Goal: Task Accomplishment & Management: Complete application form

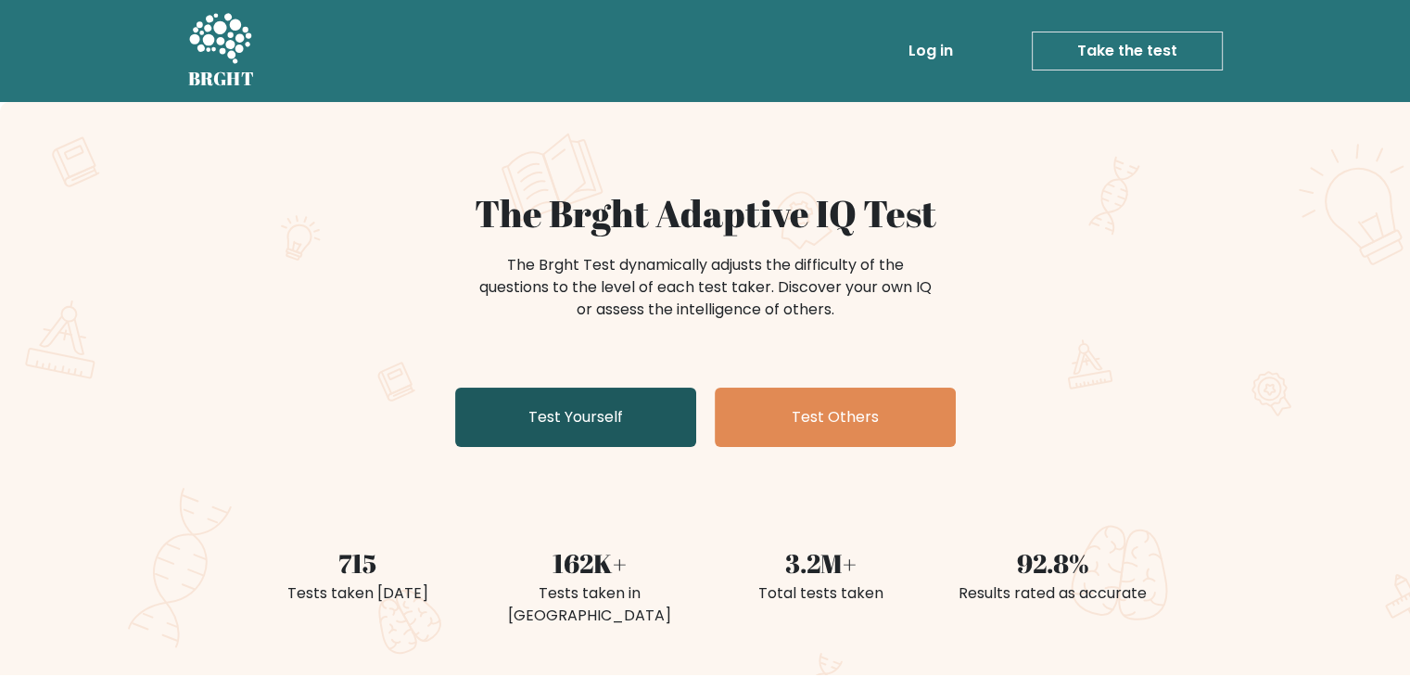
click at [527, 429] on link "Test Yourself" at bounding box center [575, 416] width 241 height 59
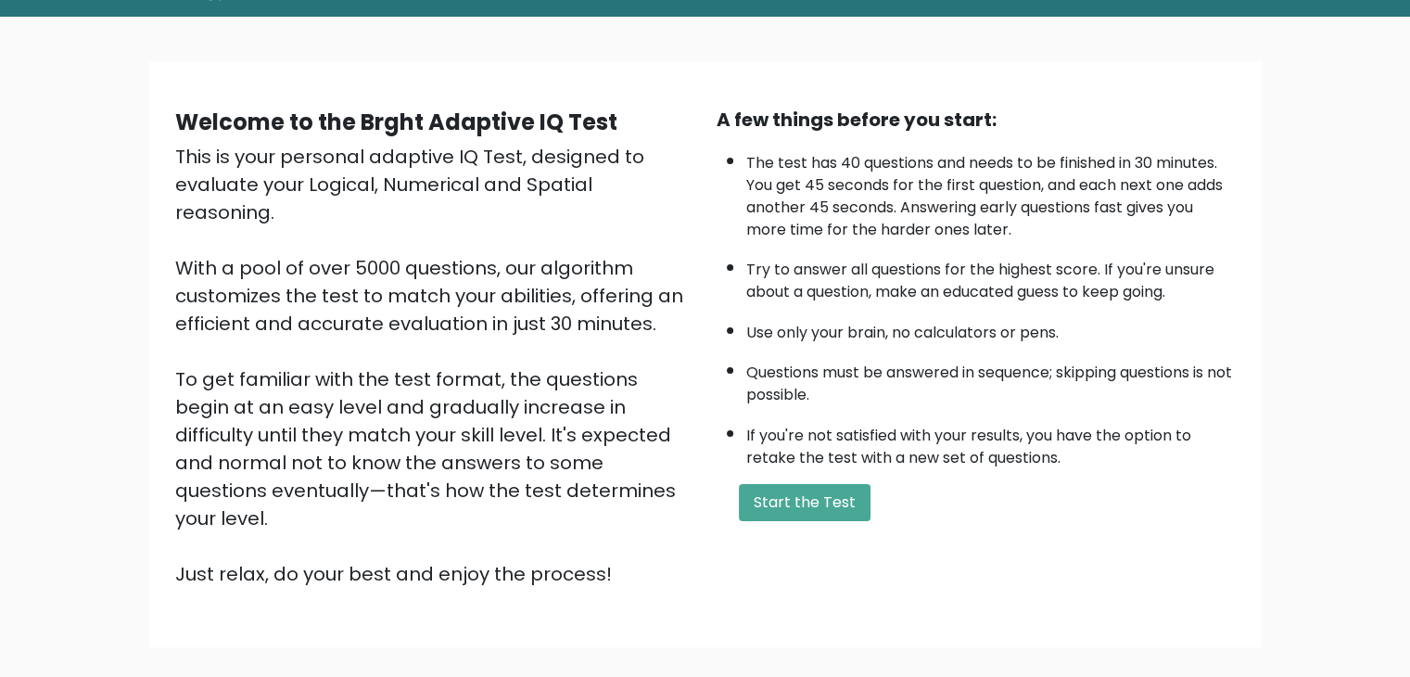
scroll to position [80, 0]
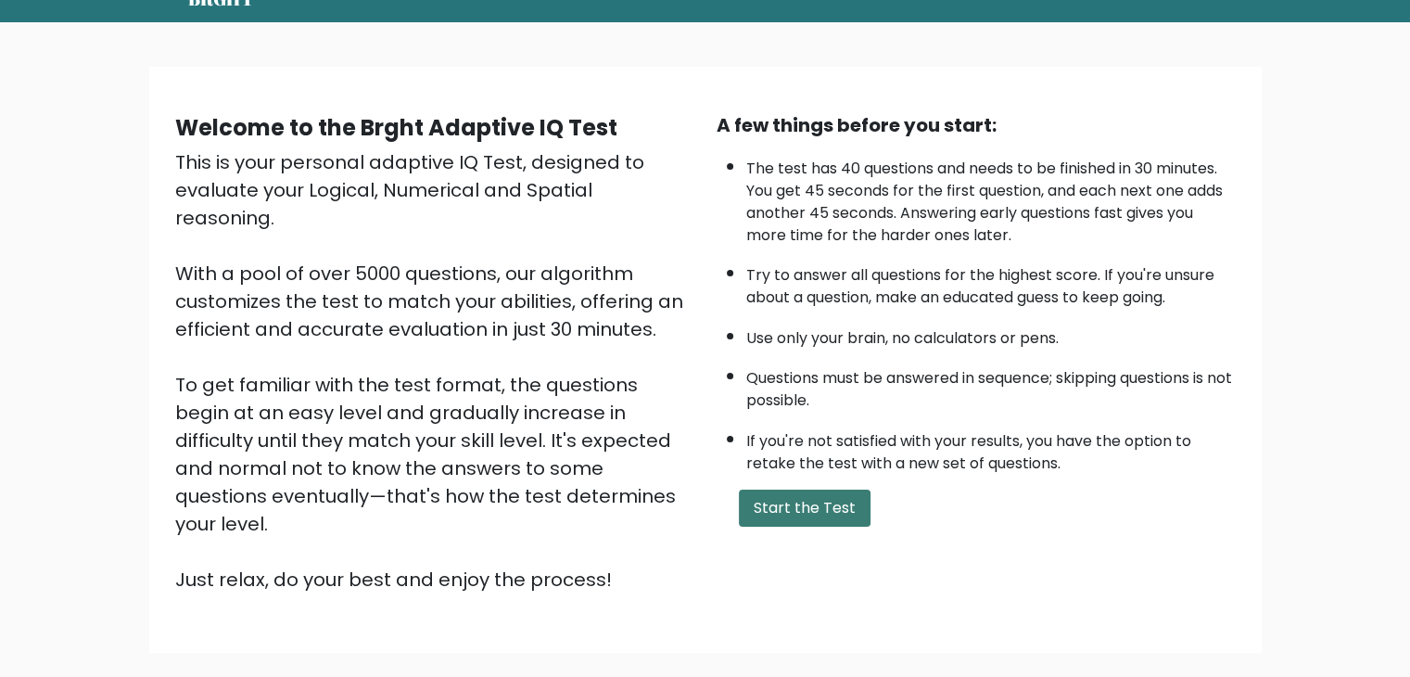
click at [786, 506] on button "Start the Test" at bounding box center [805, 507] width 132 height 37
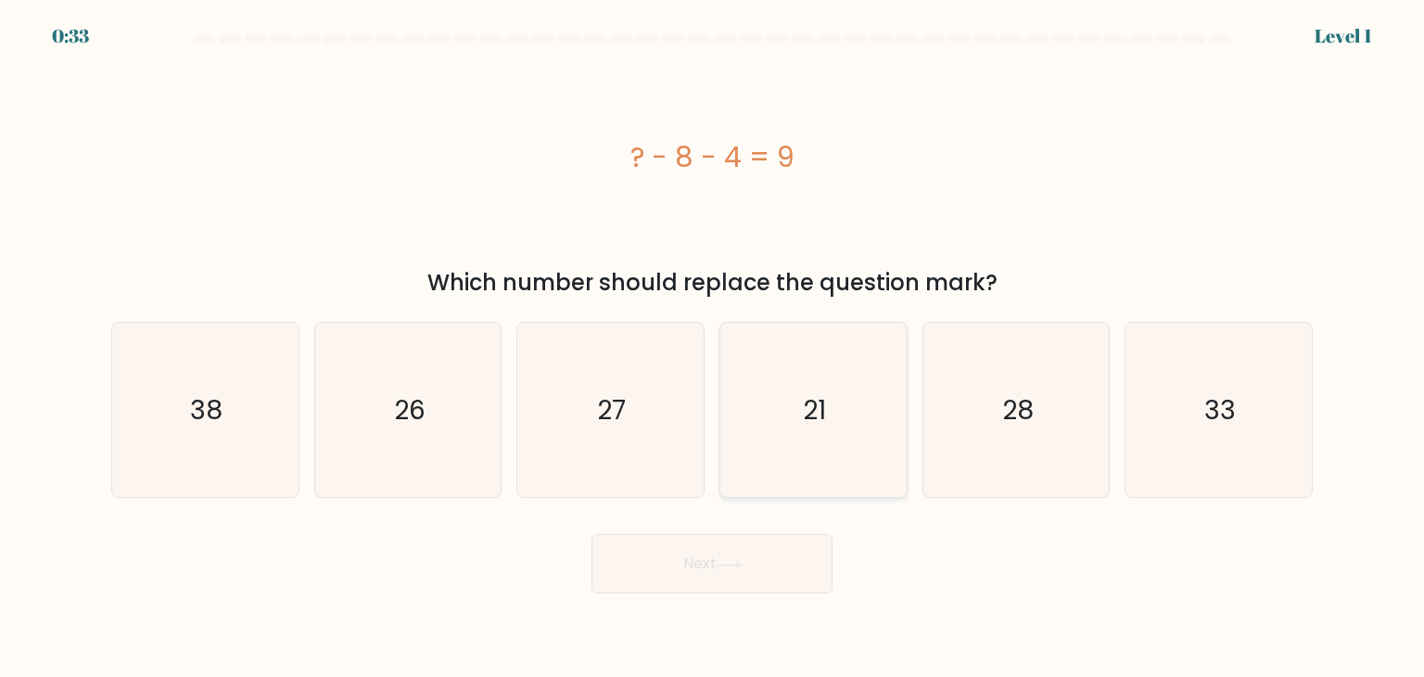
click at [842, 424] on icon "21" at bounding box center [813, 410] width 174 height 174
click at [713, 348] on input "d. 21" at bounding box center [712, 342] width 1 height 9
radio input "true"
click at [718, 558] on button "Next" at bounding box center [711, 563] width 241 height 59
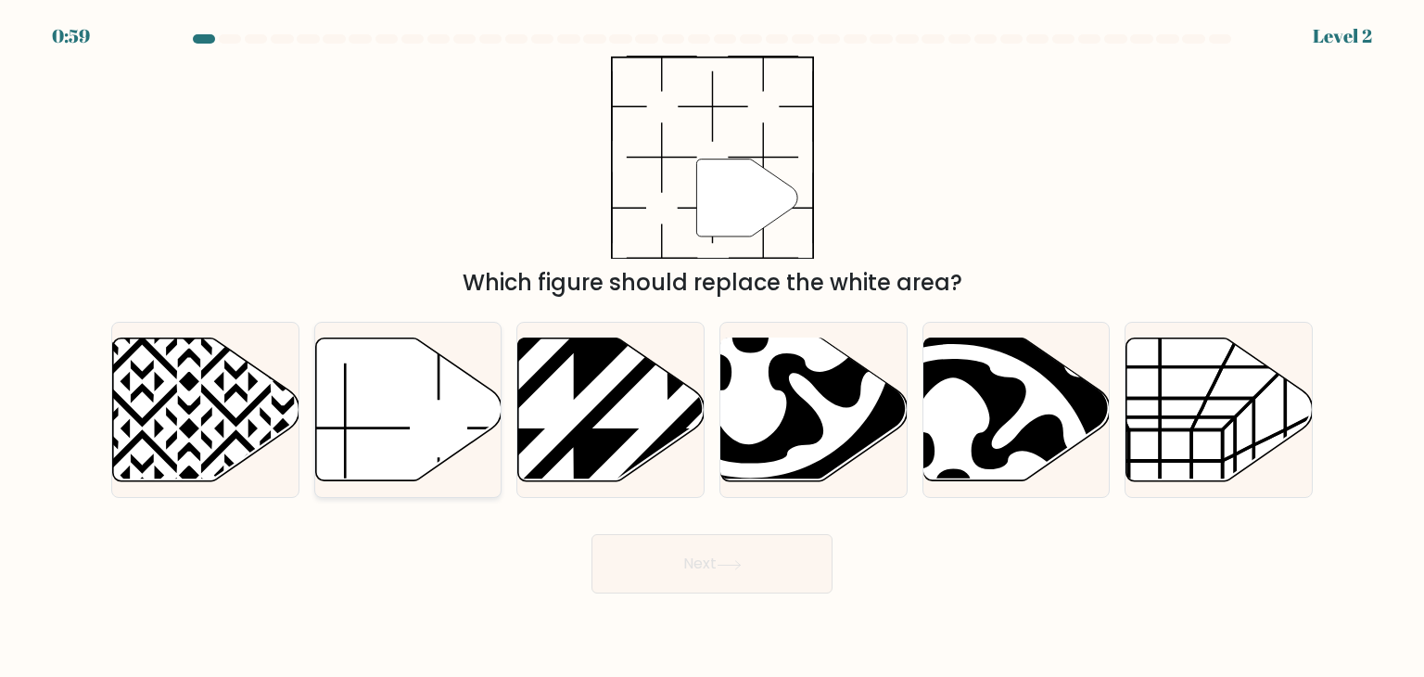
click at [386, 417] on icon at bounding box center [408, 409] width 186 height 143
click at [712, 348] on input "b." at bounding box center [712, 342] width 1 height 9
radio input "true"
click at [697, 574] on button "Next" at bounding box center [711, 563] width 241 height 59
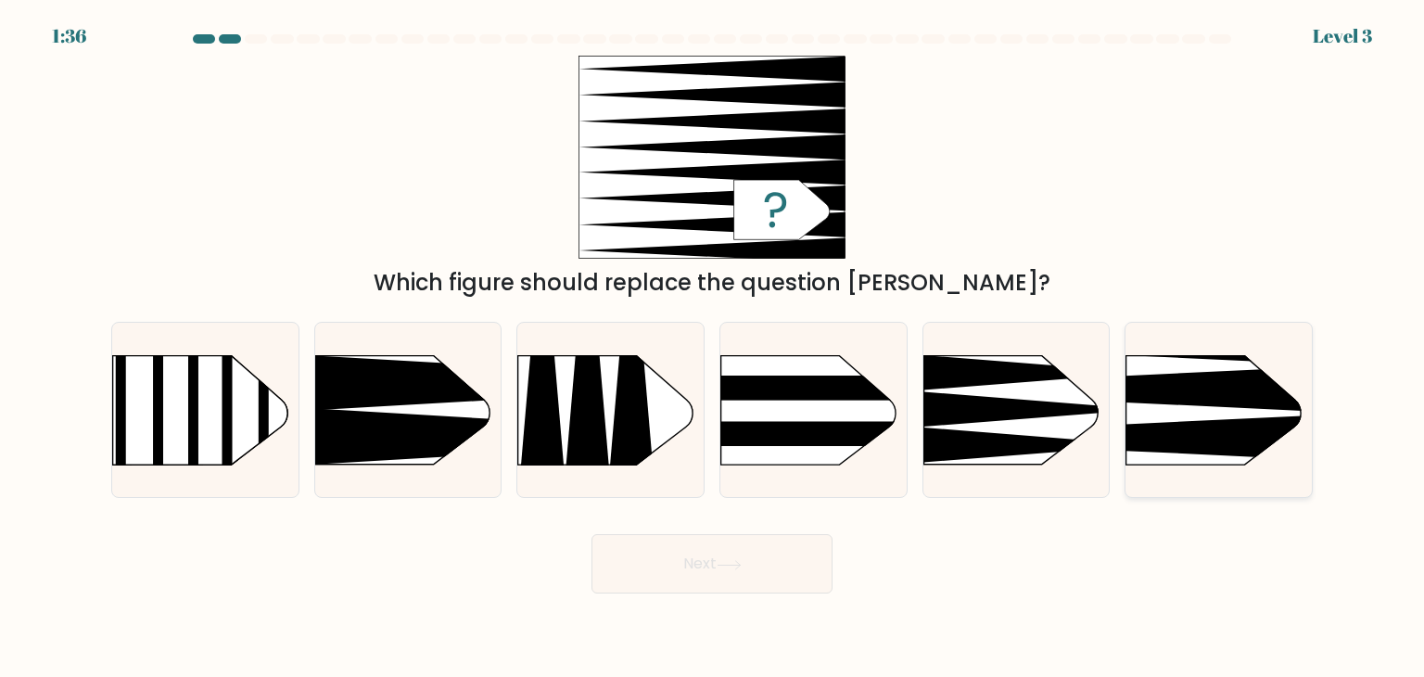
click at [1224, 391] on icon at bounding box center [1088, 389] width 486 height 46
click at [713, 348] on input "f." at bounding box center [712, 342] width 1 height 9
radio input "true"
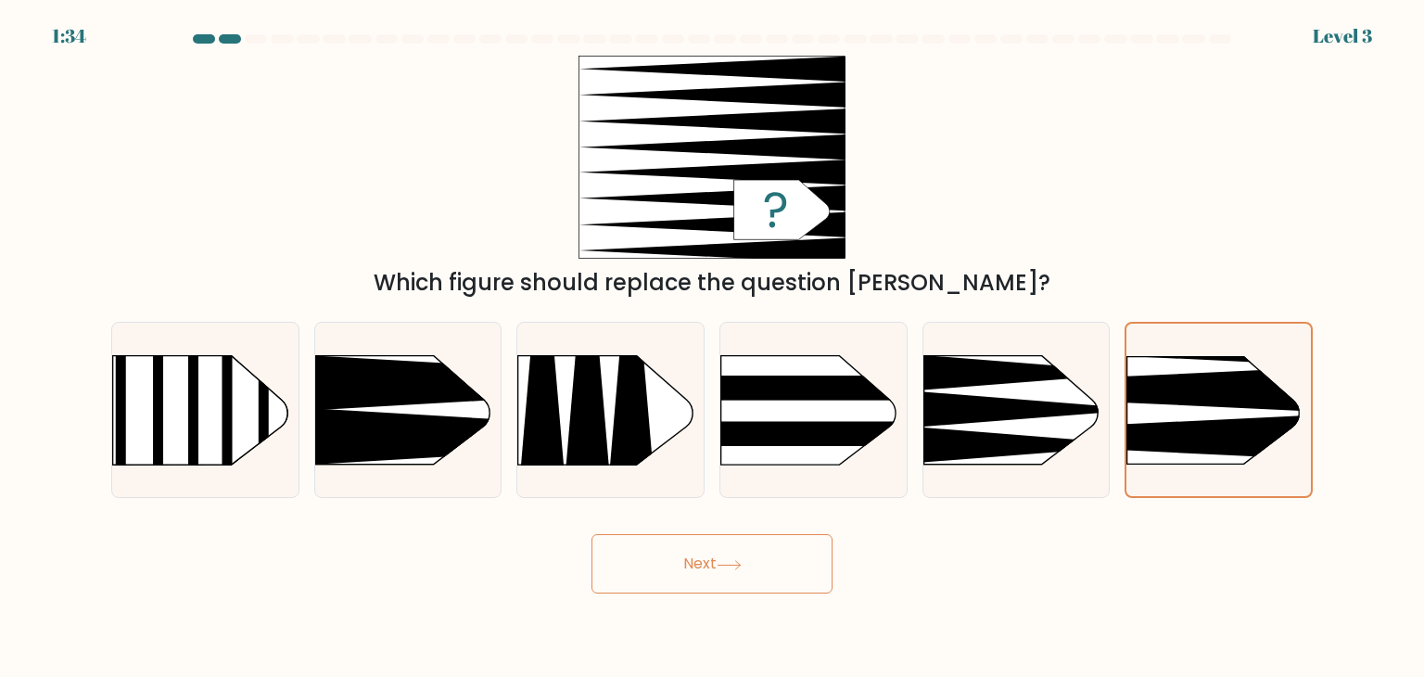
click at [731, 584] on button "Next" at bounding box center [711, 563] width 241 height 59
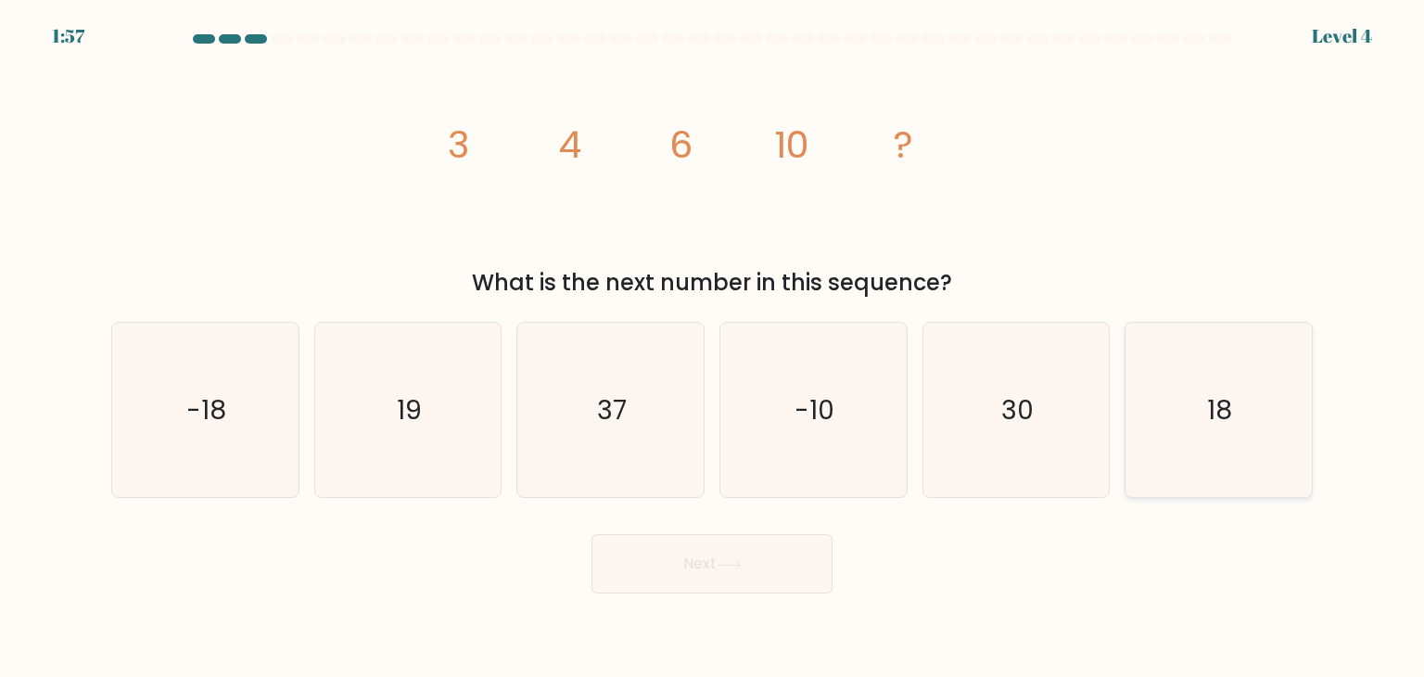
click at [1217, 349] on icon "18" at bounding box center [1218, 410] width 174 height 174
click at [713, 348] on input "f. 18" at bounding box center [712, 342] width 1 height 9
radio input "true"
click at [646, 570] on button "Next" at bounding box center [711, 563] width 241 height 59
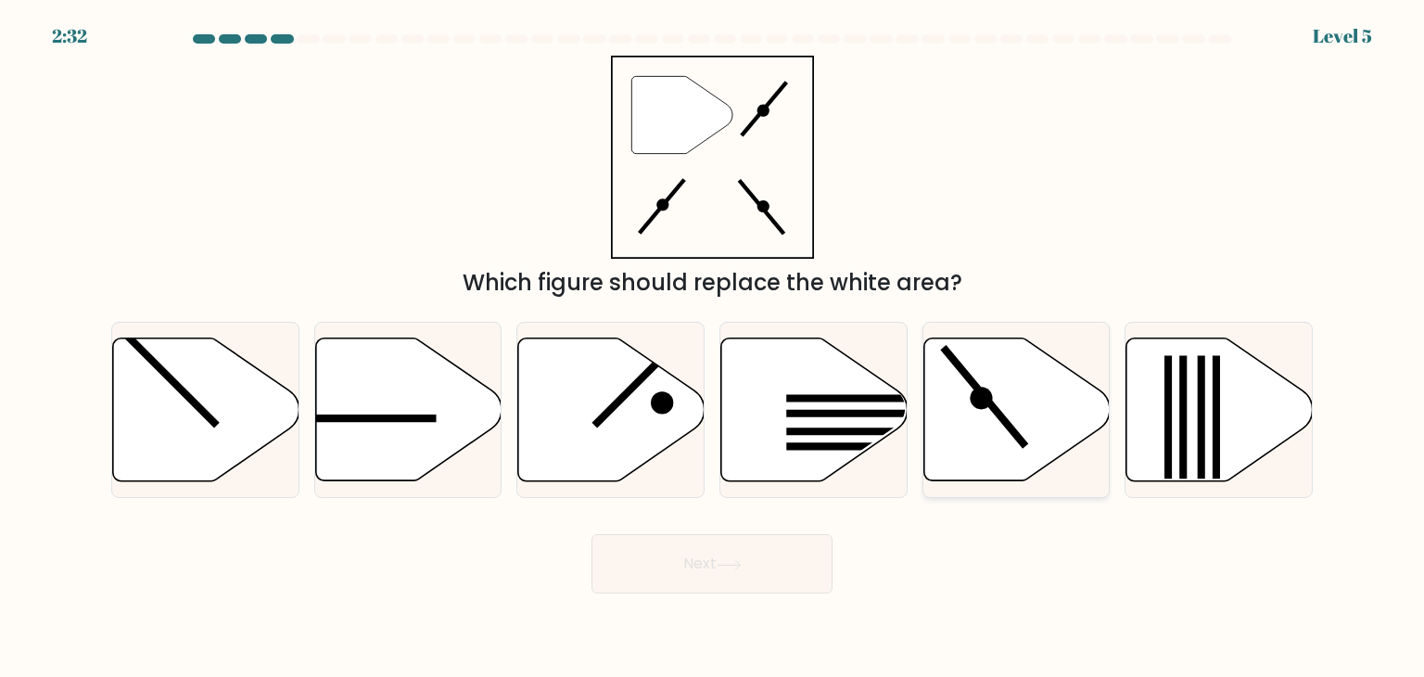
click at [1001, 398] on icon at bounding box center [1016, 409] width 186 height 143
click at [713, 348] on input "e." at bounding box center [712, 342] width 1 height 9
radio input "true"
click at [721, 554] on button "Next" at bounding box center [711, 563] width 241 height 59
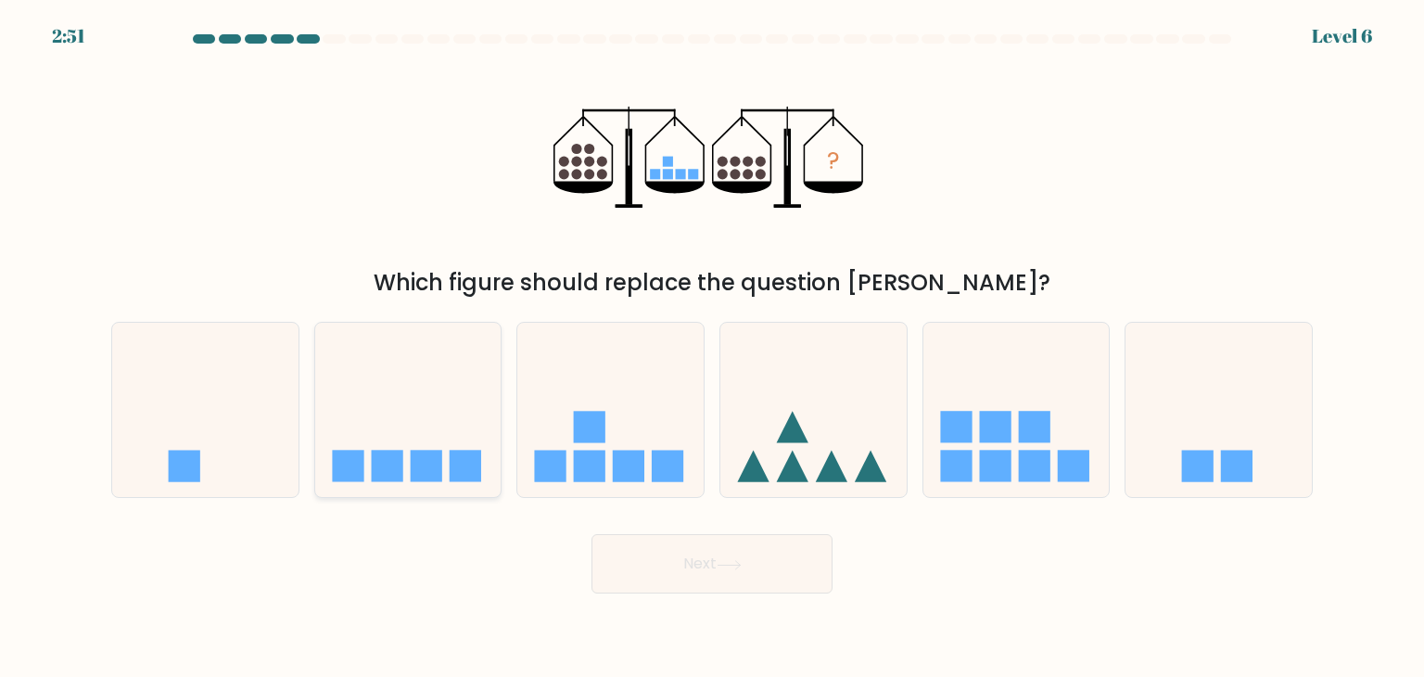
click at [442, 448] on icon at bounding box center [408, 410] width 186 height 154
click at [712, 348] on input "b." at bounding box center [712, 342] width 1 height 9
radio input "true"
click at [683, 551] on button "Next" at bounding box center [711, 563] width 241 height 59
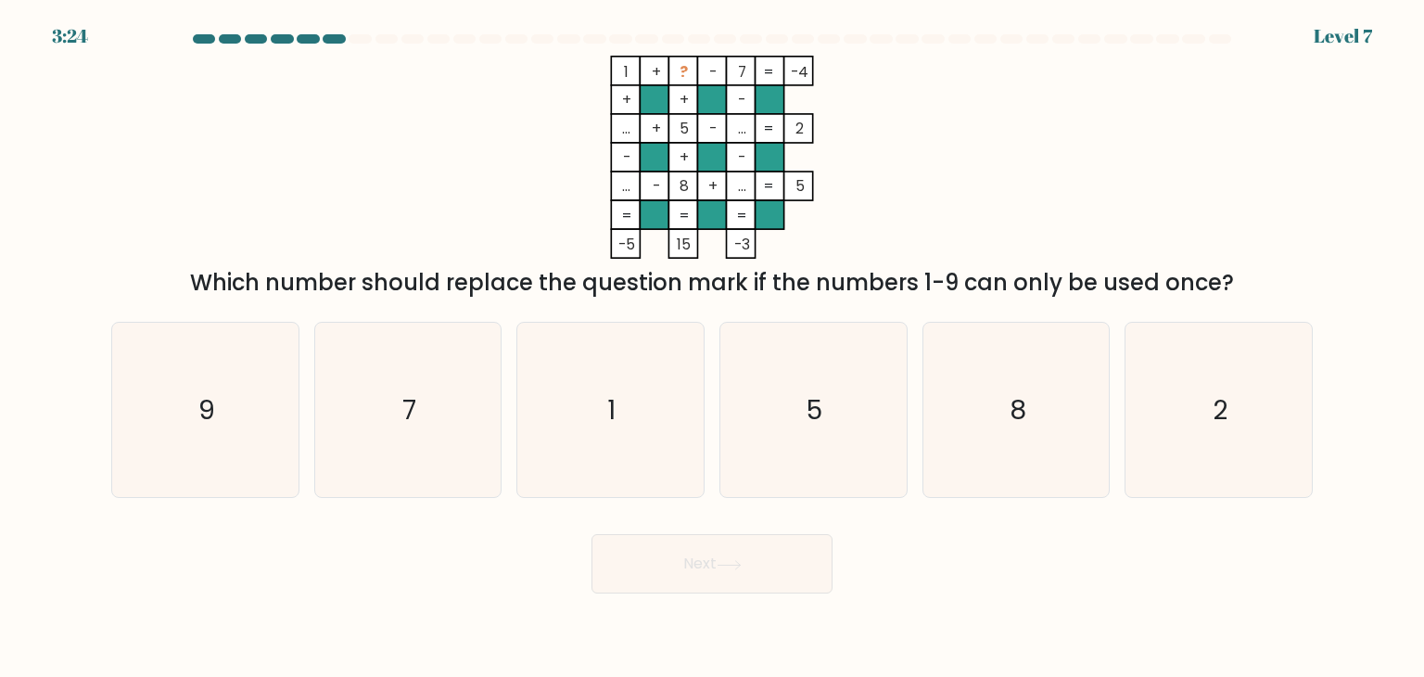
click at [678, 557] on button "Next" at bounding box center [711, 563] width 241 height 59
click at [908, 81] on icon "1 + ? - 7 -4 + + - ... + 5 - ... 2 - + - ... - 8 + ... = 5 = = = = -5 15 -3 =" at bounding box center [712, 157] width 556 height 203
click at [1232, 398] on icon "2" at bounding box center [1218, 410] width 174 height 174
click at [713, 348] on input "f. 2" at bounding box center [712, 342] width 1 height 9
radio input "true"
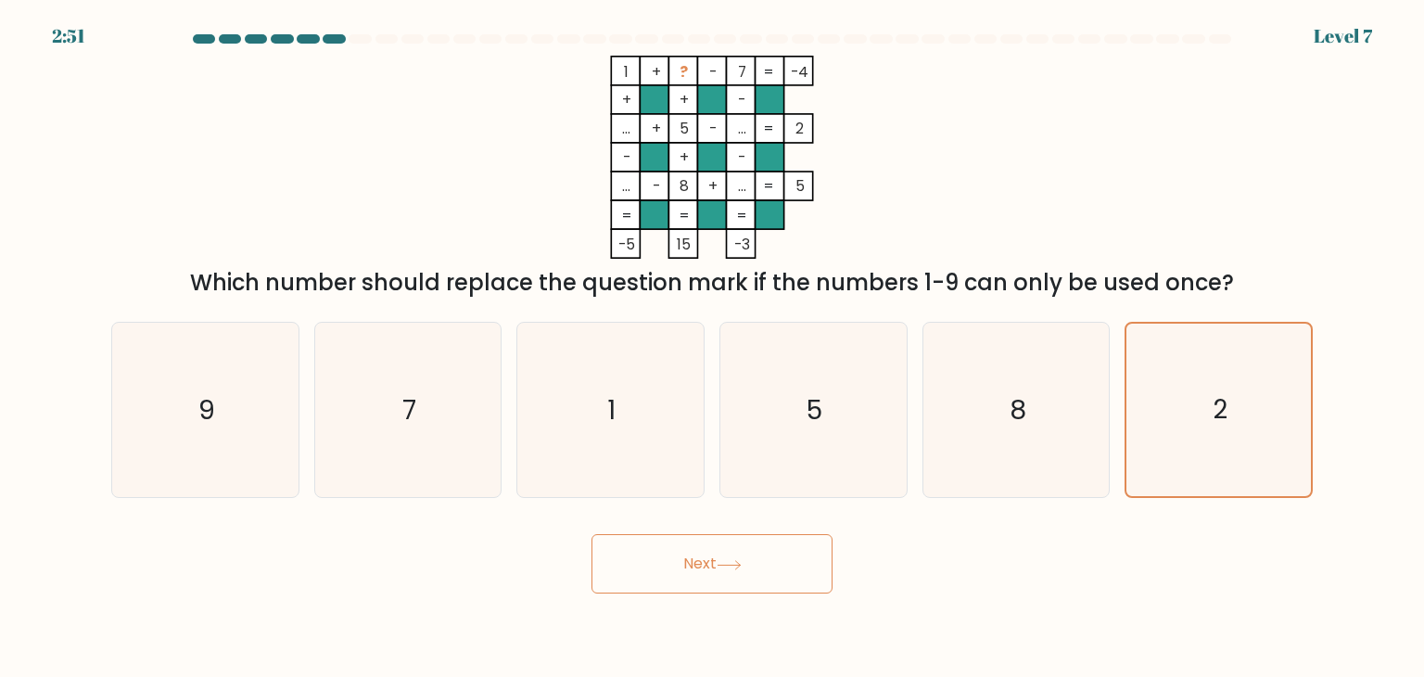
click at [718, 572] on button "Next" at bounding box center [711, 563] width 241 height 59
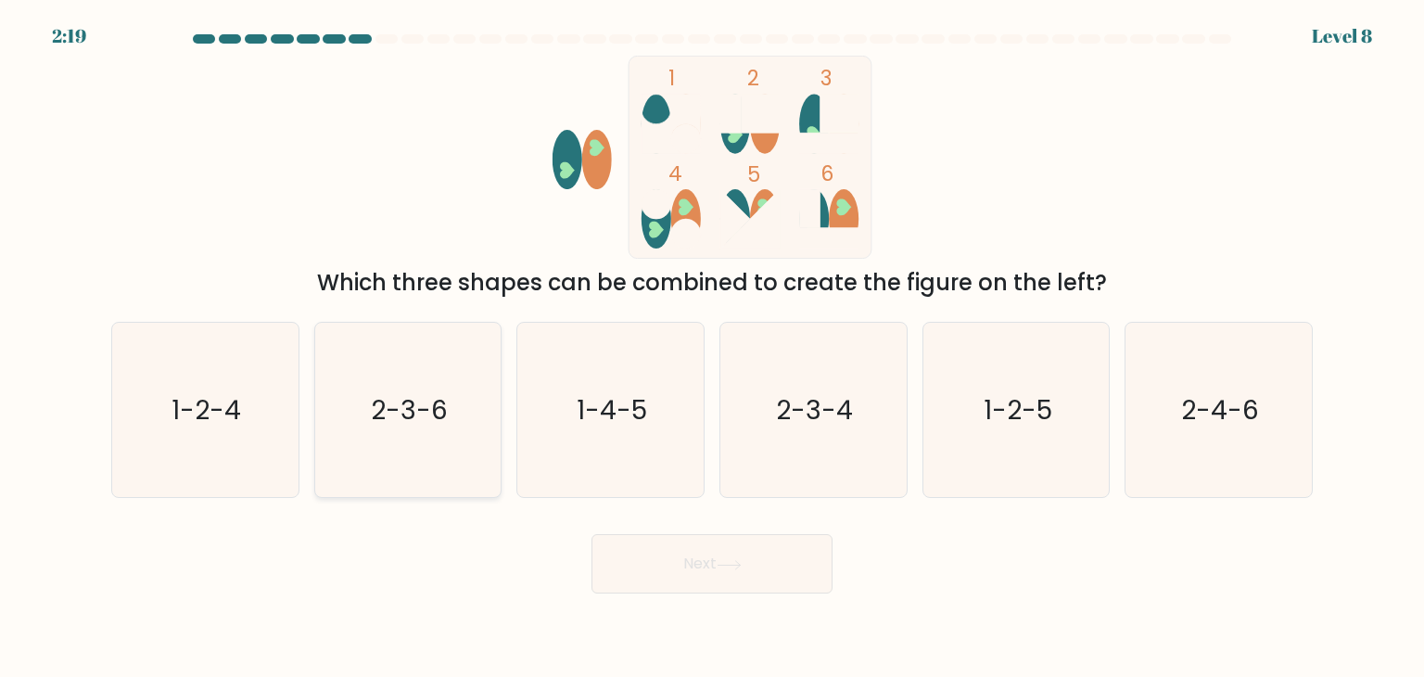
click at [461, 420] on icon "2-3-6" at bounding box center [408, 410] width 174 height 174
click at [712, 348] on input "b. 2-3-6" at bounding box center [712, 342] width 1 height 9
radio input "true"
click at [742, 577] on button "Next" at bounding box center [711, 563] width 241 height 59
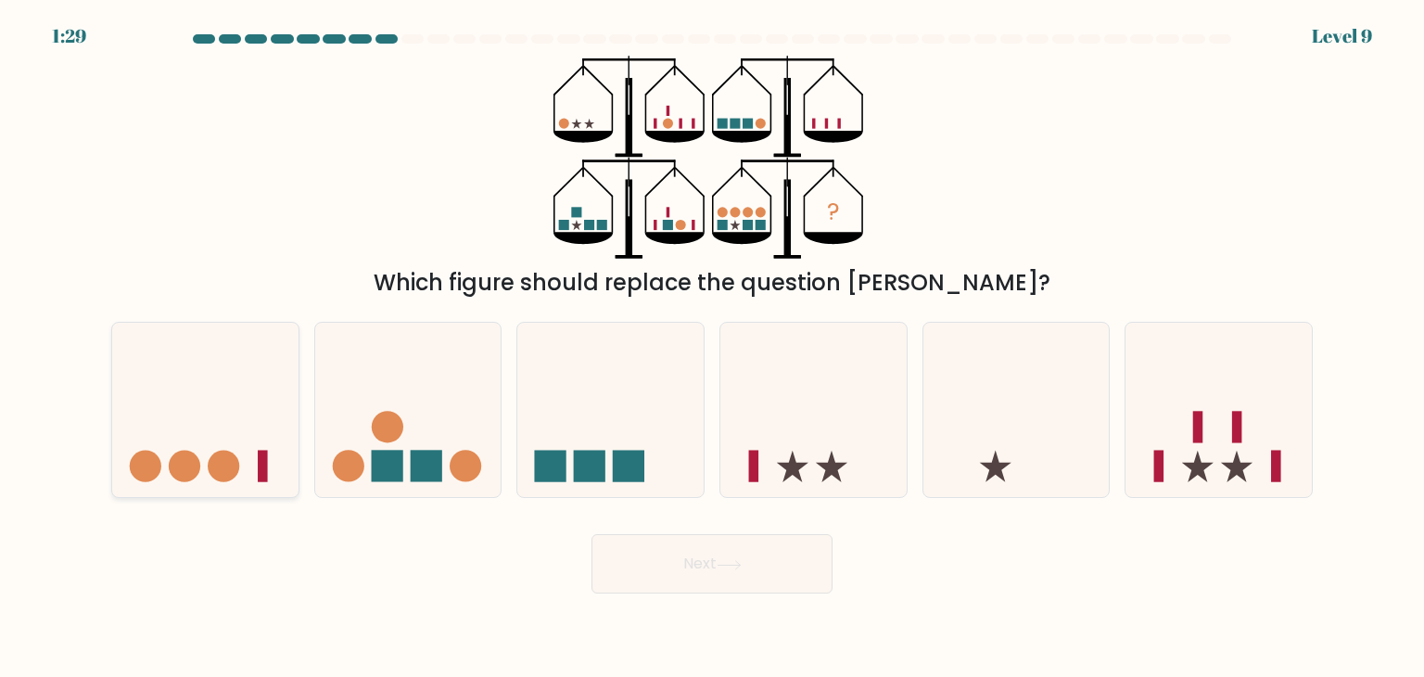
click at [244, 454] on icon at bounding box center [205, 410] width 186 height 154
click at [712, 348] on input "a." at bounding box center [712, 342] width 1 height 9
radio input "true"
click at [449, 423] on icon at bounding box center [408, 410] width 186 height 154
click at [712, 348] on input "b." at bounding box center [712, 342] width 1 height 9
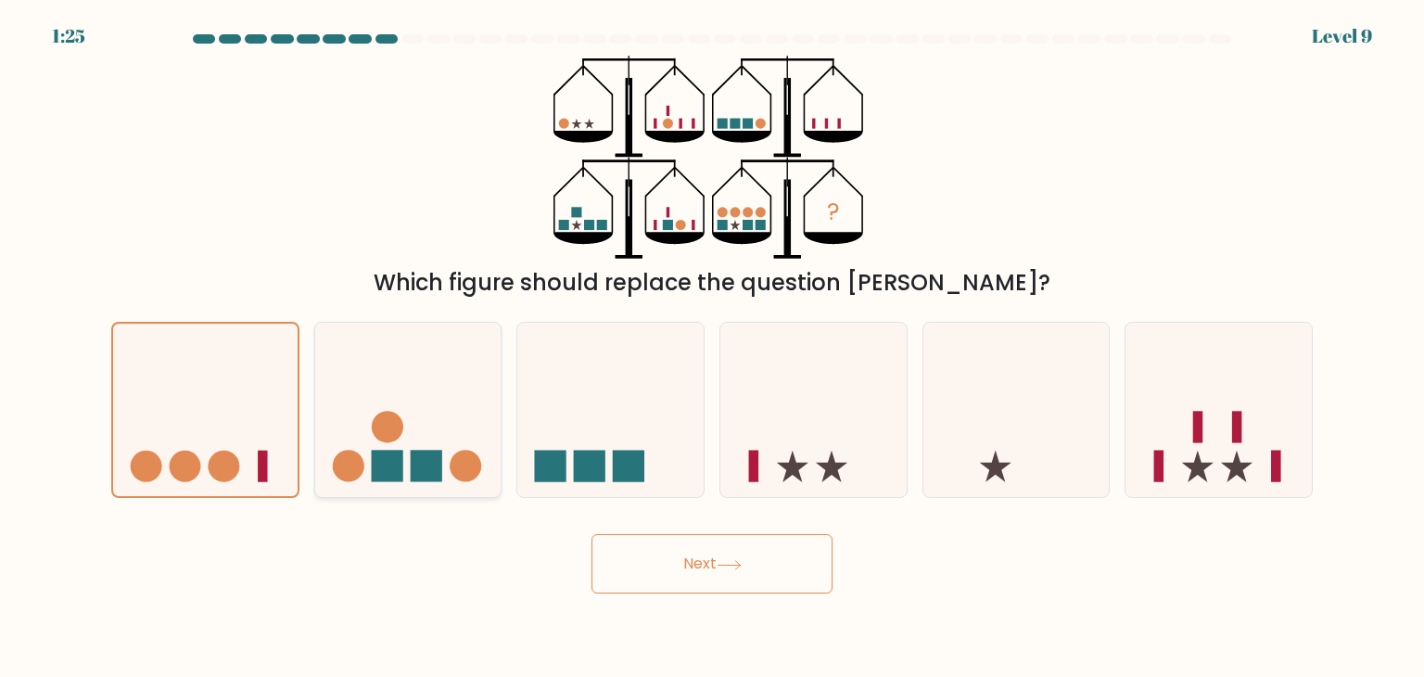
radio input "true"
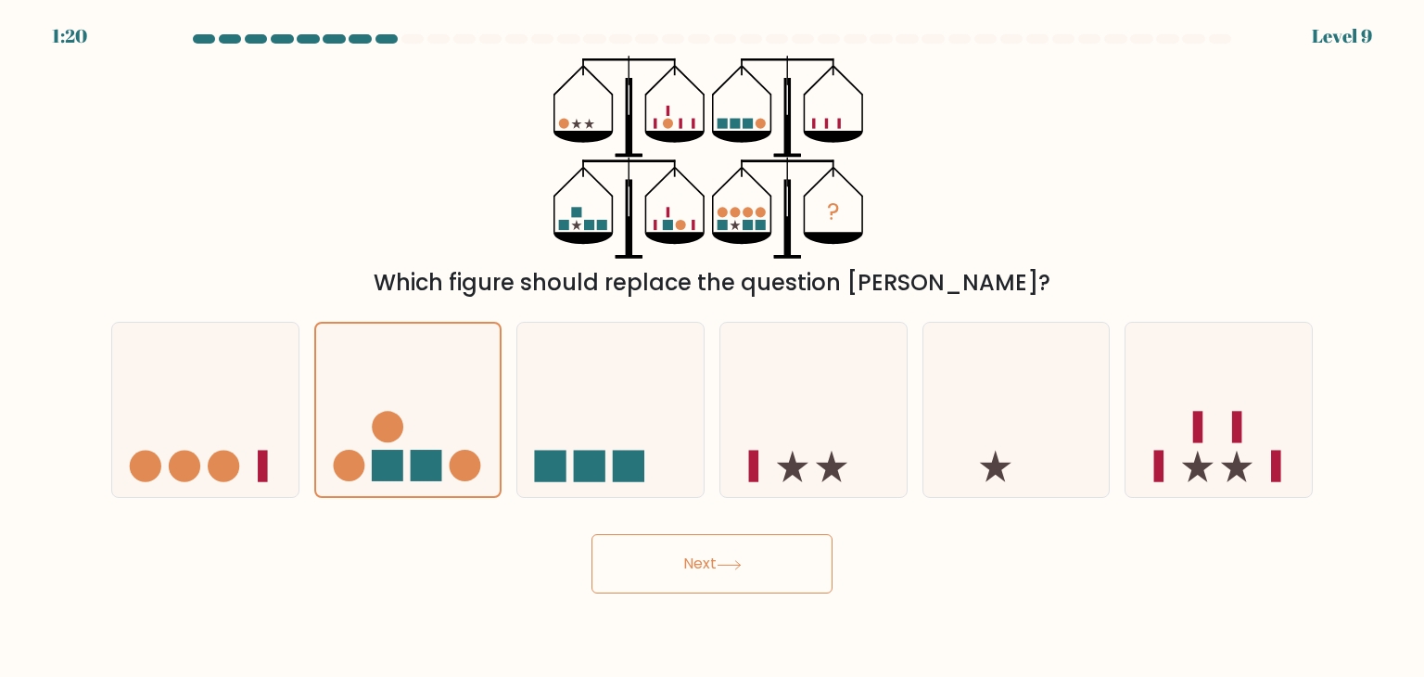
click at [699, 541] on button "Next" at bounding box center [711, 563] width 241 height 59
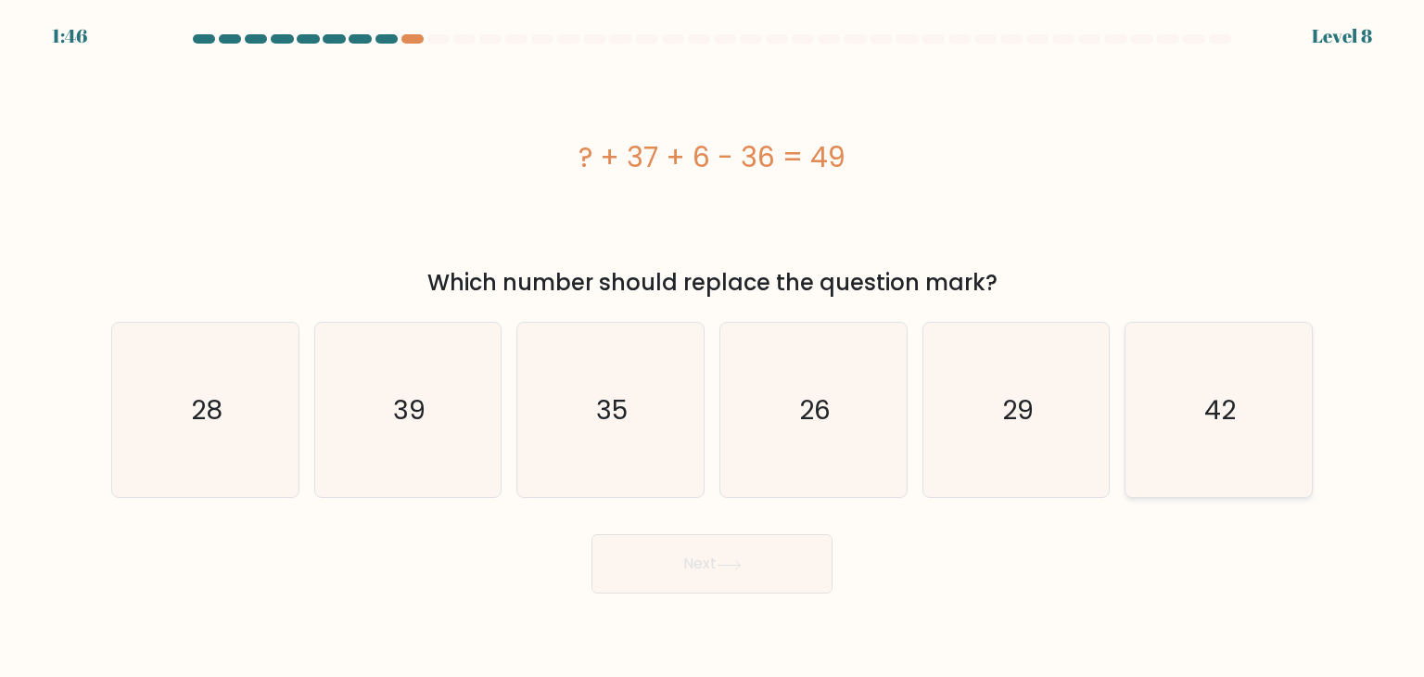
click at [1171, 433] on icon "42" at bounding box center [1218, 410] width 174 height 174
click at [713, 348] on input "f. 42" at bounding box center [712, 342] width 1 height 9
radio input "true"
click at [713, 561] on button "Next" at bounding box center [711, 563] width 241 height 59
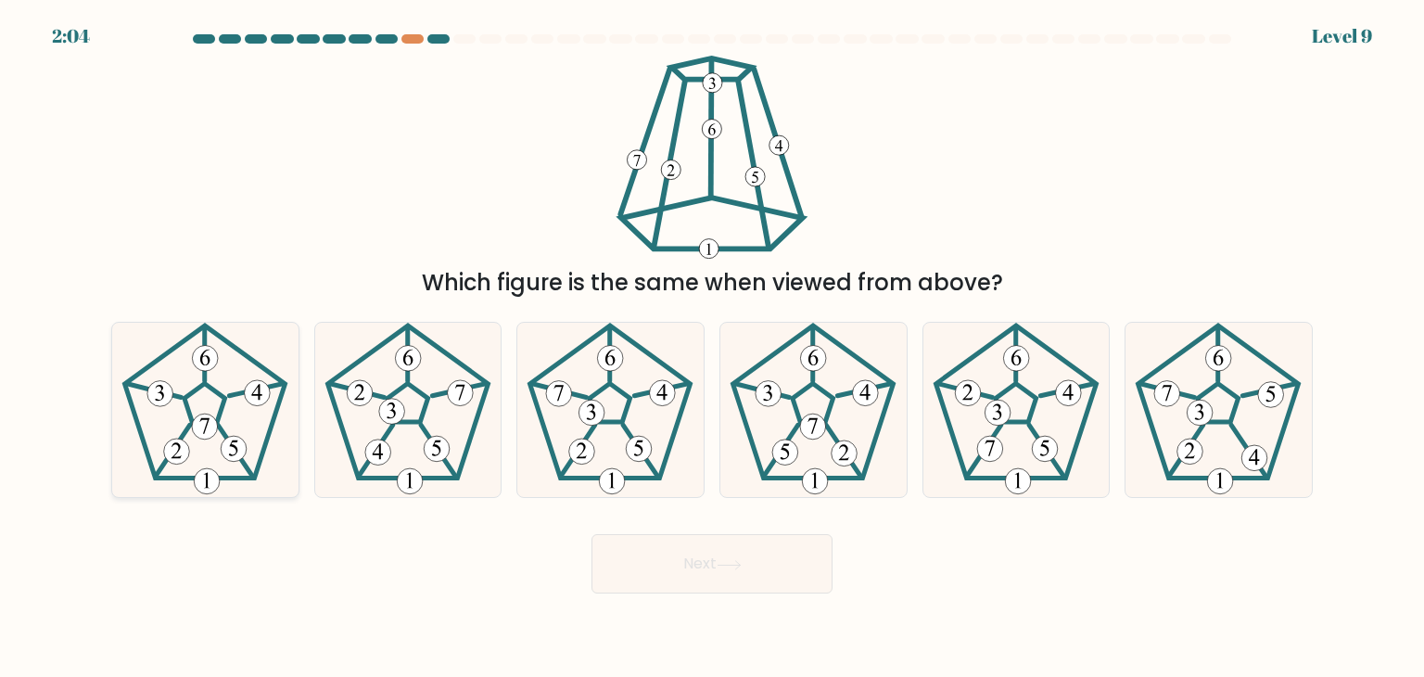
click at [226, 482] on icon at bounding box center [205, 410] width 174 height 174
click at [712, 348] on input "a." at bounding box center [712, 342] width 1 height 9
radio input "true"
click at [761, 578] on button "Next" at bounding box center [711, 563] width 241 height 59
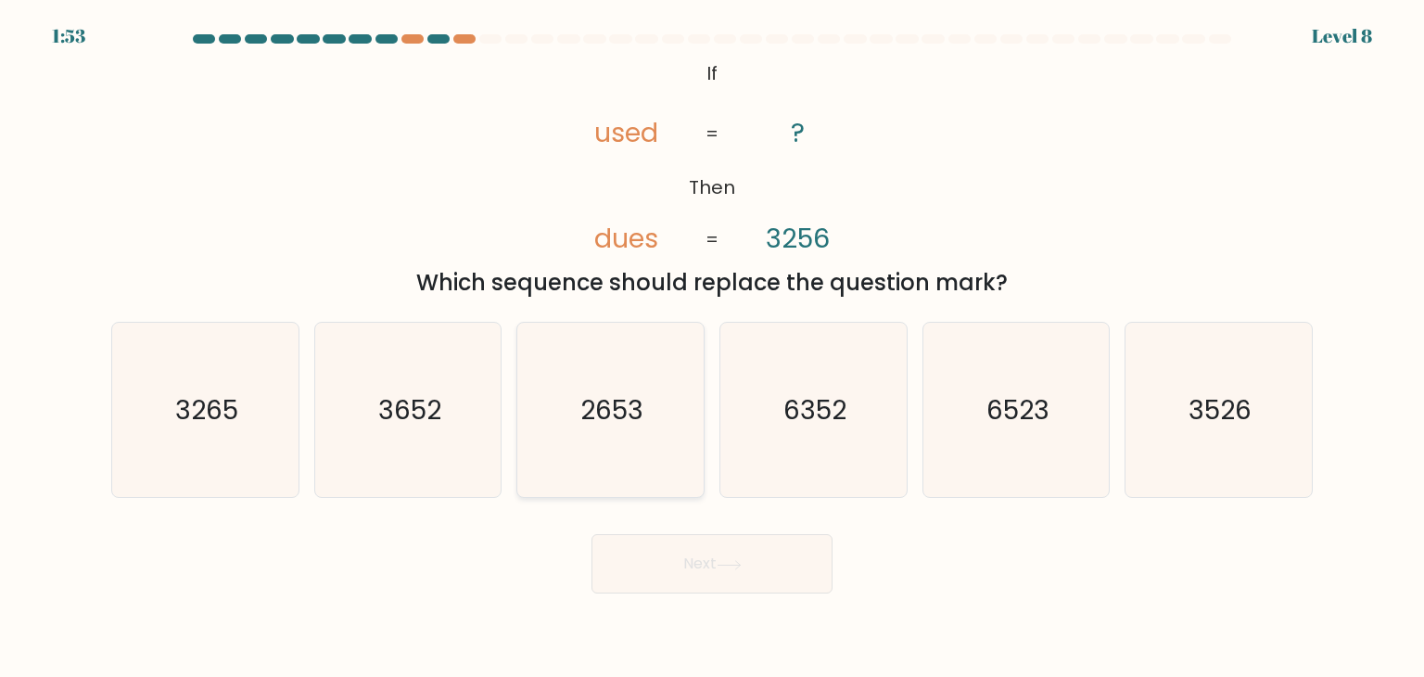
click at [663, 397] on icon "2653" at bounding box center [610, 410] width 174 height 174
click at [712, 348] on input "c. 2653" at bounding box center [712, 342] width 1 height 9
radio input "true"
click at [670, 576] on button "Next" at bounding box center [711, 563] width 241 height 59
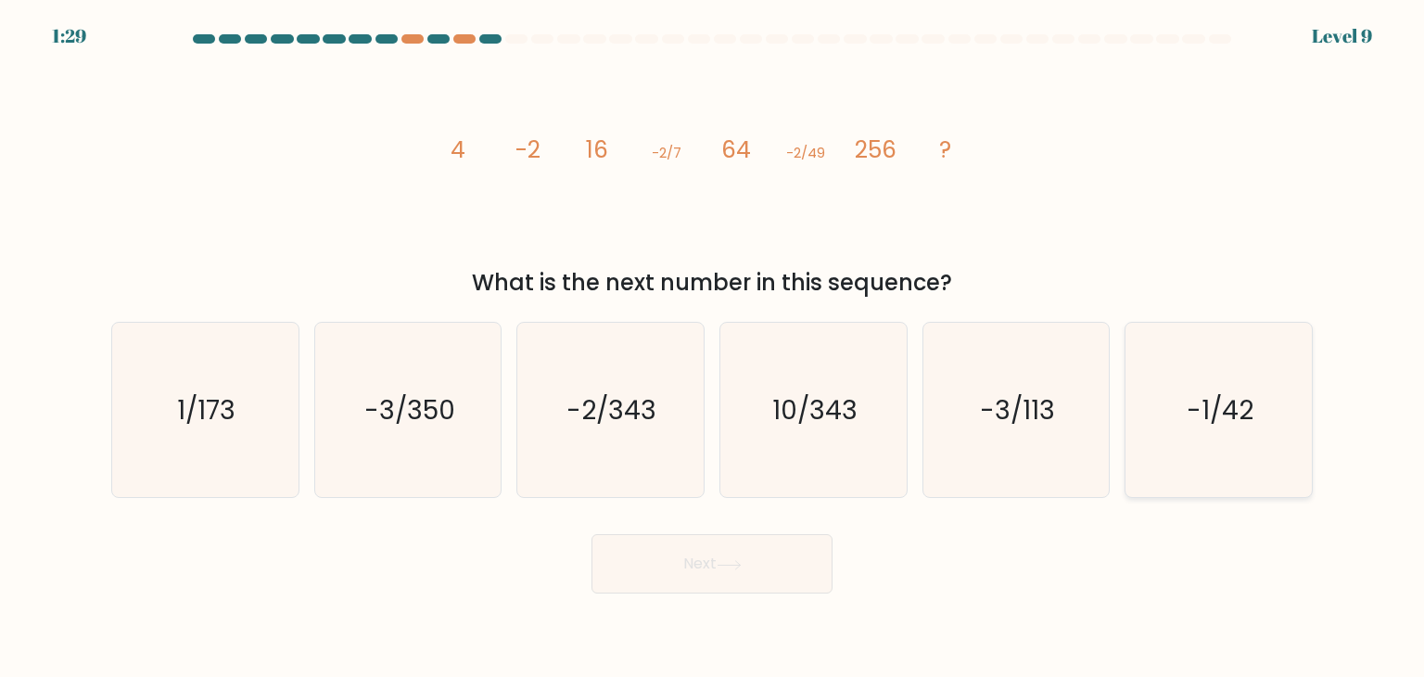
click at [1244, 388] on icon "-1/42" at bounding box center [1218, 410] width 174 height 174
click at [713, 348] on input "f. -1/42" at bounding box center [712, 342] width 1 height 9
radio input "true"
click at [603, 423] on text "-2/343" at bounding box center [612, 409] width 90 height 37
click at [712, 348] on input "c. -2/343" at bounding box center [712, 342] width 1 height 9
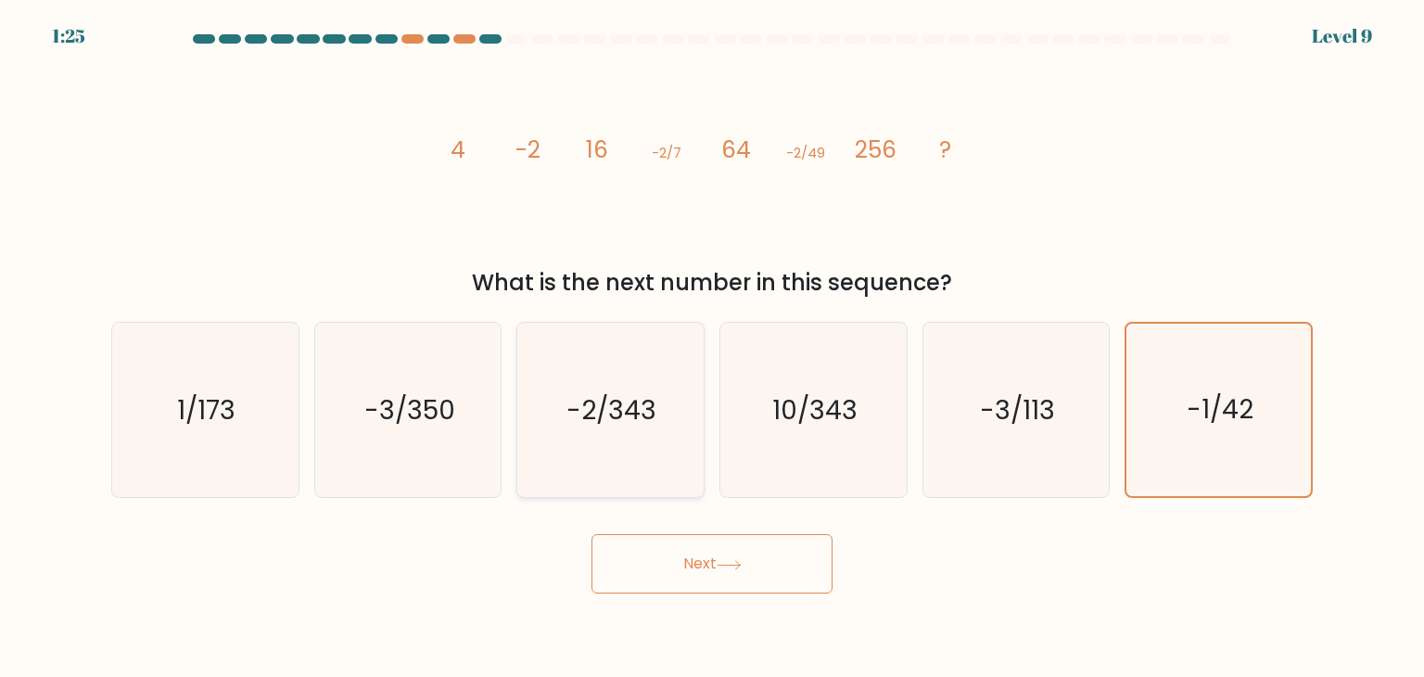
radio input "true"
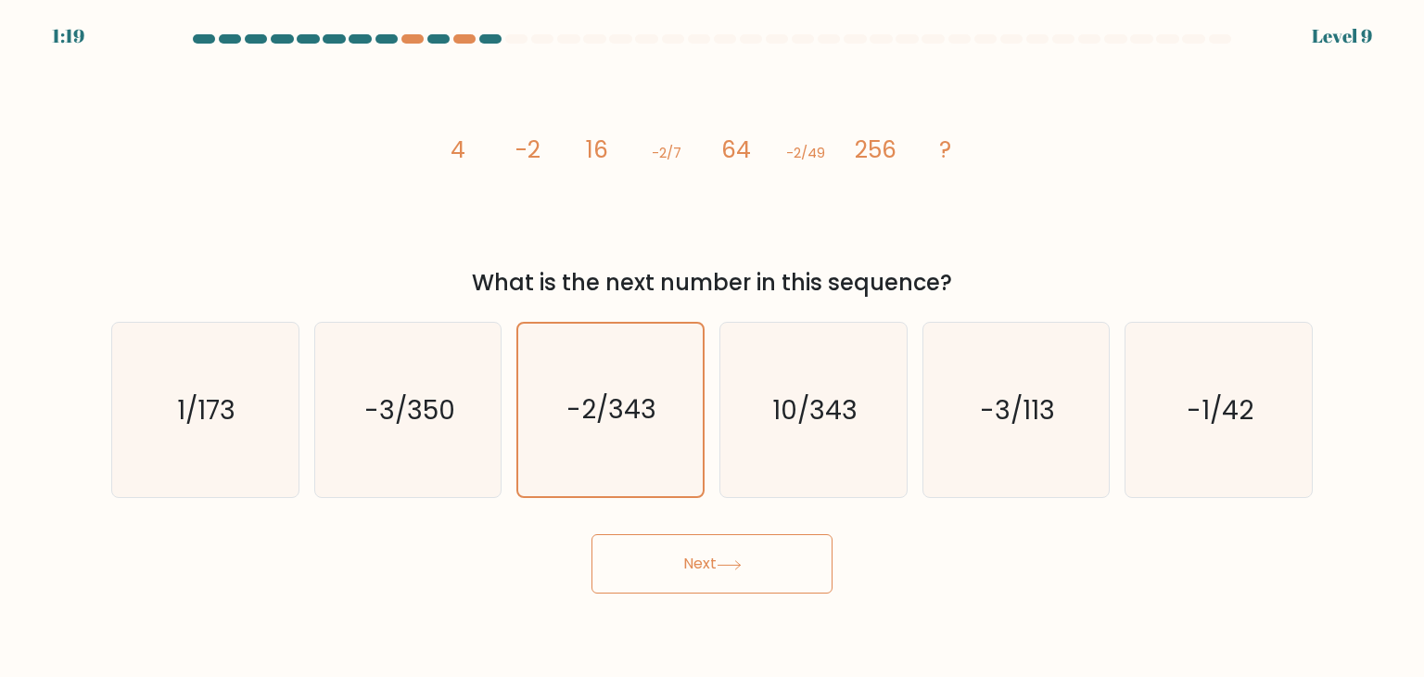
click at [730, 565] on icon at bounding box center [729, 565] width 25 height 10
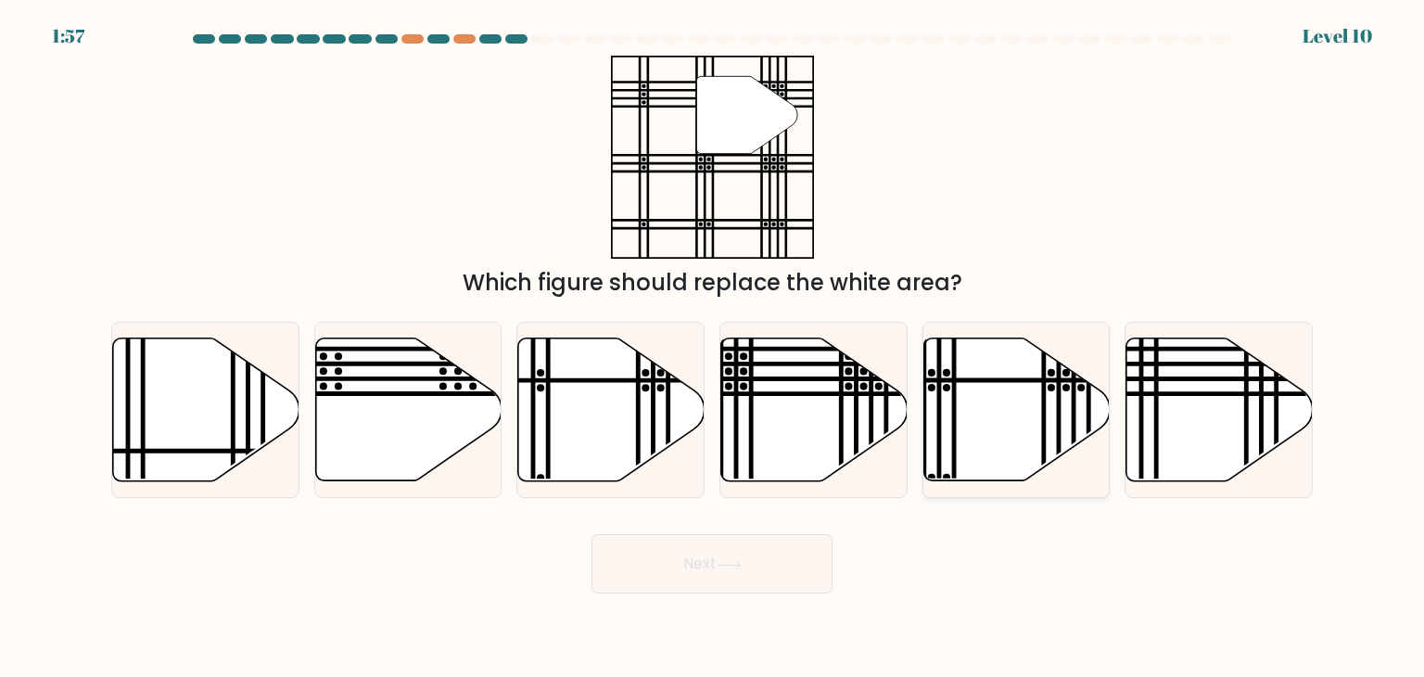
click at [987, 383] on icon at bounding box center [1016, 409] width 186 height 143
click at [713, 348] on input "e." at bounding box center [712, 342] width 1 height 9
radio input "true"
click at [726, 554] on button "Next" at bounding box center [711, 563] width 241 height 59
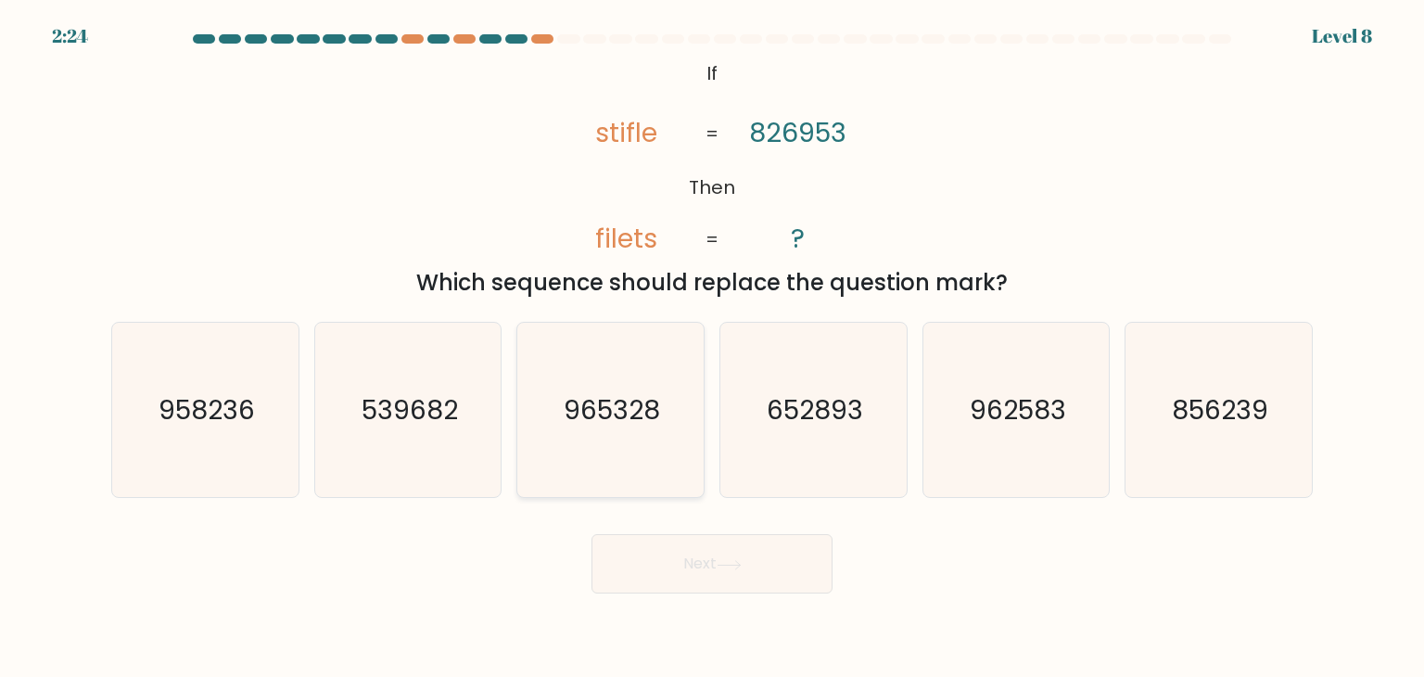
click at [645, 362] on icon "965328" at bounding box center [610, 410] width 174 height 174
click at [712, 348] on input "c. 965328" at bounding box center [712, 342] width 1 height 9
radio input "true"
click at [659, 569] on button "Next" at bounding box center [711, 563] width 241 height 59
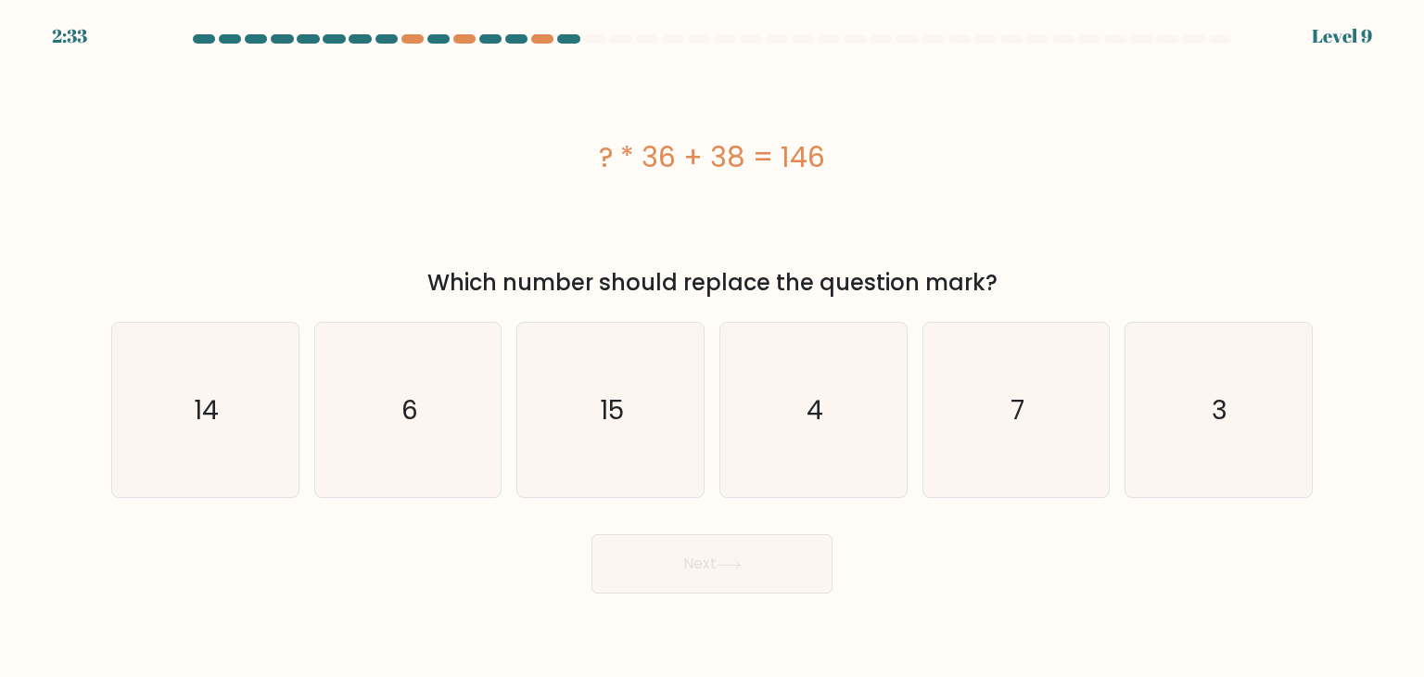
click at [519, 237] on div "? * 36 + 38 = 146" at bounding box center [711, 157] width 1201 height 203
click at [1175, 424] on icon "3" at bounding box center [1218, 410] width 174 height 174
click at [713, 348] on input "f. 3" at bounding box center [712, 342] width 1 height 9
radio input "true"
click at [714, 571] on button "Next" at bounding box center [711, 563] width 241 height 59
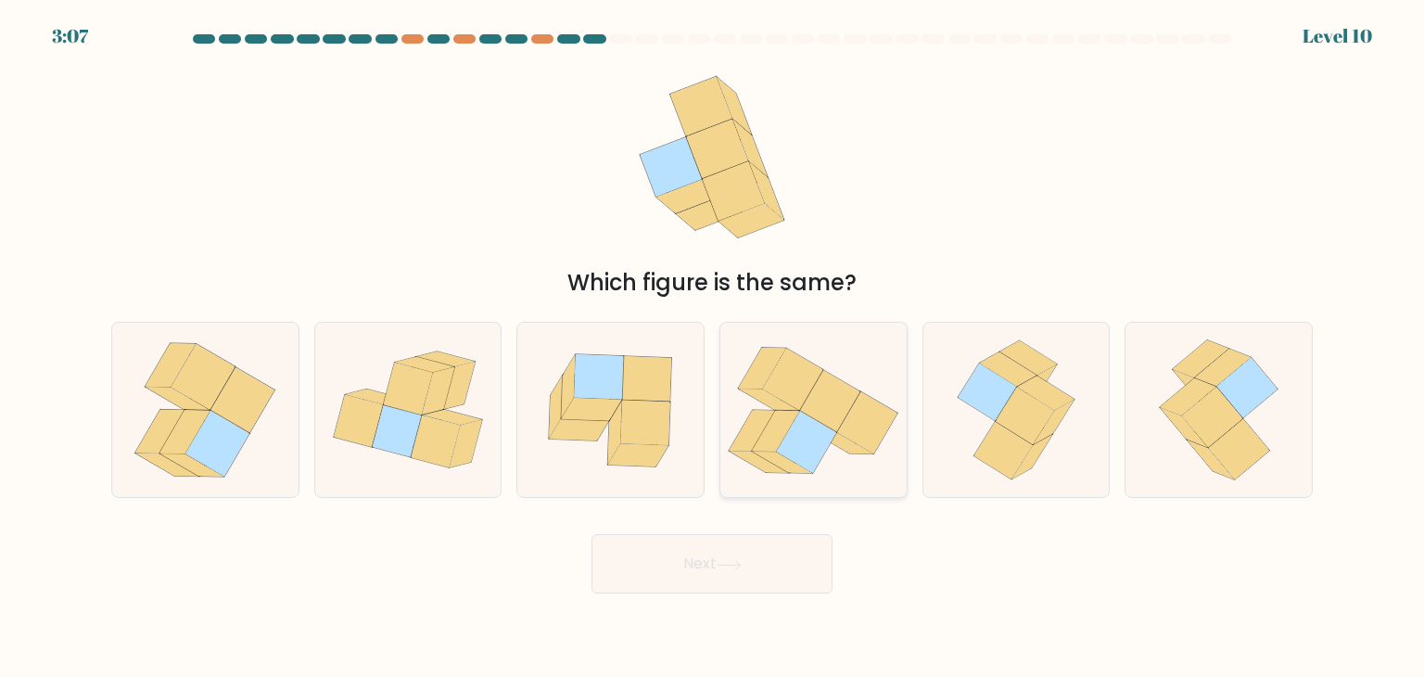
click at [808, 416] on icon at bounding box center [806, 442] width 60 height 62
click at [713, 348] on input "d." at bounding box center [712, 342] width 1 height 9
radio input "true"
click at [690, 556] on button "Next" at bounding box center [711, 563] width 241 height 59
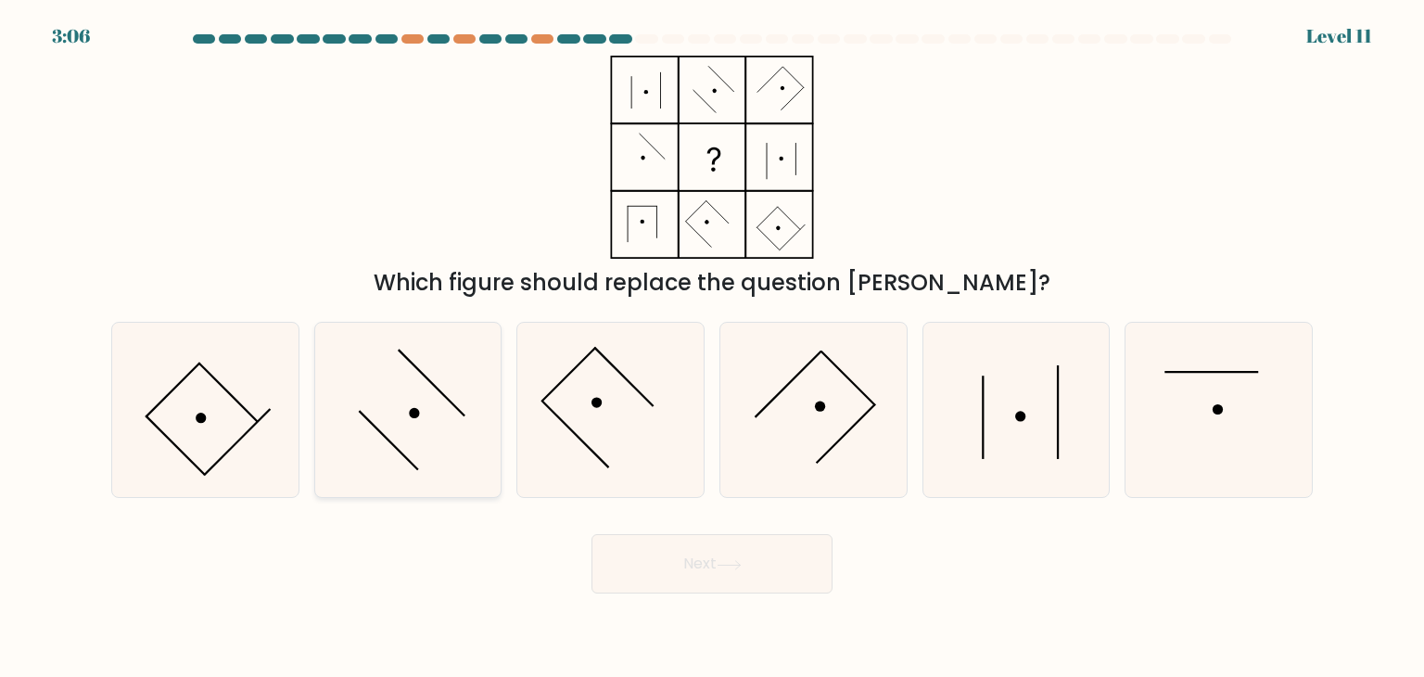
click at [465, 431] on icon at bounding box center [408, 410] width 174 height 174
click at [712, 348] on input "b." at bounding box center [712, 342] width 1 height 9
radio input "true"
click at [716, 557] on button "Next" at bounding box center [711, 563] width 241 height 59
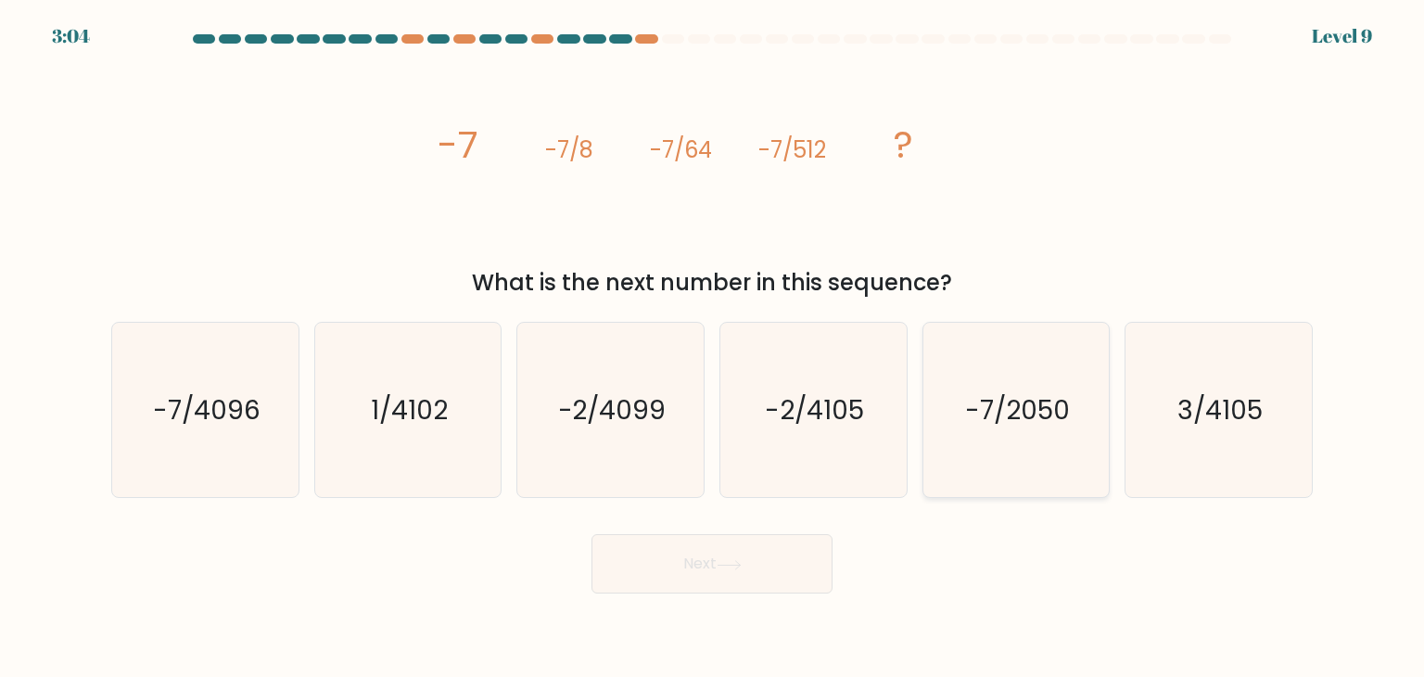
click at [963, 432] on icon "-7/2050" at bounding box center [1016, 410] width 174 height 174
click at [713, 348] on input "e. -7/2050" at bounding box center [712, 342] width 1 height 9
radio input "true"
click at [234, 462] on icon "-7/4096" at bounding box center [205, 410] width 174 height 174
click at [712, 348] on input "a. -7/4096" at bounding box center [712, 342] width 1 height 9
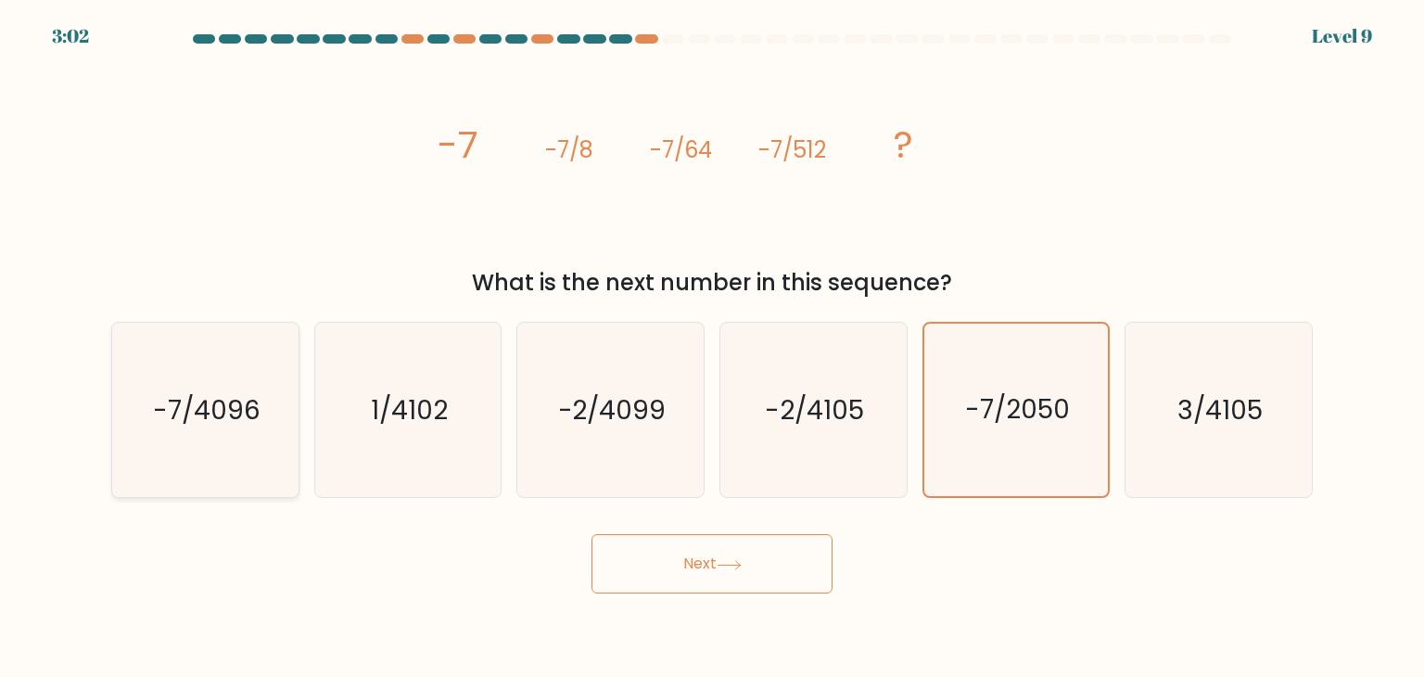
radio input "true"
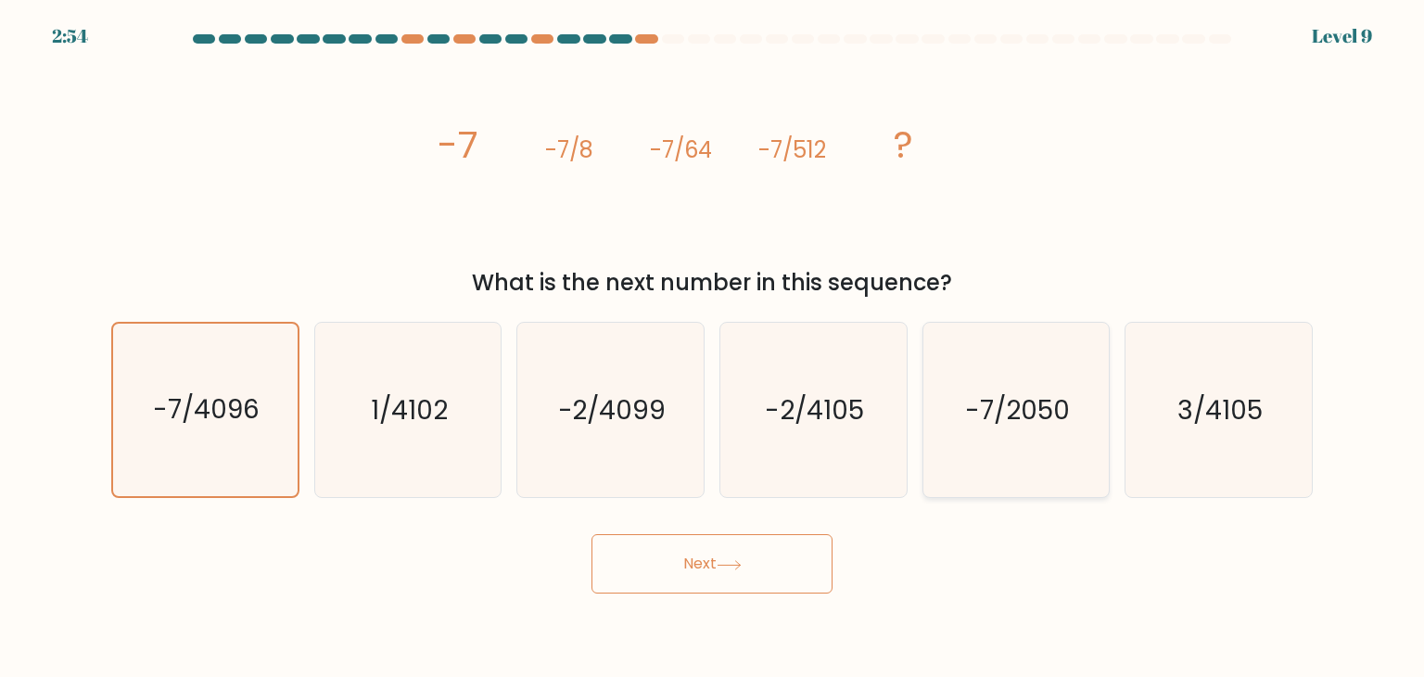
click at [1005, 367] on icon "-7/2050" at bounding box center [1016, 410] width 174 height 174
click at [713, 348] on input "e. -7/2050" at bounding box center [712, 342] width 1 height 9
radio input "true"
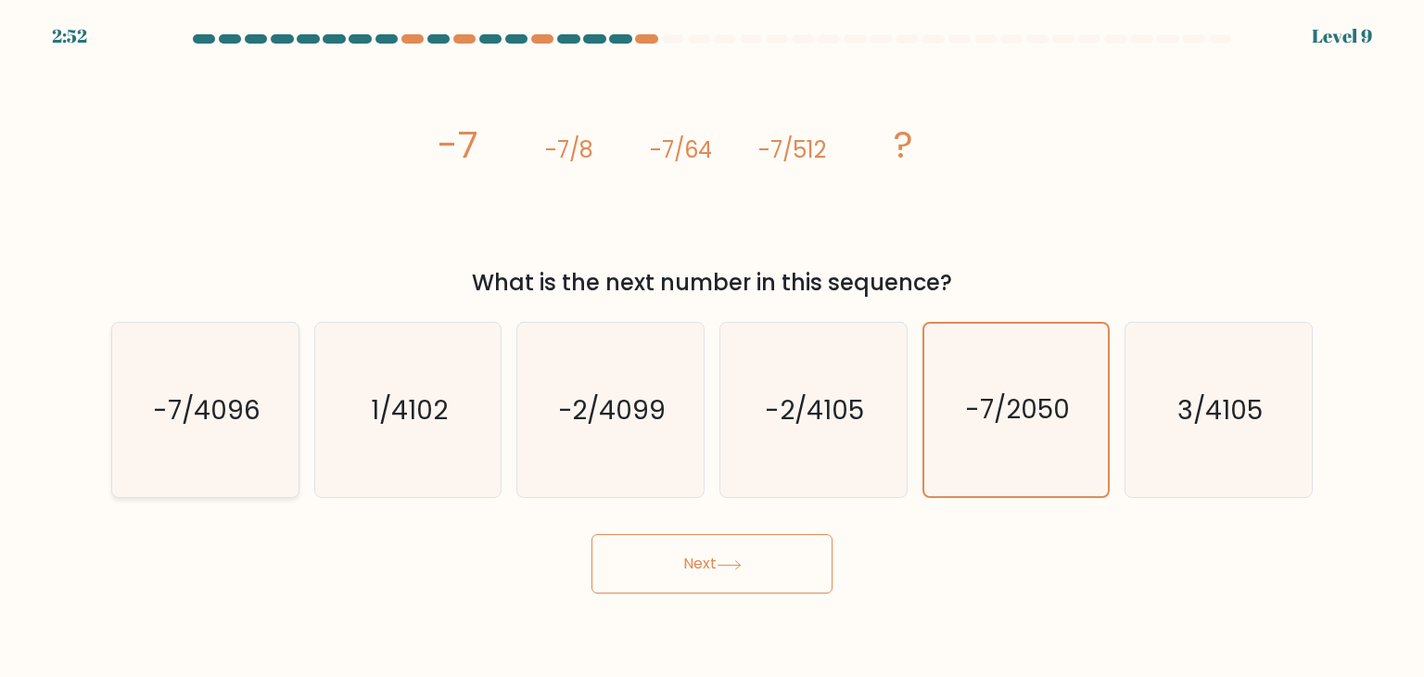
click at [173, 435] on icon "-7/4096" at bounding box center [205, 410] width 174 height 174
click at [712, 348] on input "a. -7/4096" at bounding box center [712, 342] width 1 height 9
radio input "true"
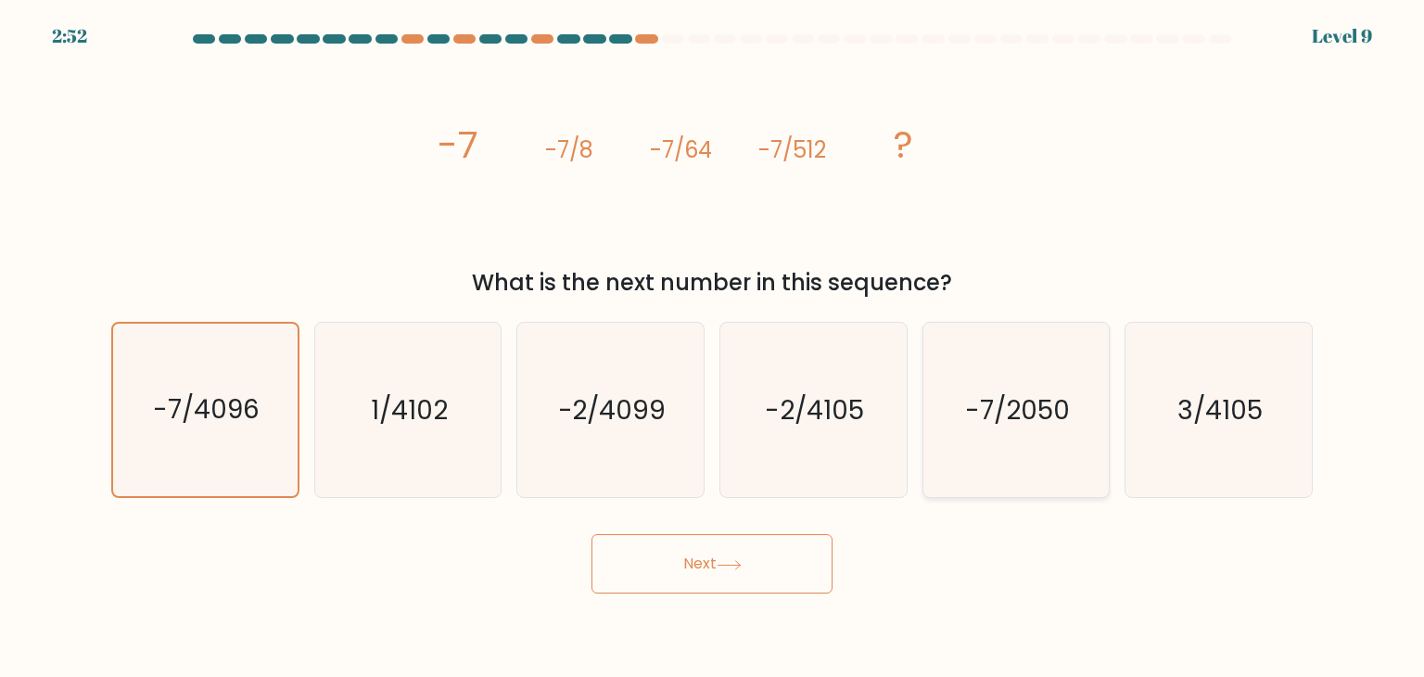
click at [1029, 418] on text "-7/2050" at bounding box center [1017, 409] width 105 height 37
click at [713, 348] on input "e. -7/2050" at bounding box center [712, 342] width 1 height 9
radio input "true"
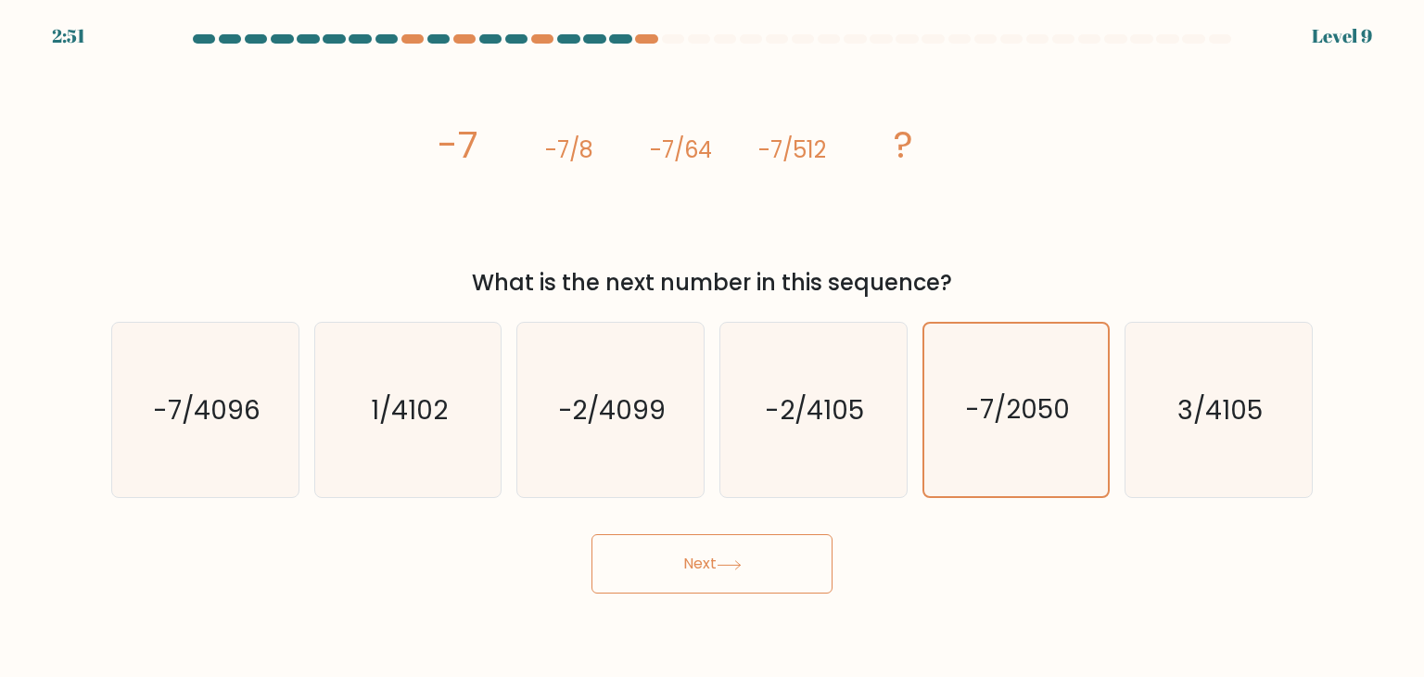
click at [755, 562] on button "Next" at bounding box center [711, 563] width 241 height 59
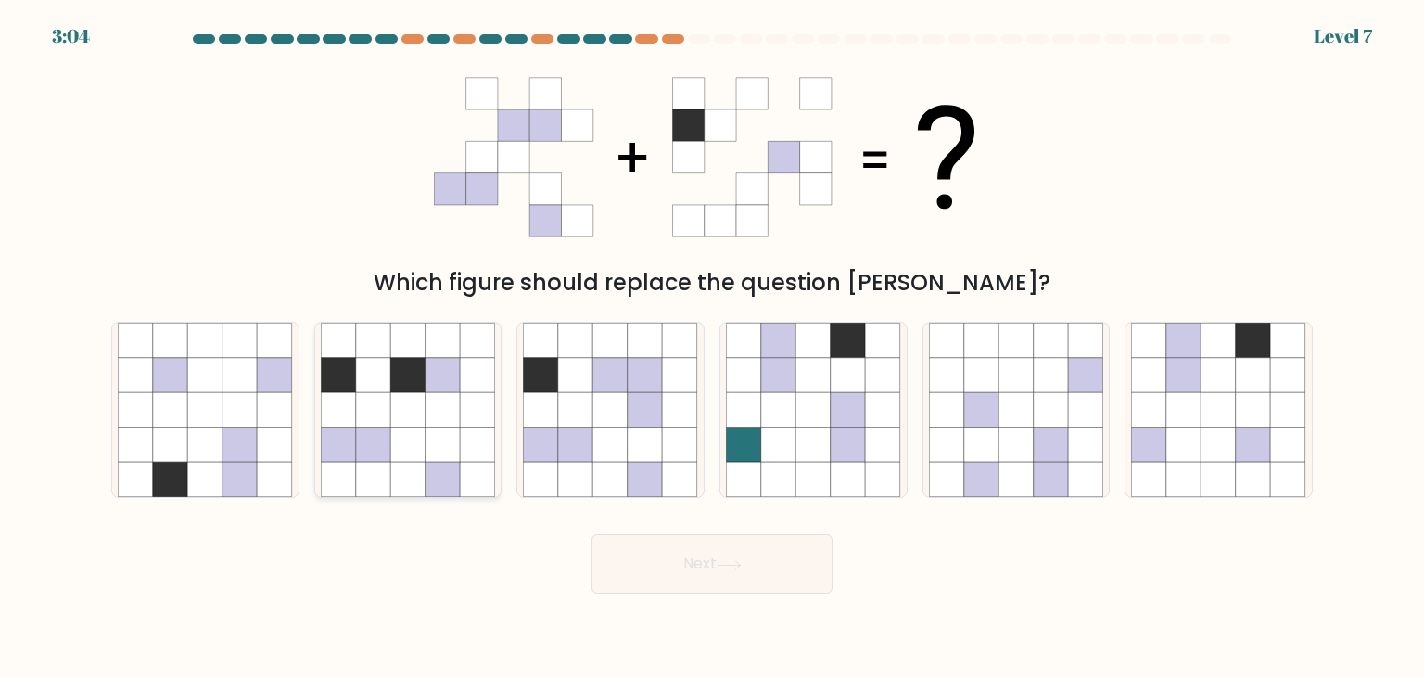
click at [355, 453] on icon at bounding box center [338, 444] width 35 height 35
click at [712, 348] on input "b." at bounding box center [712, 342] width 1 height 9
radio input "true"
click at [638, 413] on icon at bounding box center [645, 409] width 35 height 35
click at [712, 348] on input "c." at bounding box center [712, 342] width 1 height 9
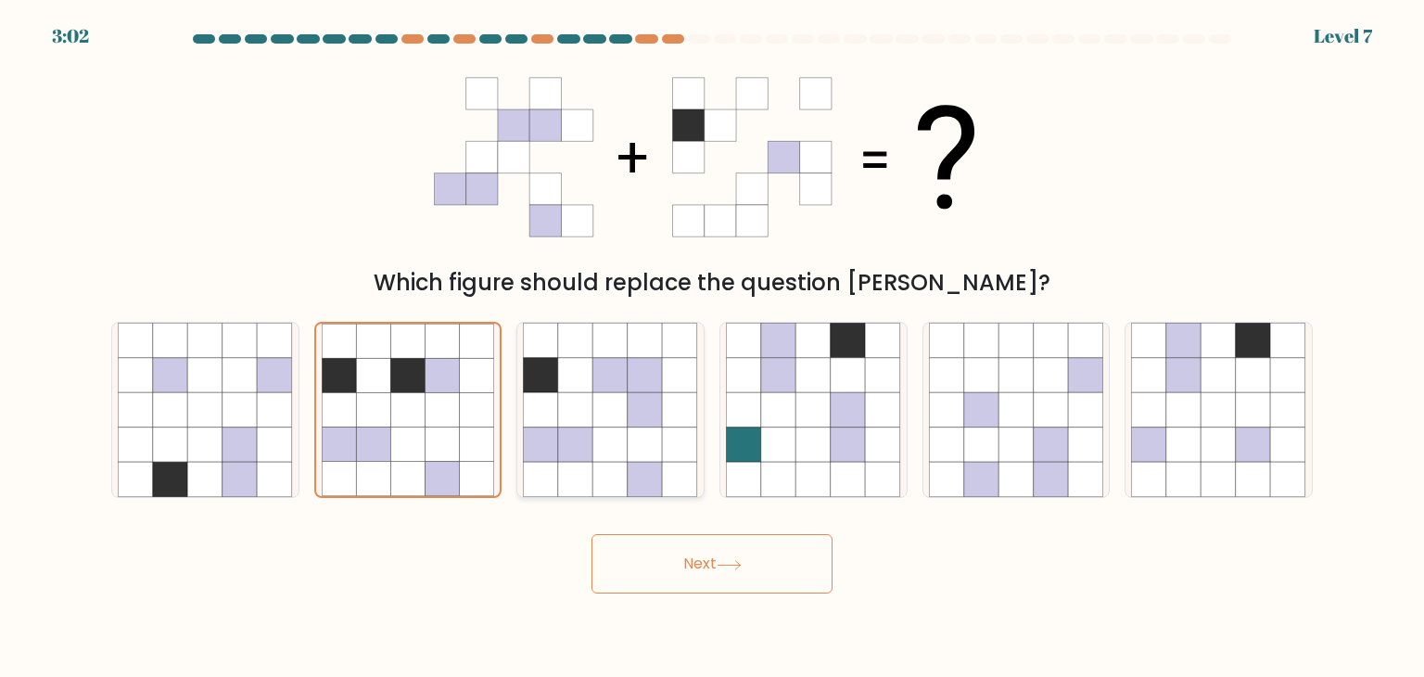
radio input "true"
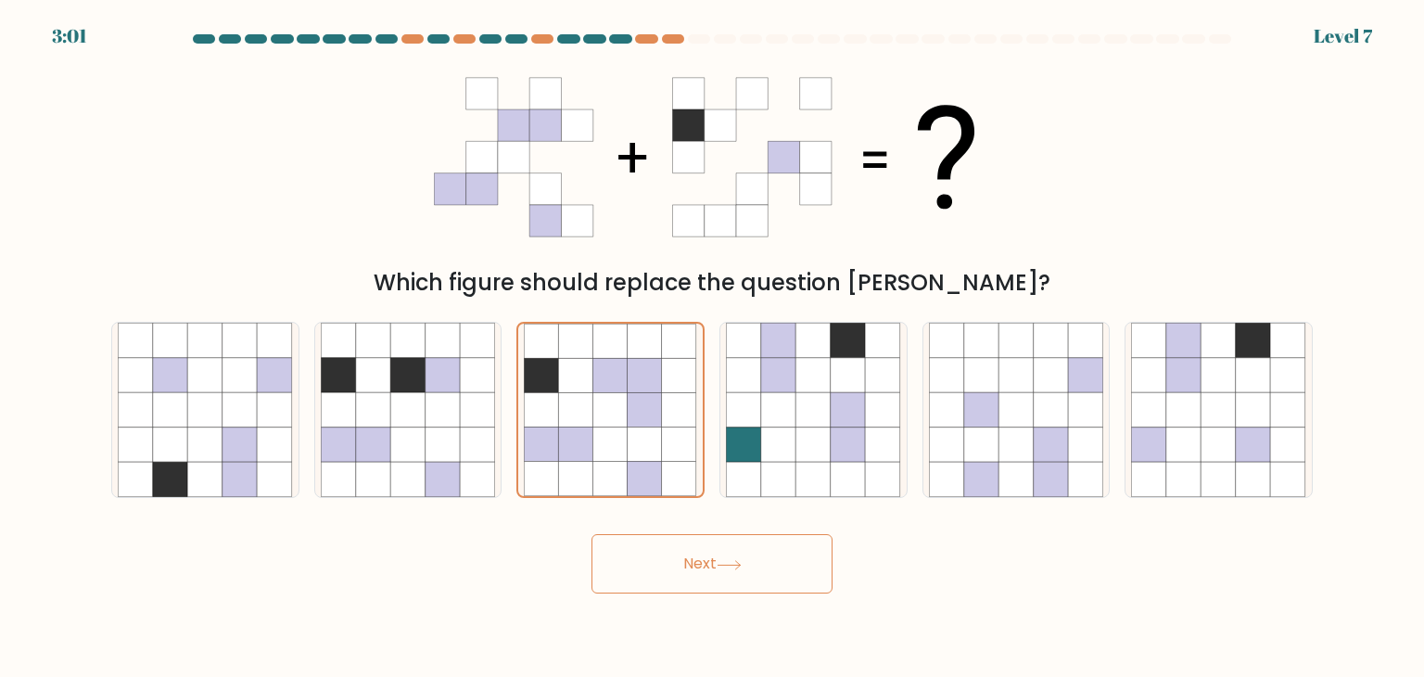
click at [696, 563] on button "Next" at bounding box center [711, 563] width 241 height 59
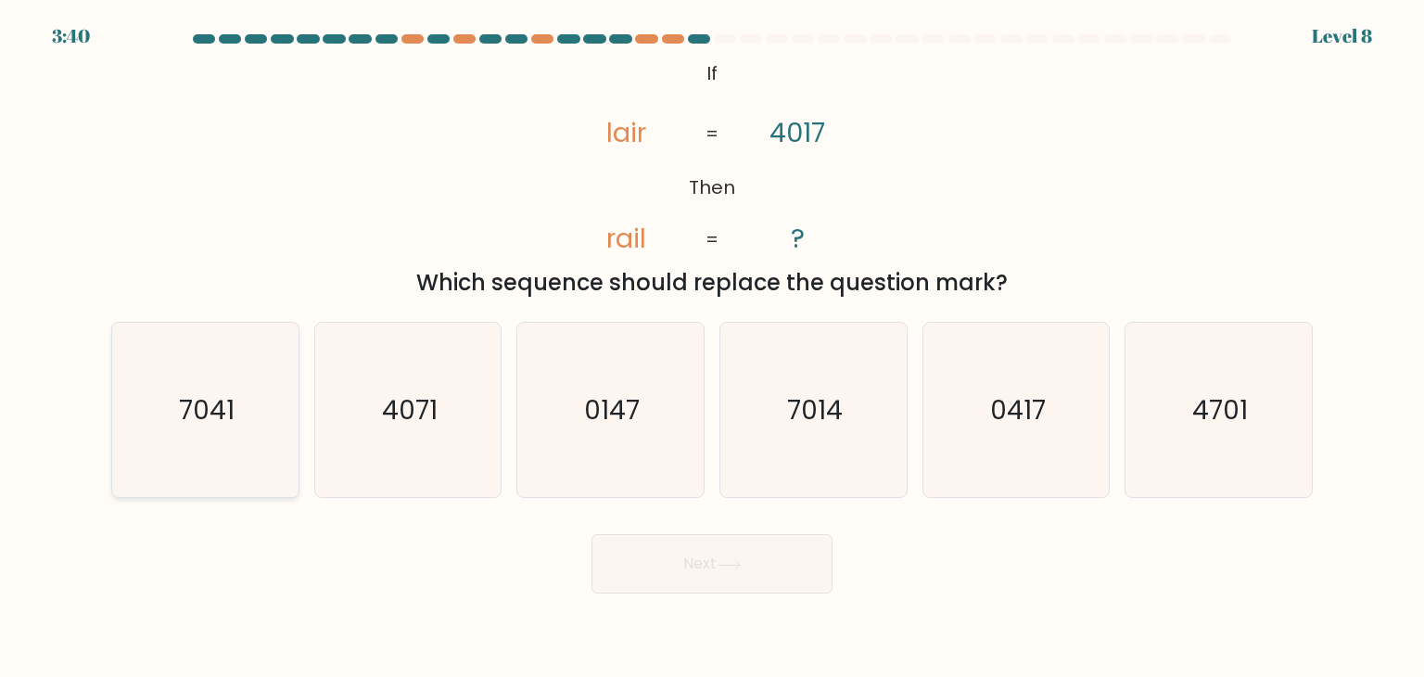
click at [234, 424] on text "7041" at bounding box center [207, 409] width 56 height 37
click at [712, 348] on input "a. 7041" at bounding box center [712, 342] width 1 height 9
radio input "true"
click at [794, 433] on icon "7014" at bounding box center [813, 410] width 174 height 174
click at [713, 348] on input "d. 7014" at bounding box center [712, 342] width 1 height 9
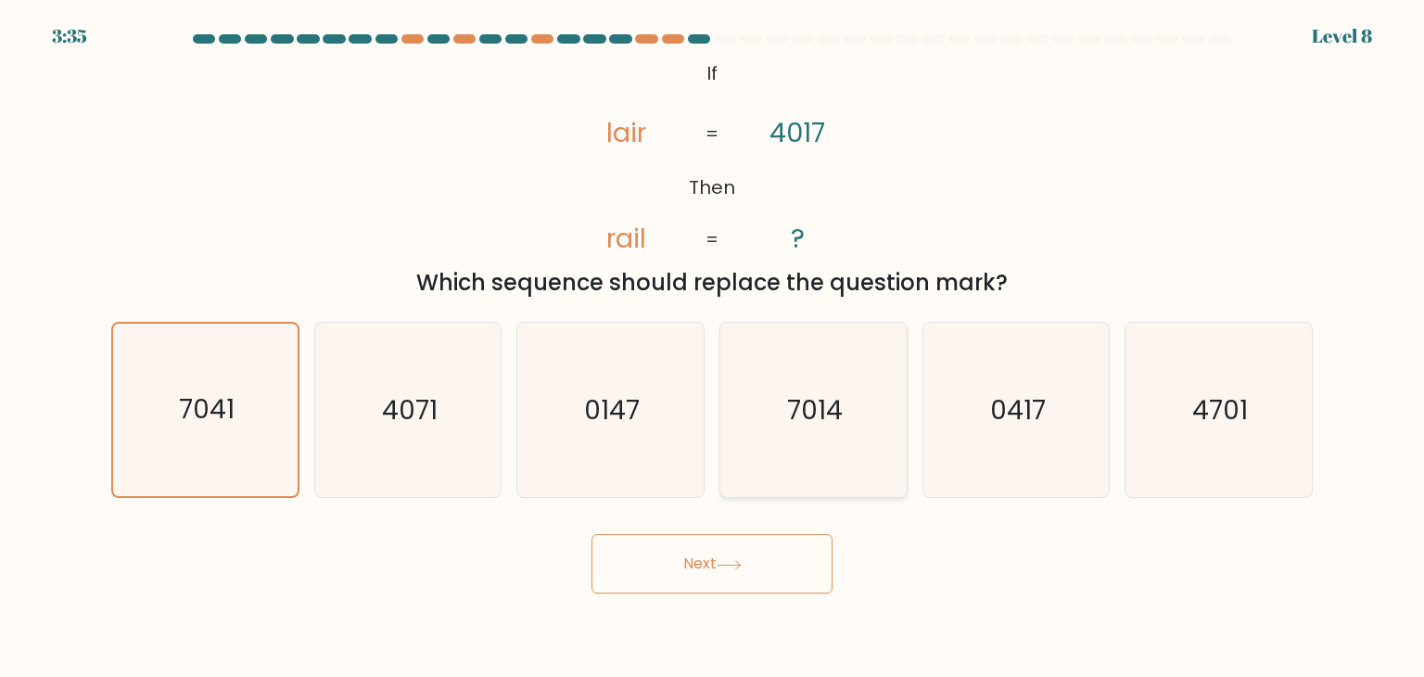
radio input "true"
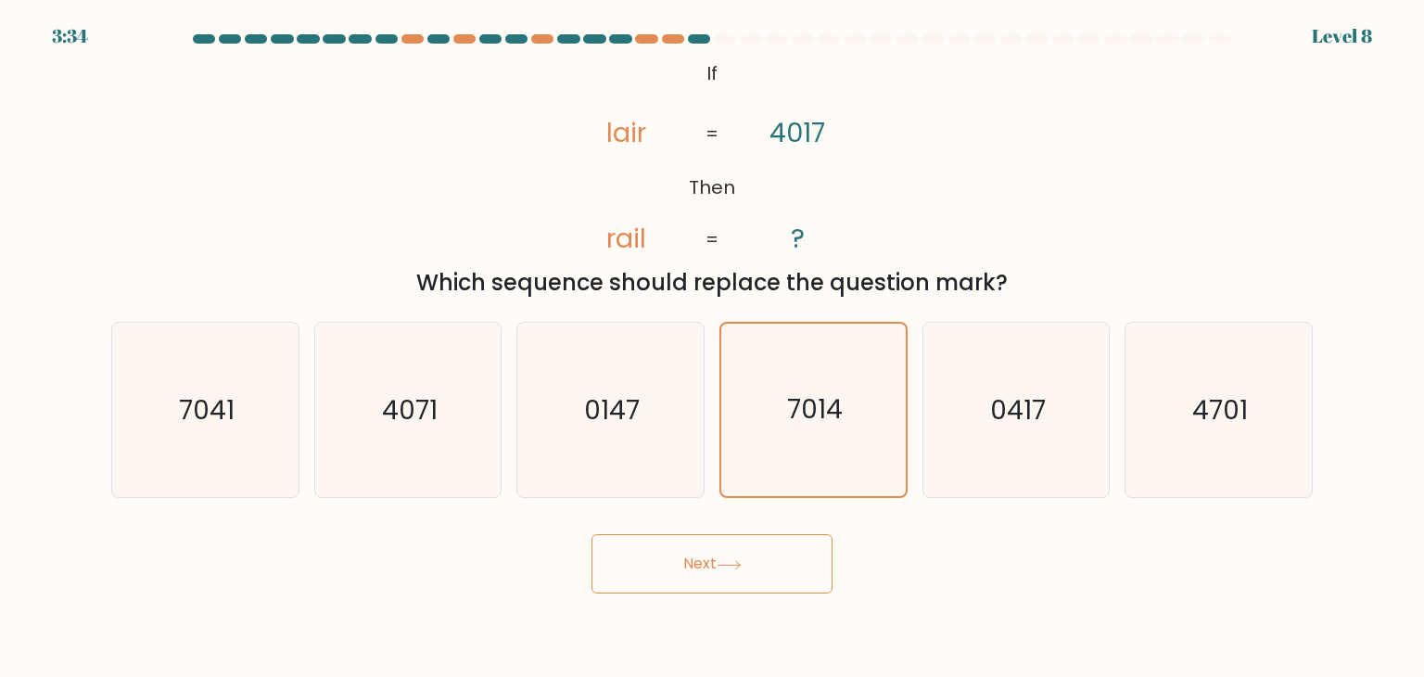
click at [708, 574] on button "Next" at bounding box center [711, 563] width 241 height 59
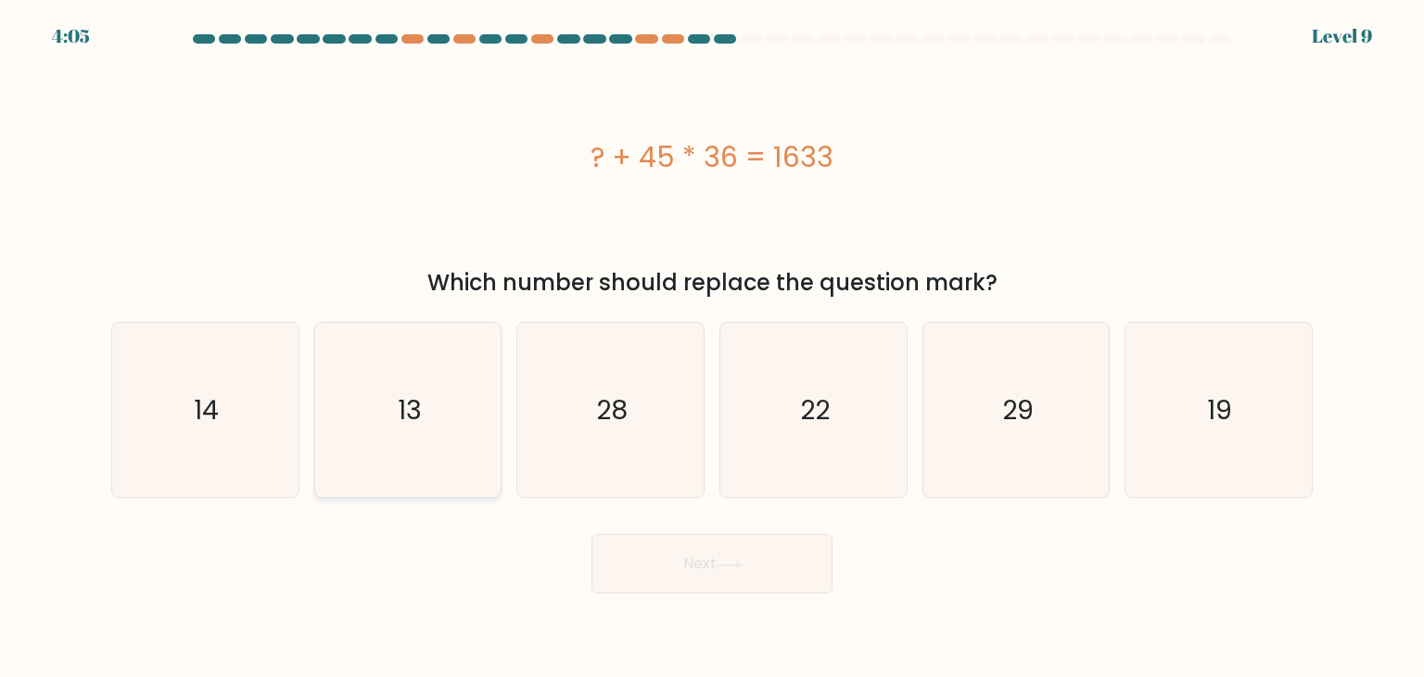
click at [431, 396] on icon "13" at bounding box center [408, 410] width 174 height 174
click at [712, 348] on input "b. 13" at bounding box center [712, 342] width 1 height 9
radio input "true"
click at [730, 569] on icon at bounding box center [729, 565] width 25 height 10
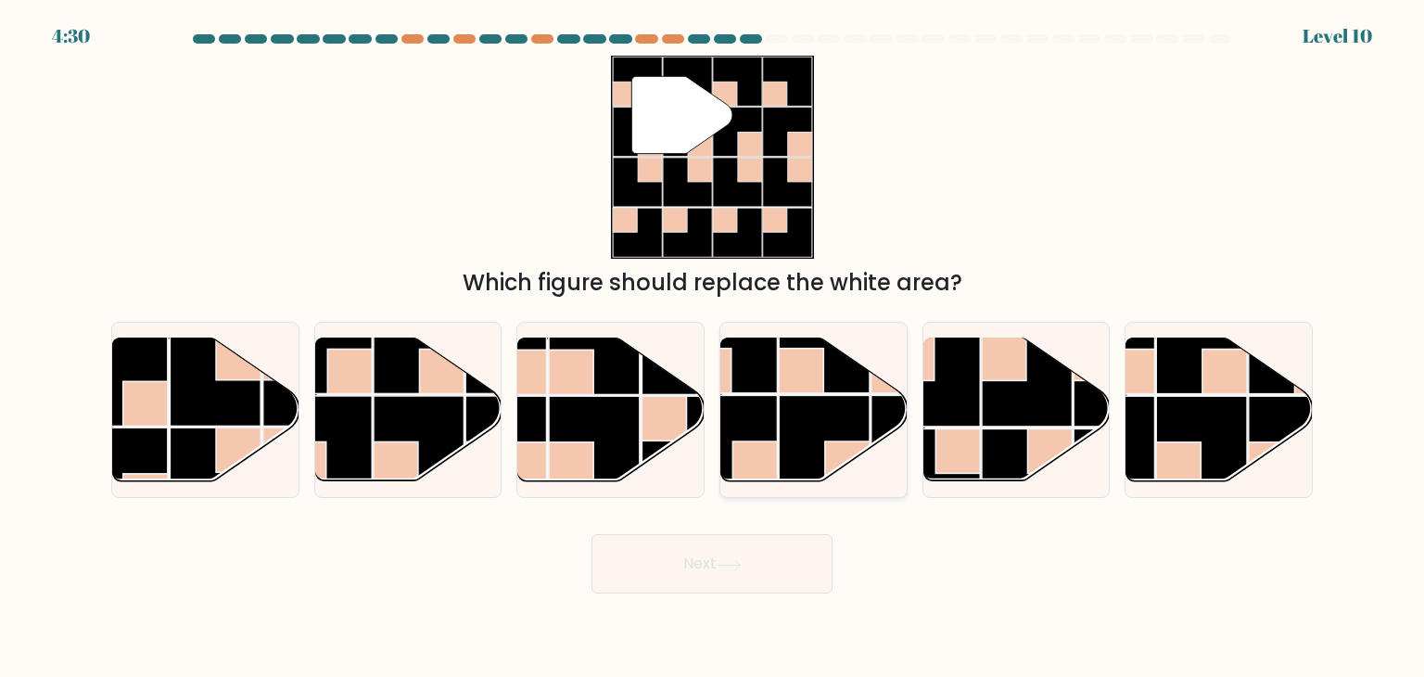
click at [810, 414] on rect at bounding box center [824, 440] width 91 height 91
click at [713, 348] on input "d." at bounding box center [712, 342] width 1 height 9
radio input "true"
click at [707, 576] on button "Next" at bounding box center [711, 563] width 241 height 59
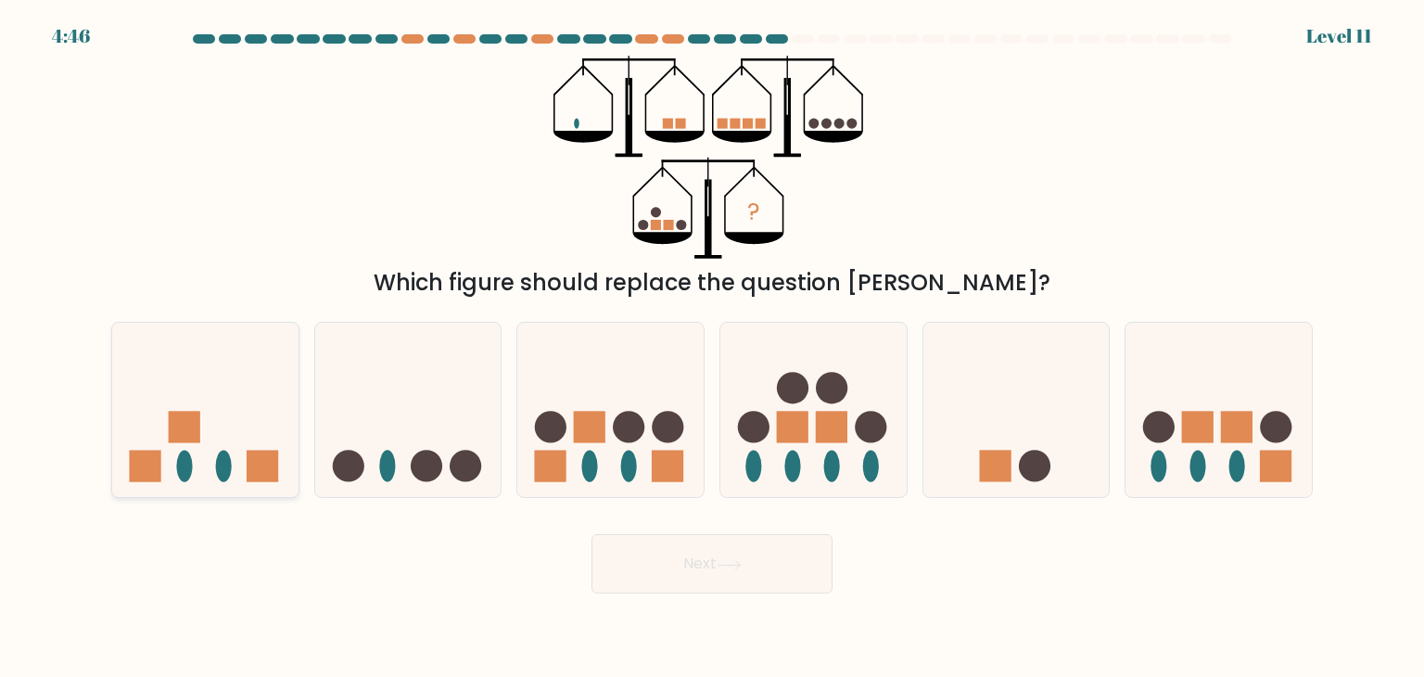
click at [150, 415] on icon at bounding box center [205, 410] width 186 height 154
click at [712, 348] on input "a." at bounding box center [712, 342] width 1 height 9
radio input "true"
click at [766, 561] on button "Next" at bounding box center [711, 563] width 241 height 59
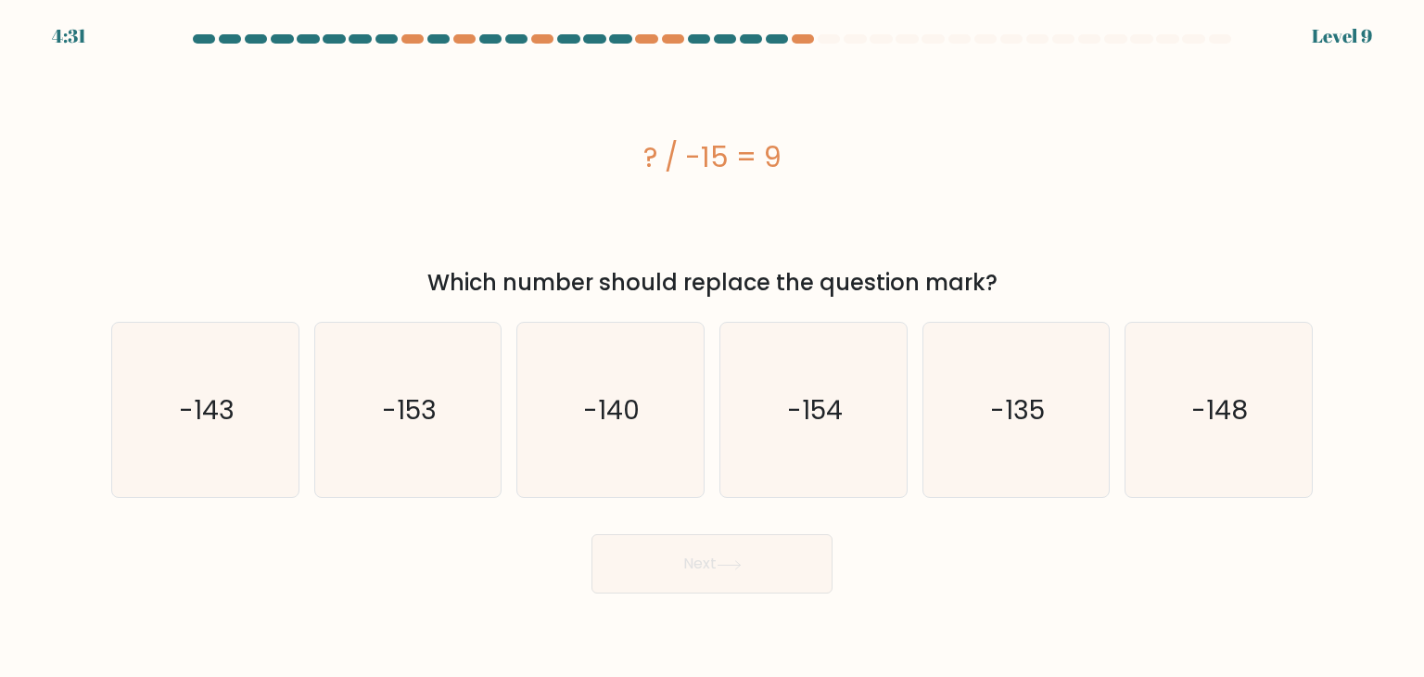
click at [943, 189] on div "? / -15 = 9" at bounding box center [711, 157] width 1201 height 203
click at [983, 396] on icon "-135" at bounding box center [1016, 410] width 174 height 174
click at [713, 348] on input "e. -135" at bounding box center [712, 342] width 1 height 9
radio input "true"
click at [756, 565] on button "Next" at bounding box center [711, 563] width 241 height 59
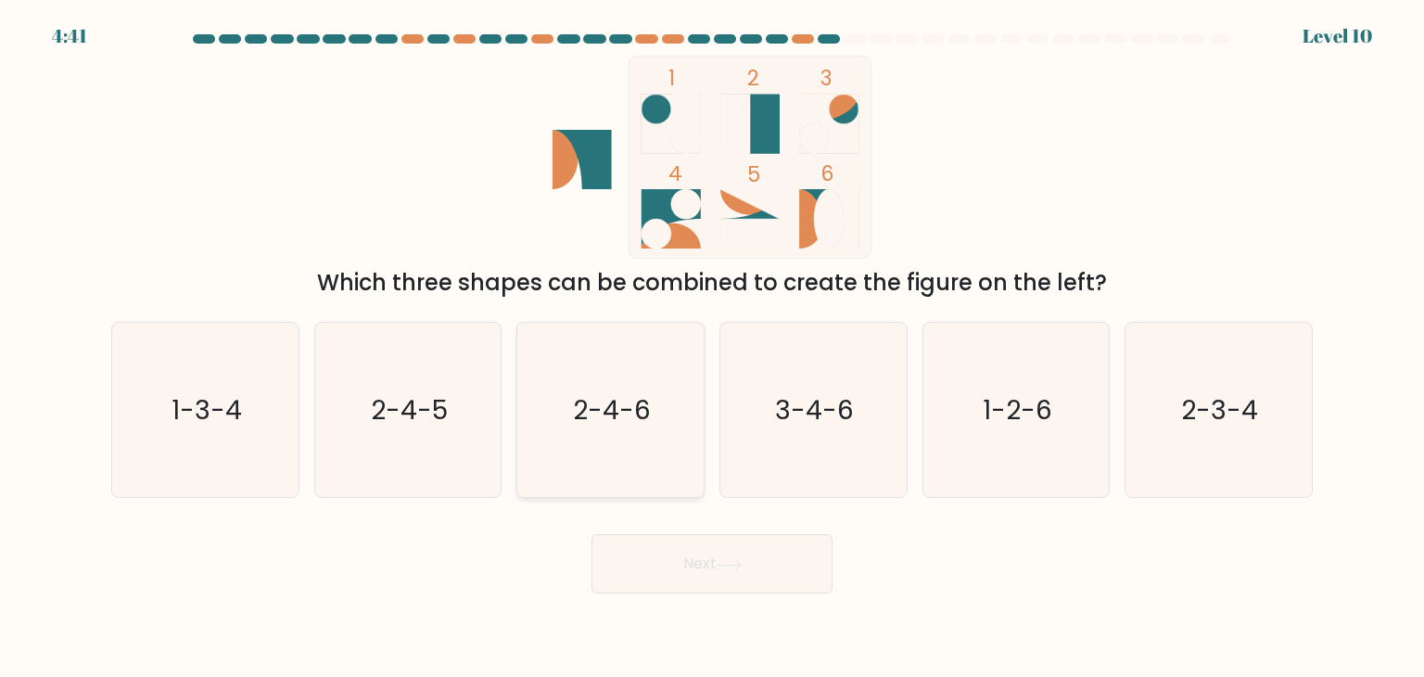
click at [574, 454] on icon "2-4-6" at bounding box center [610, 410] width 174 height 174
click at [712, 348] on input "c. 2-4-6" at bounding box center [712, 342] width 1 height 9
radio input "true"
click at [1012, 398] on text "1-2-6" at bounding box center [1018, 409] width 70 height 37
click at [713, 348] on input "e. 1-2-6" at bounding box center [712, 342] width 1 height 9
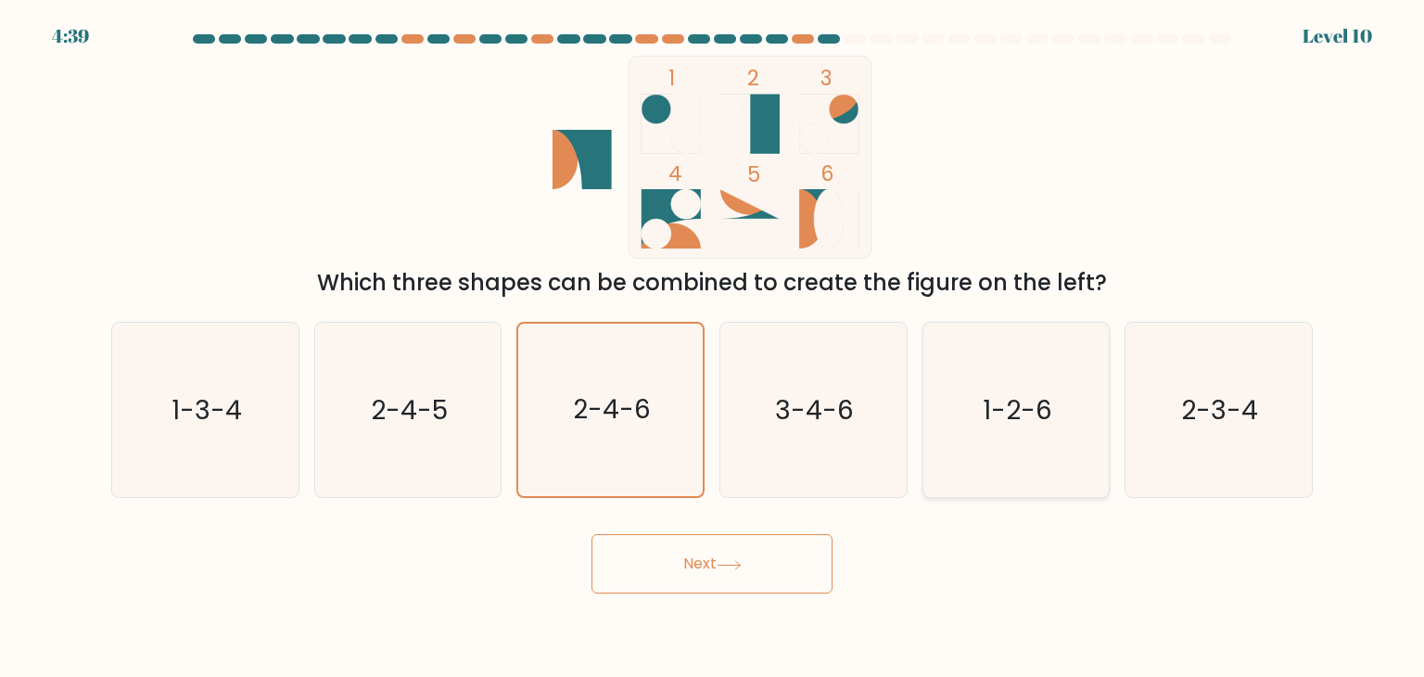
radio input "true"
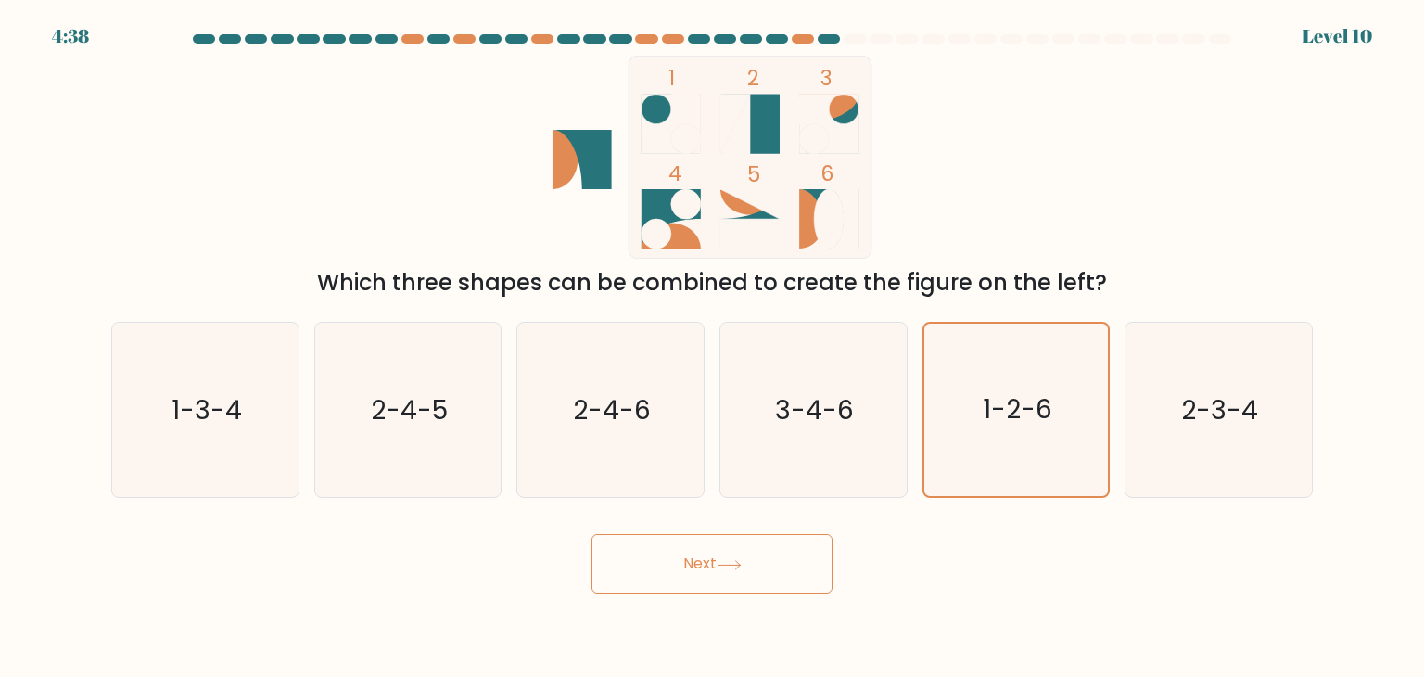
click at [747, 582] on button "Next" at bounding box center [711, 563] width 241 height 59
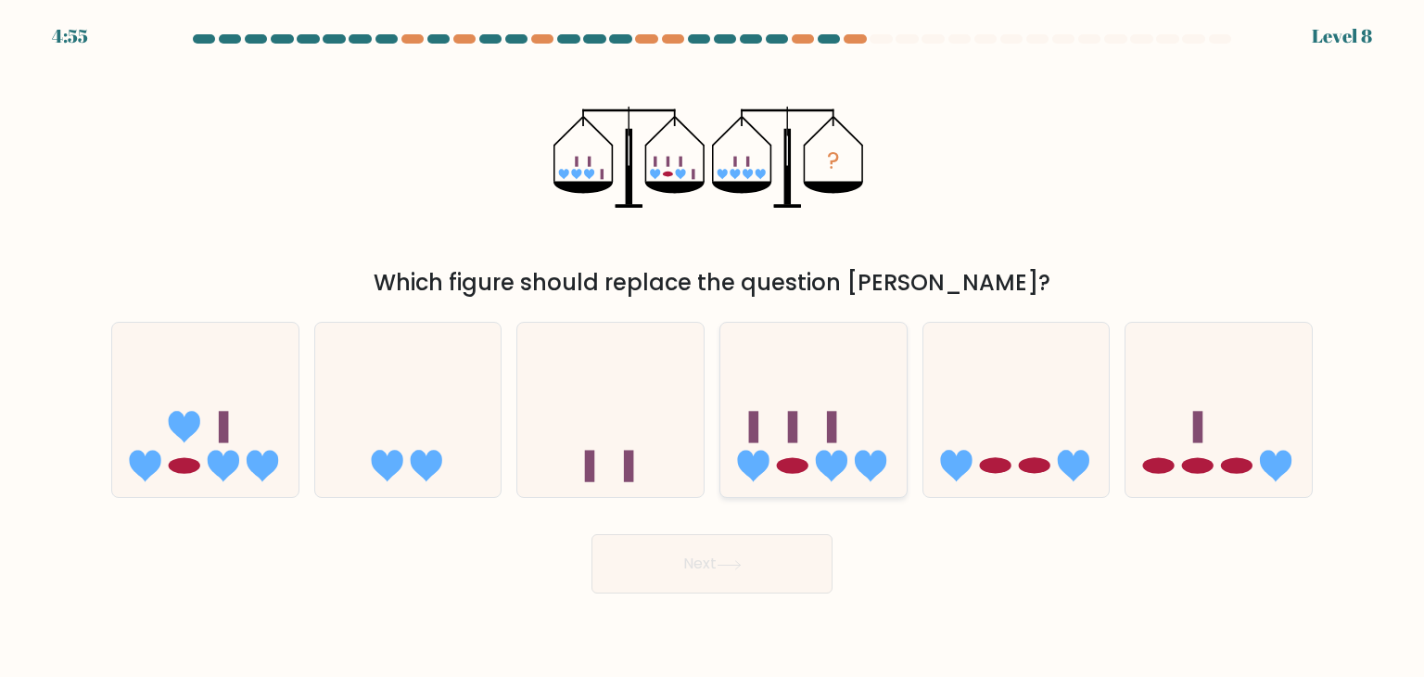
click at [781, 416] on icon at bounding box center [813, 410] width 186 height 154
click at [713, 348] on input "d." at bounding box center [712, 342] width 1 height 9
radio input "true"
click at [770, 572] on button "Next" at bounding box center [711, 563] width 241 height 59
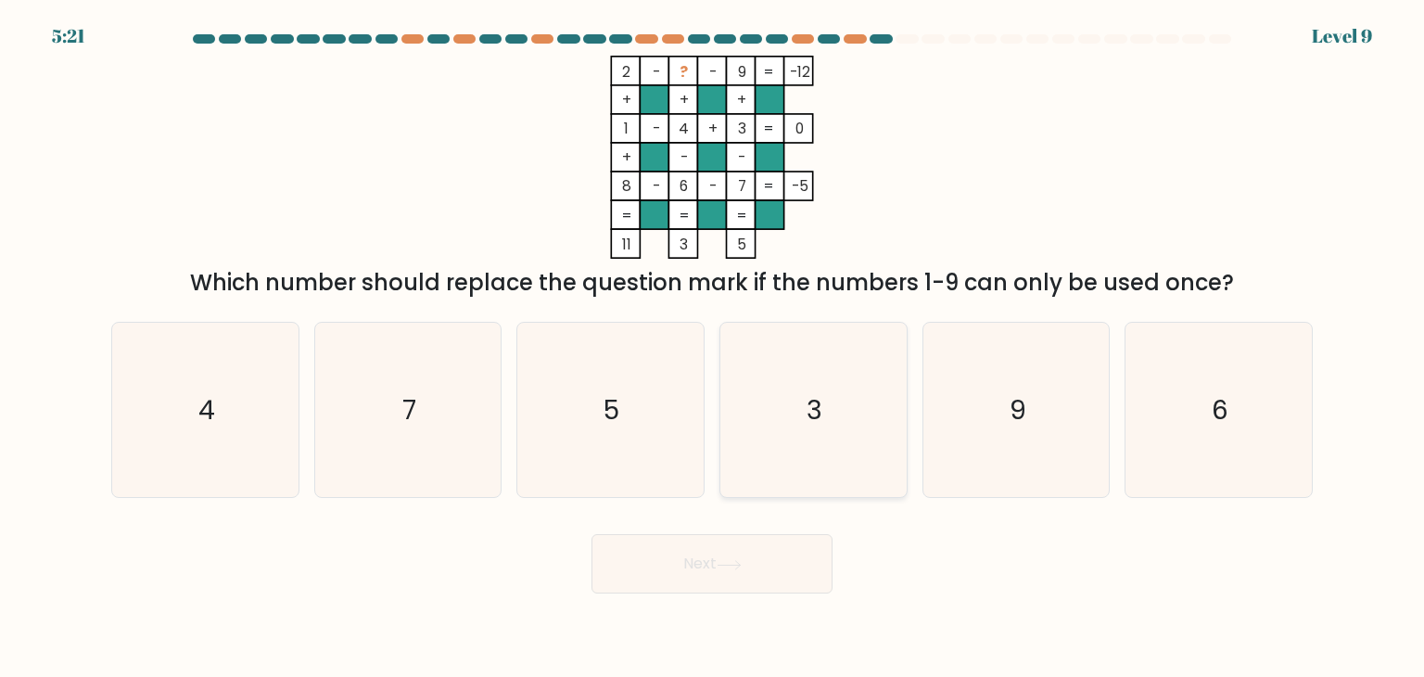
click at [842, 347] on icon "3" at bounding box center [813, 410] width 174 height 174
click at [713, 347] on input "d. 3" at bounding box center [712, 342] width 1 height 9
radio input "true"
click at [632, 428] on icon "5" at bounding box center [610, 410] width 174 height 174
click at [712, 348] on input "c. 5" at bounding box center [712, 342] width 1 height 9
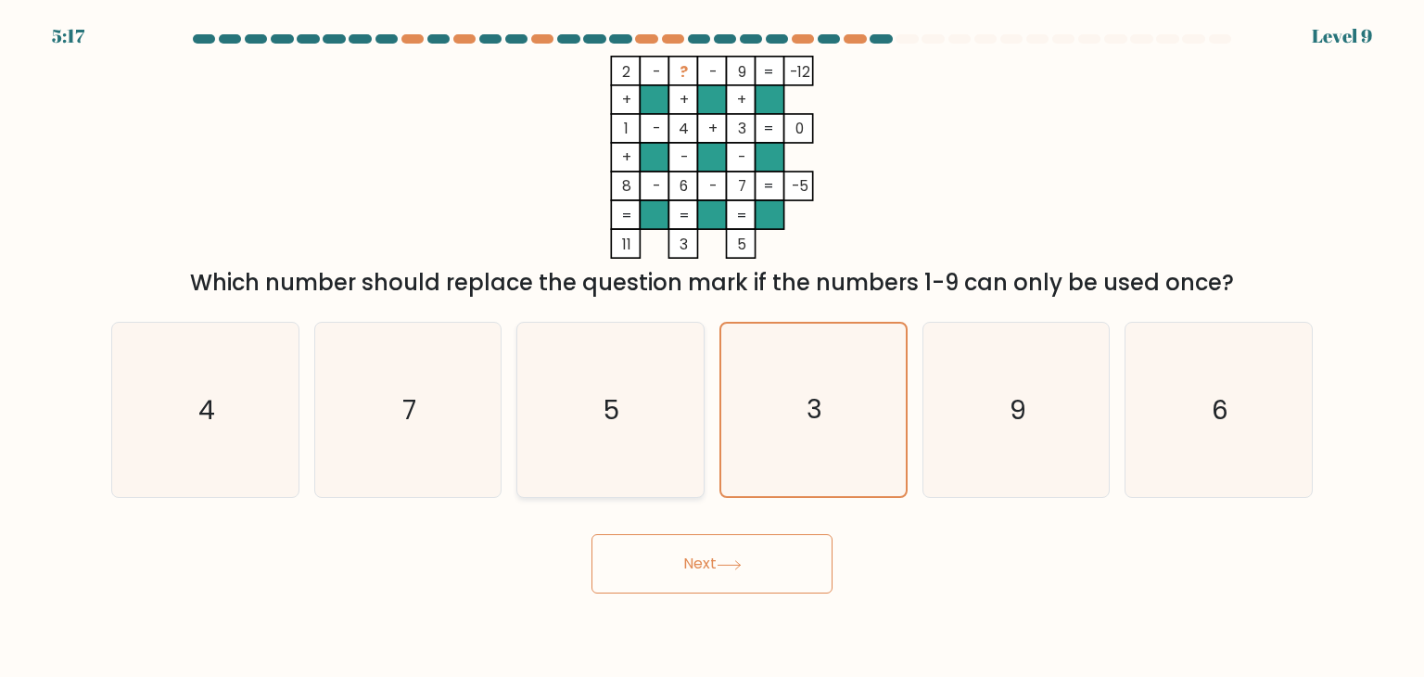
radio input "true"
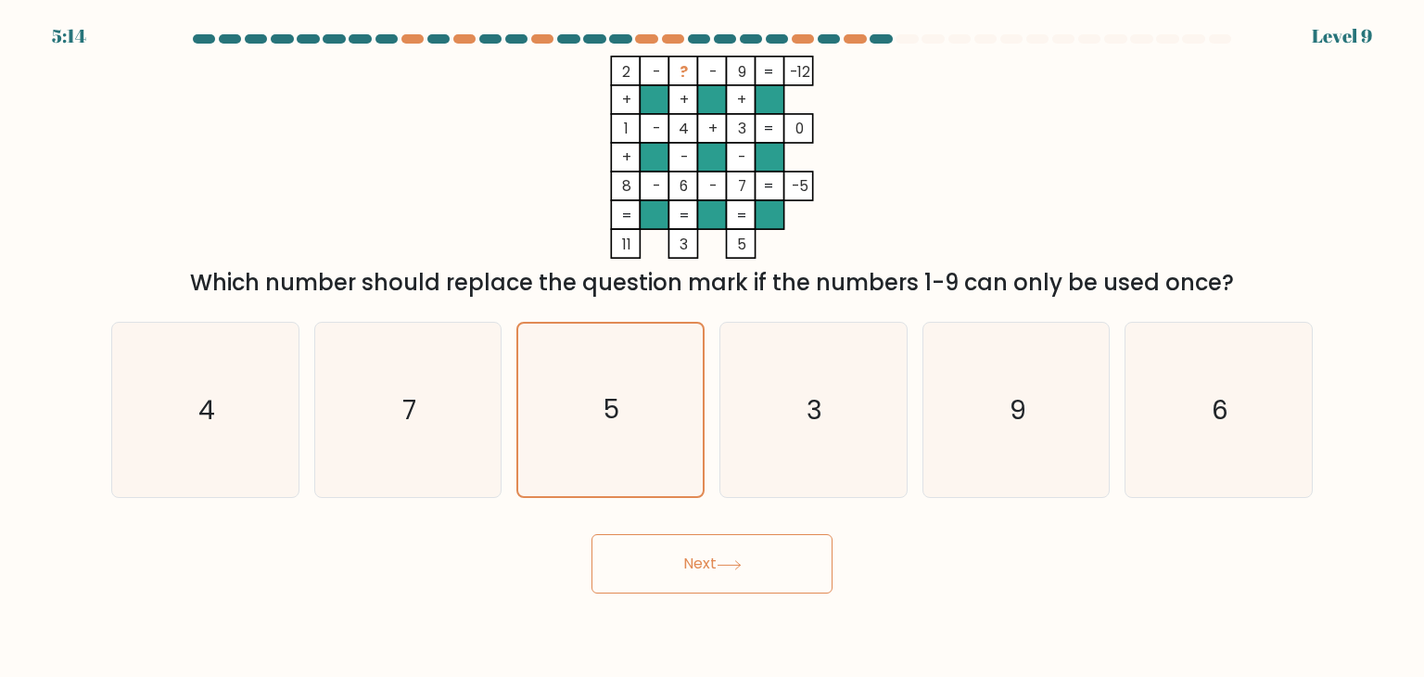
click at [717, 564] on button "Next" at bounding box center [711, 563] width 241 height 59
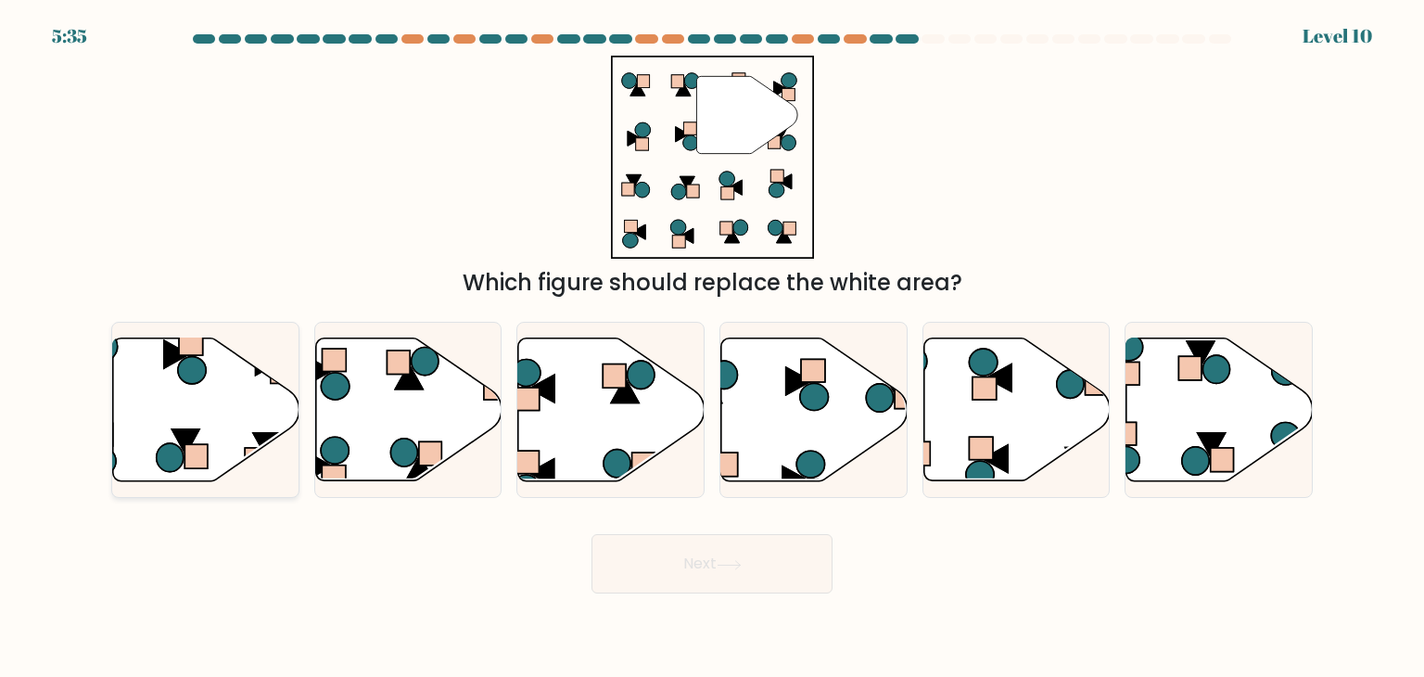
click at [197, 472] on icon at bounding box center [206, 409] width 186 height 143
click at [712, 348] on input "a." at bounding box center [712, 342] width 1 height 9
radio input "true"
click at [783, 572] on button "Next" at bounding box center [711, 563] width 241 height 59
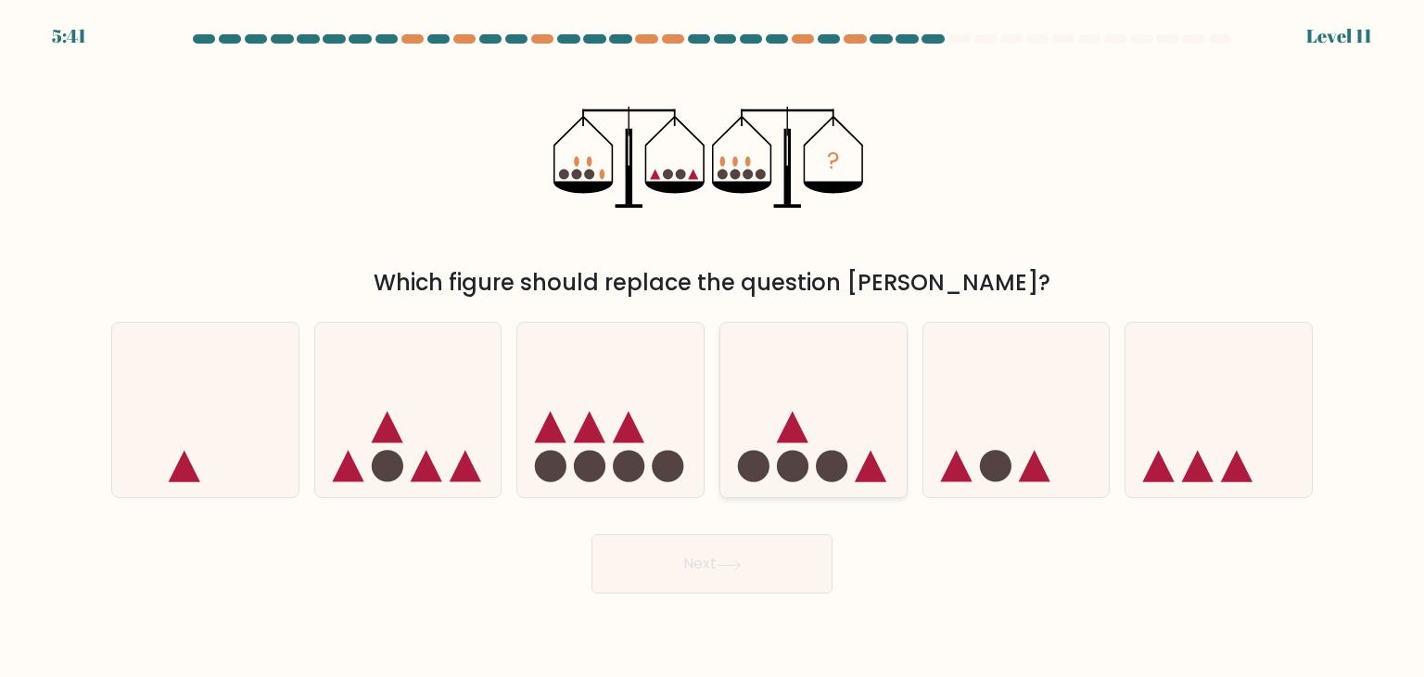
click at [845, 473] on circle at bounding box center [832, 467] width 32 height 32
click at [713, 348] on input "d." at bounding box center [712, 342] width 1 height 9
radio input "true"
click at [786, 559] on button "Next" at bounding box center [711, 563] width 241 height 59
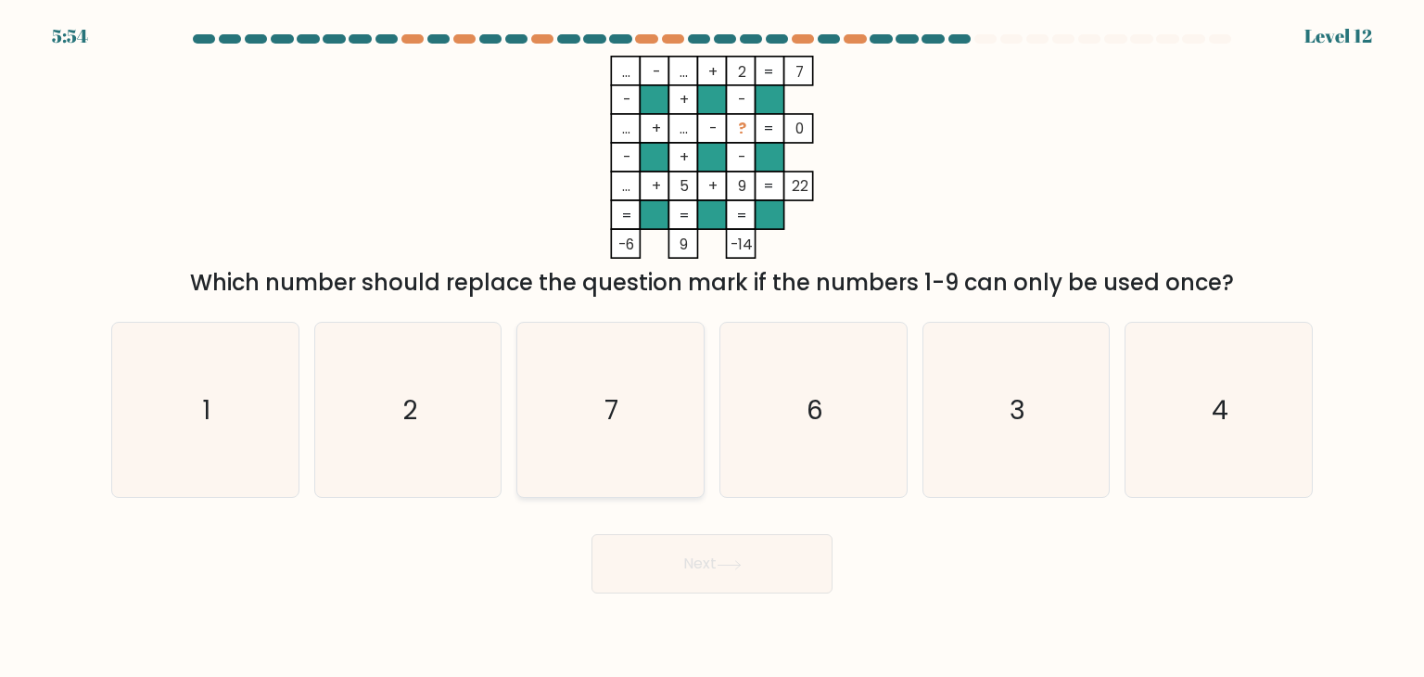
click at [645, 450] on icon "7" at bounding box center [610, 410] width 174 height 174
click at [712, 348] on input "c. 7" at bounding box center [712, 342] width 1 height 9
radio input "true"
click at [743, 570] on button "Next" at bounding box center [711, 563] width 241 height 59
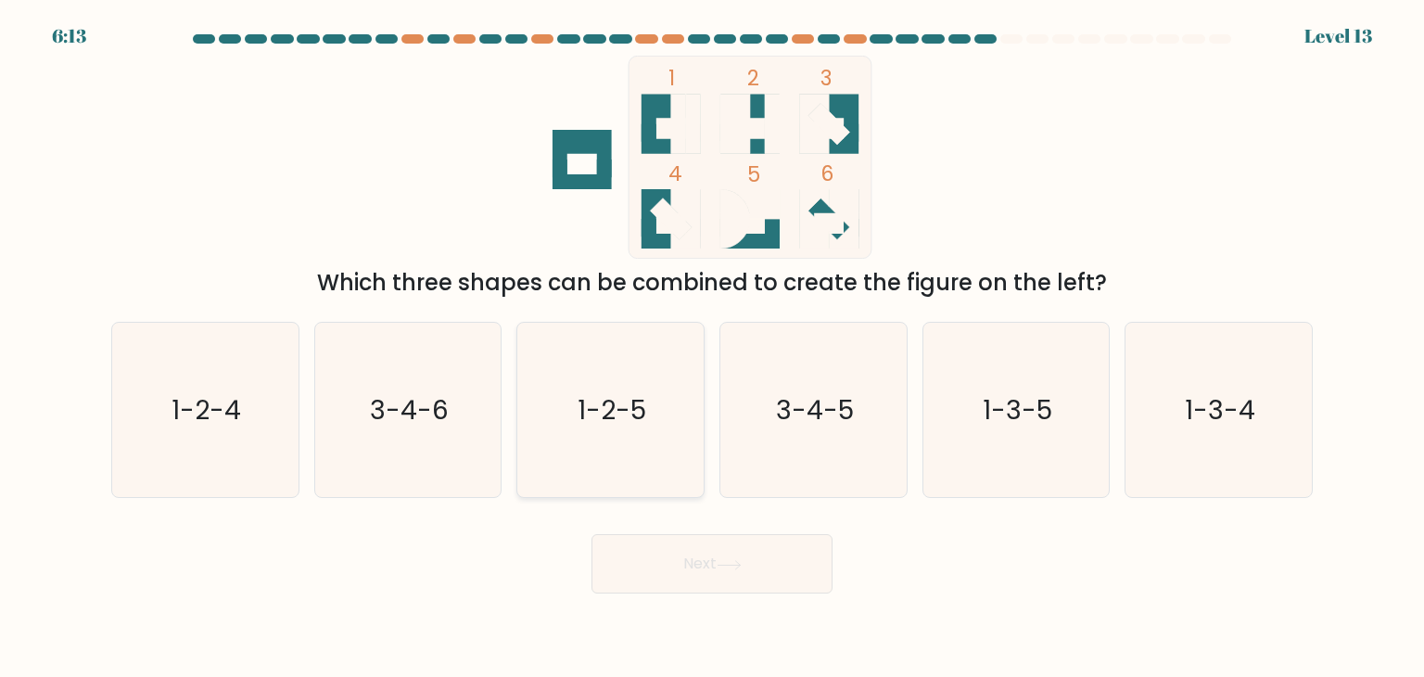
click at [668, 387] on icon "1-2-5" at bounding box center [610, 410] width 174 height 174
click at [712, 348] on input "c. 1-2-5" at bounding box center [712, 342] width 1 height 9
radio input "true"
click at [696, 565] on button "Next" at bounding box center [711, 563] width 241 height 59
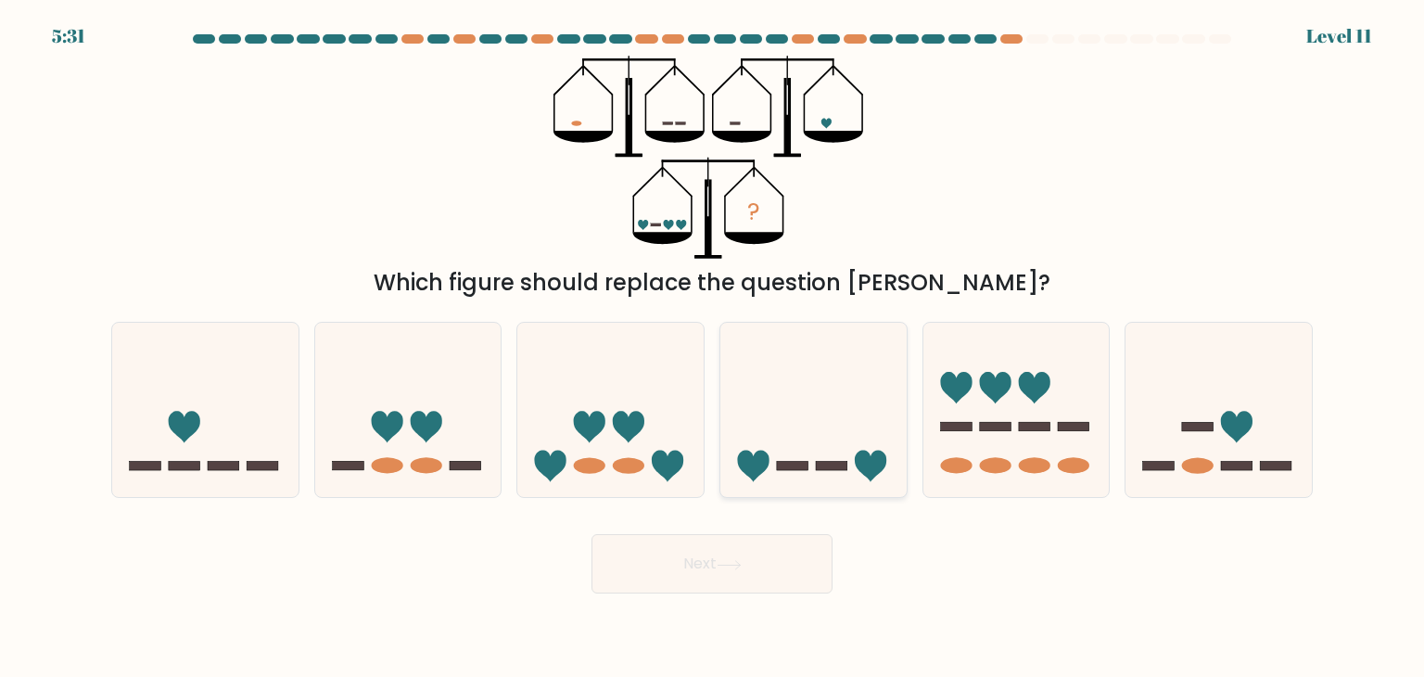
click at [797, 470] on rect at bounding box center [793, 466] width 32 height 9
click at [713, 348] on input "d." at bounding box center [712, 342] width 1 height 9
radio input "true"
click at [741, 572] on button "Next" at bounding box center [711, 563] width 241 height 59
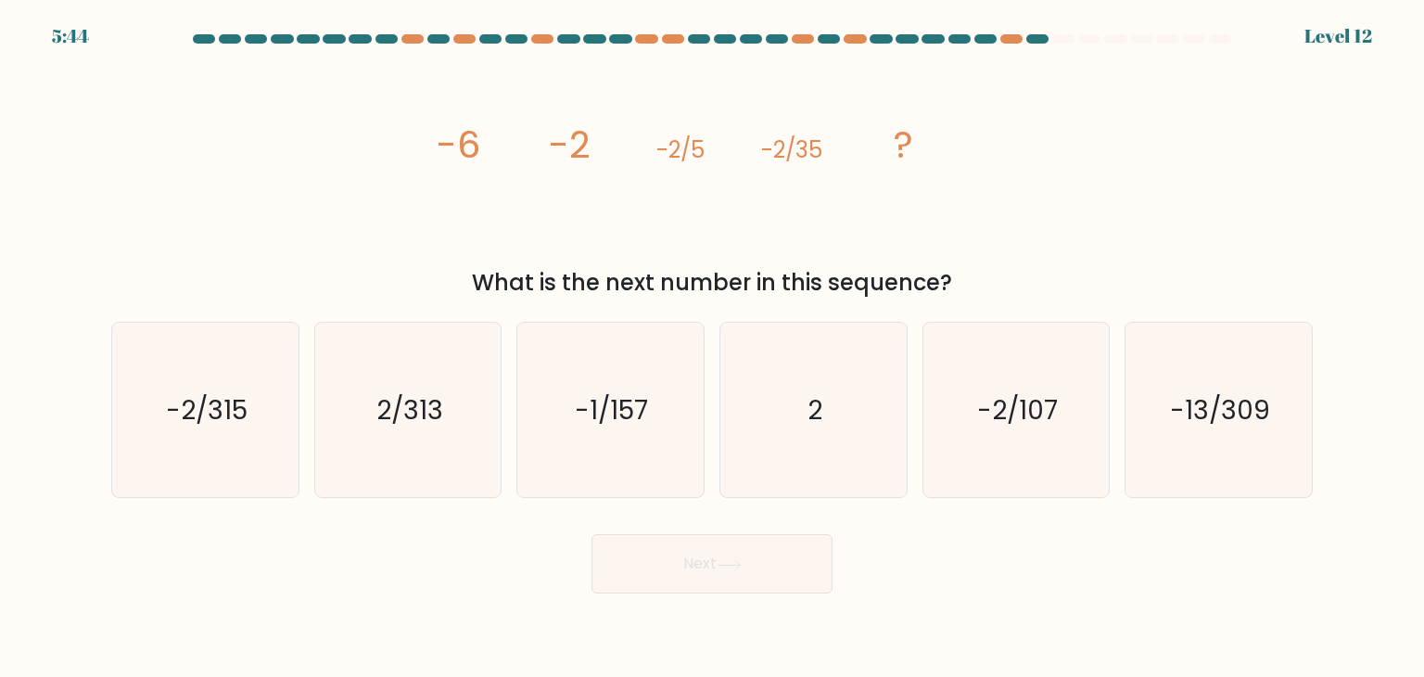
click at [812, 235] on icon "image/svg+xml -6 -2 -2/5 -2/35 ?" at bounding box center [712, 157] width 556 height 203
click at [822, 242] on icon "image/svg+xml -6 -2 -2/5 -2/35 ?" at bounding box center [712, 157] width 556 height 203
click at [185, 438] on icon "-2/315" at bounding box center [205, 410] width 174 height 174
click at [712, 348] on input "a. -2/315" at bounding box center [712, 342] width 1 height 9
radio input "true"
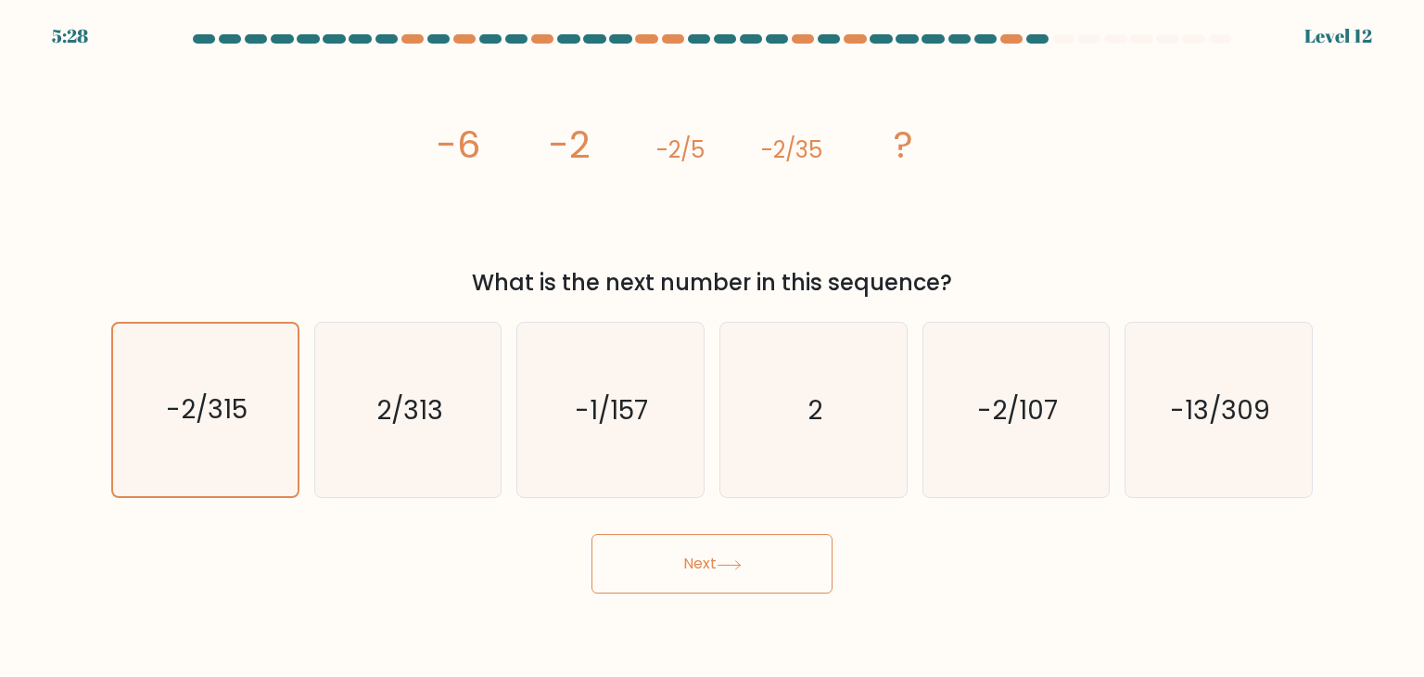
click at [742, 561] on icon at bounding box center [729, 565] width 25 height 10
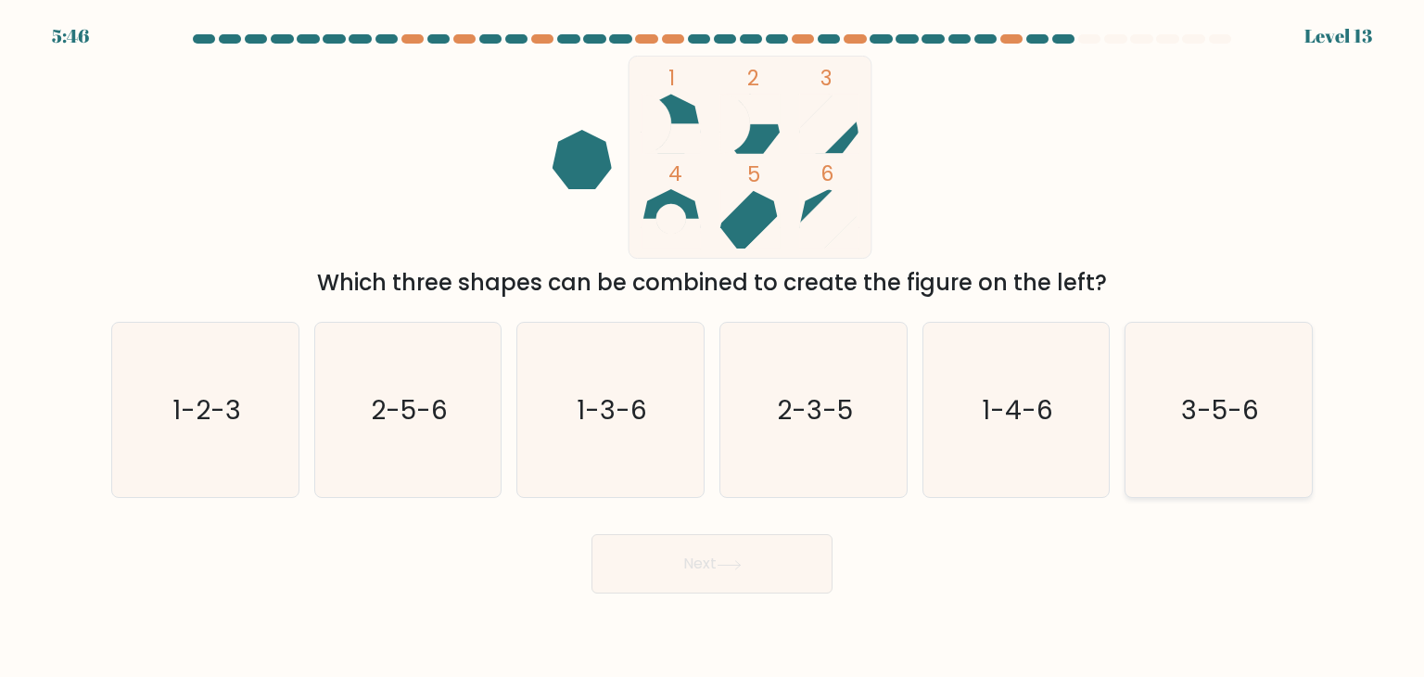
click at [1171, 387] on icon "3-5-6" at bounding box center [1218, 410] width 174 height 174
click at [713, 348] on input "f. 3-5-6" at bounding box center [712, 342] width 1 height 9
radio input "true"
click at [726, 552] on button "Next" at bounding box center [711, 563] width 241 height 59
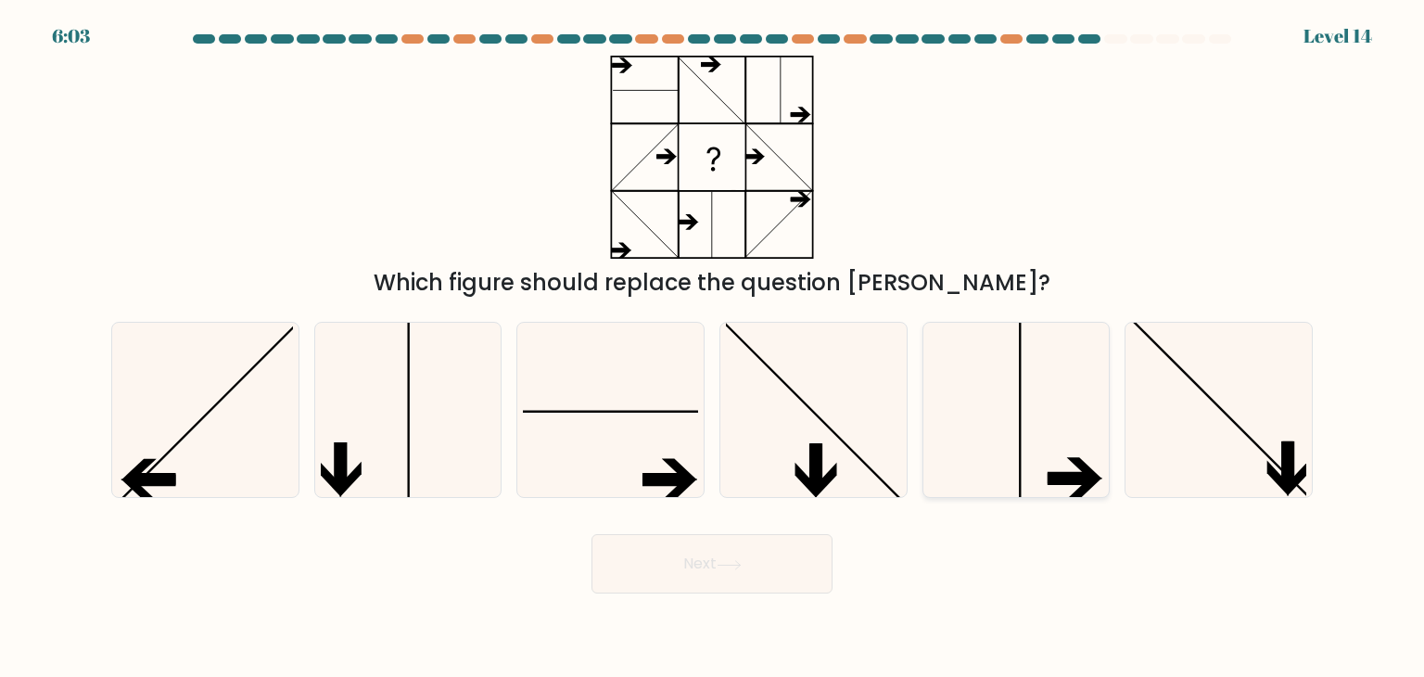
click at [977, 402] on icon at bounding box center [1016, 410] width 174 height 174
click at [713, 348] on input "e." at bounding box center [712, 342] width 1 height 9
radio input "true"
click at [756, 561] on button "Next" at bounding box center [711, 563] width 241 height 59
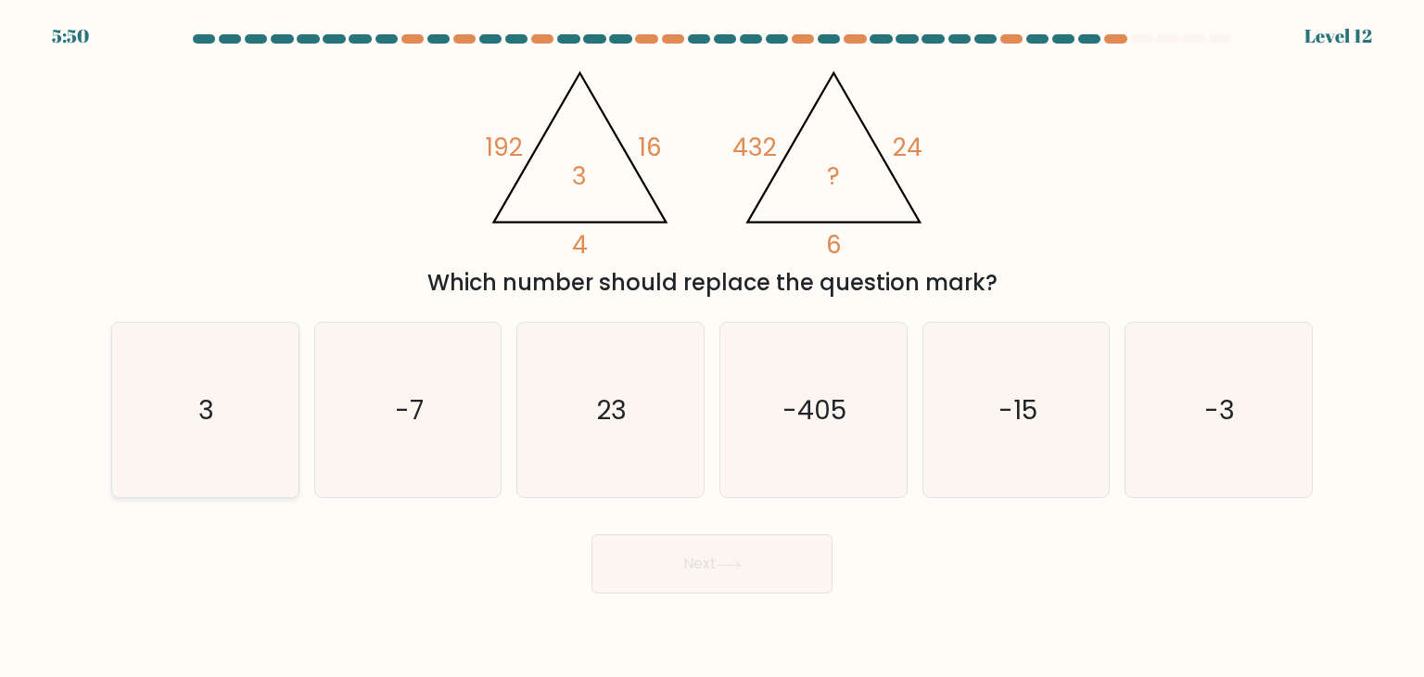
click at [264, 455] on icon "3" at bounding box center [205, 410] width 174 height 174
click at [712, 348] on input "a. 3" at bounding box center [712, 342] width 1 height 9
radio input "true"
click at [707, 568] on button "Next" at bounding box center [711, 563] width 241 height 59
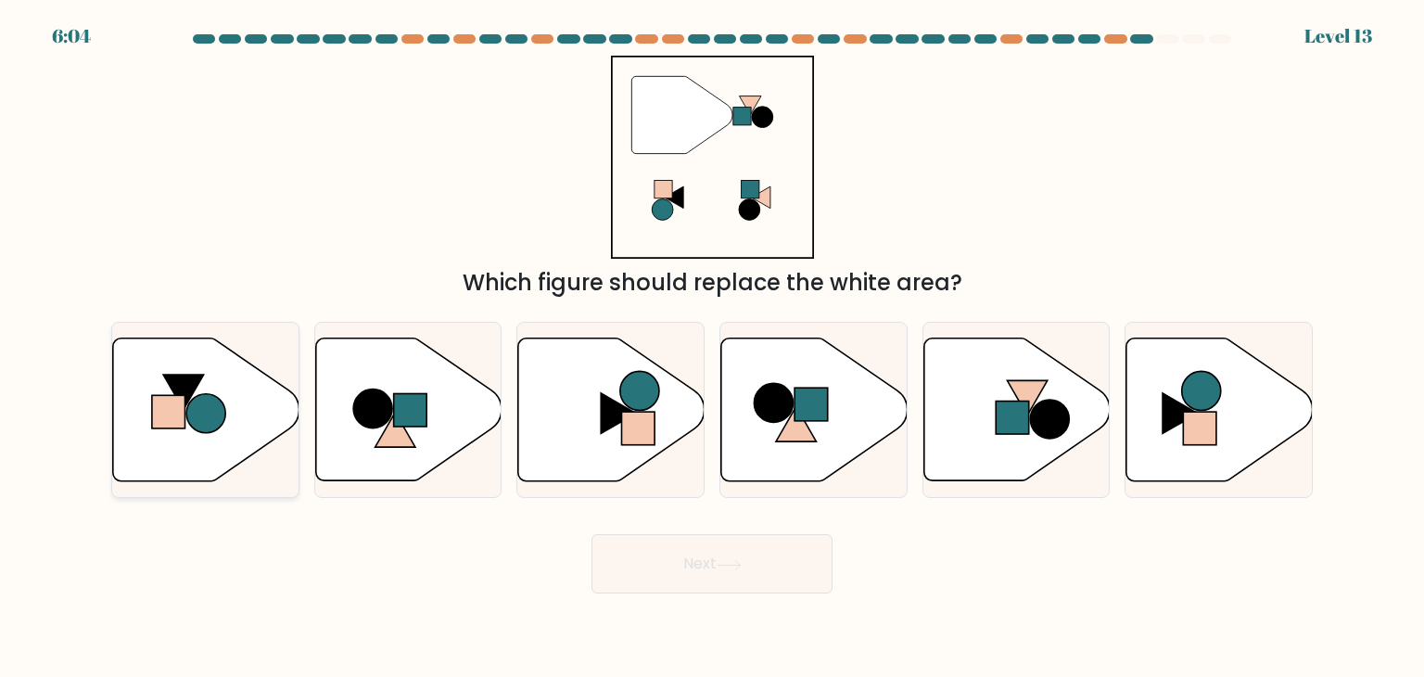
click at [222, 426] on icon at bounding box center [206, 409] width 186 height 143
click at [712, 348] on input "a." at bounding box center [712, 342] width 1 height 9
radio input "true"
click at [657, 572] on button "Next" at bounding box center [711, 563] width 241 height 59
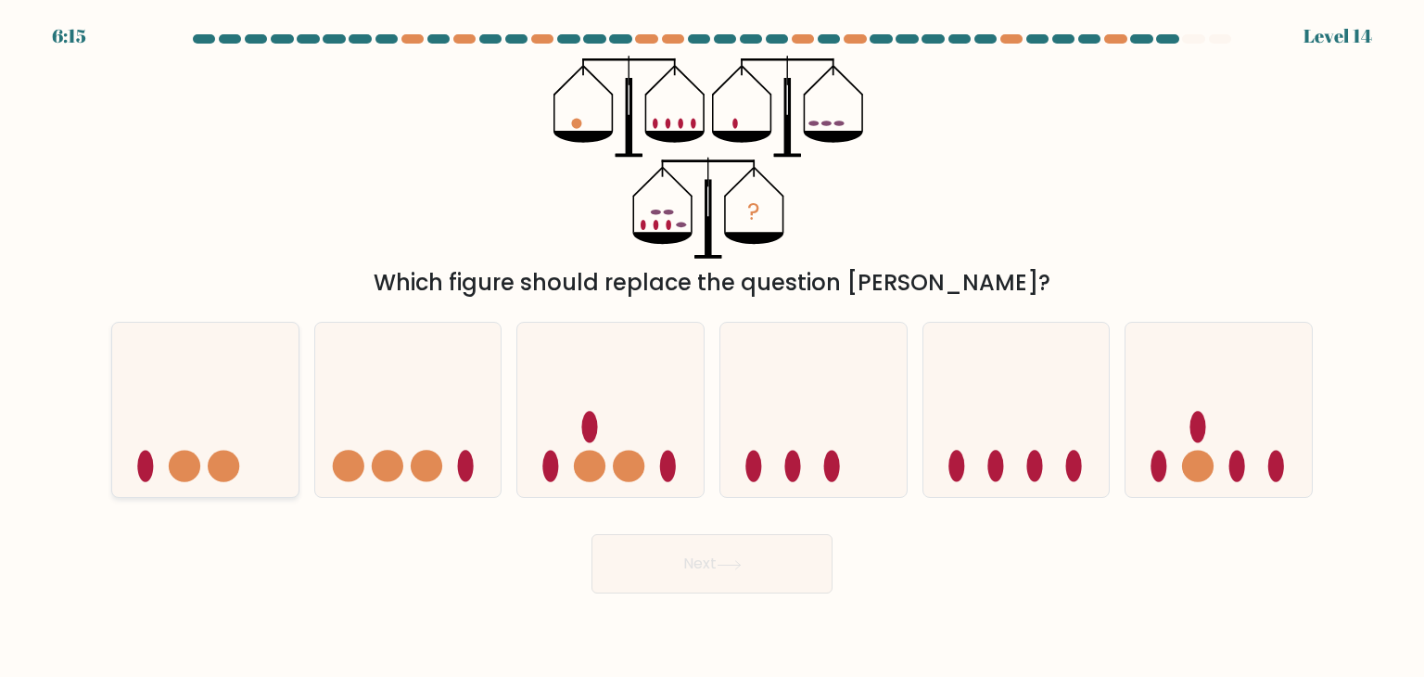
click at [225, 458] on circle at bounding box center [224, 467] width 32 height 32
click at [712, 348] on input "a." at bounding box center [712, 342] width 1 height 9
radio input "true"
click at [809, 432] on icon at bounding box center [813, 410] width 186 height 154
click at [713, 348] on input "d." at bounding box center [712, 342] width 1 height 9
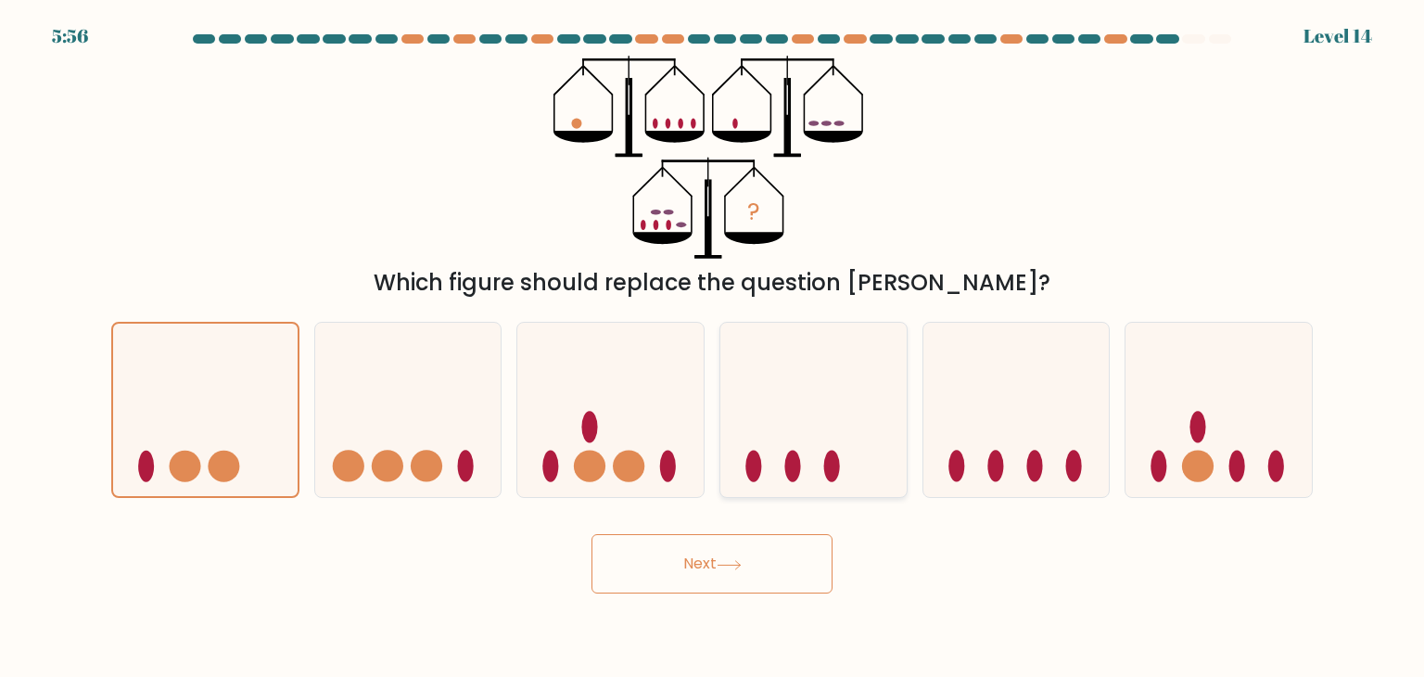
radio input "true"
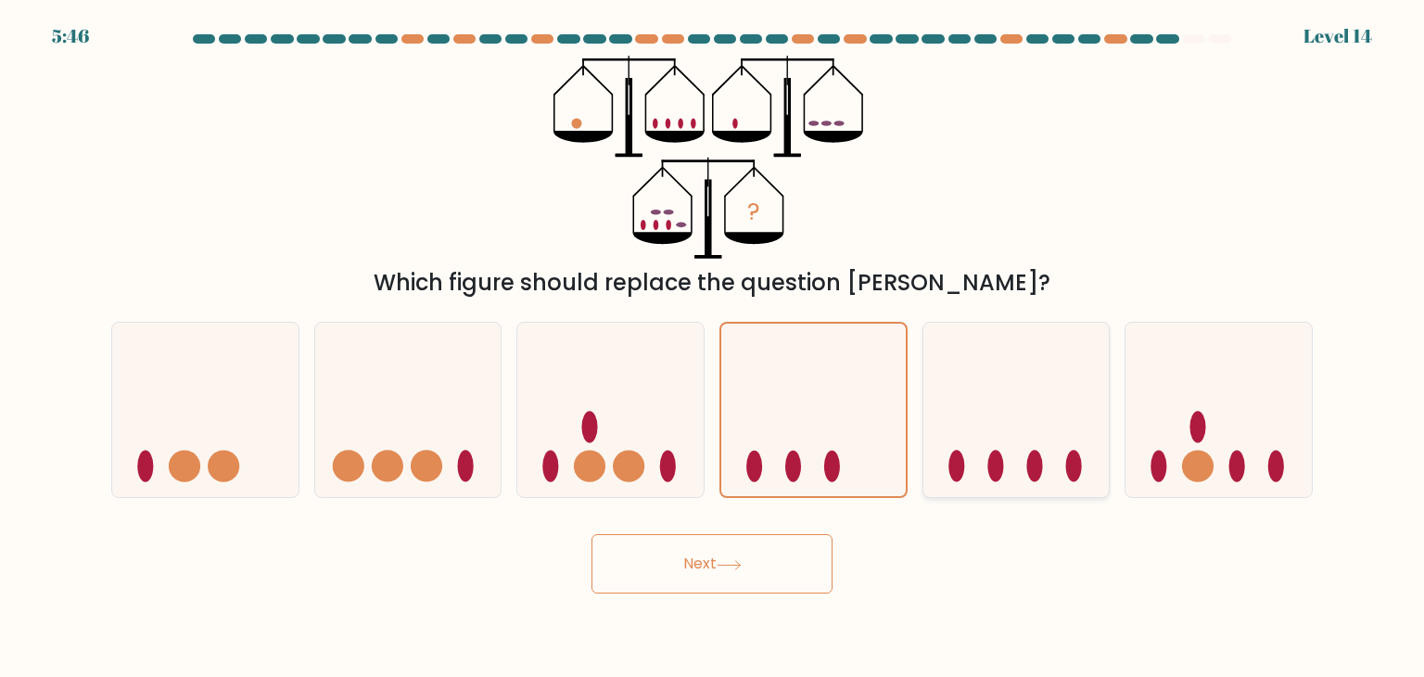
click at [1023, 410] on icon at bounding box center [1016, 410] width 186 height 154
click at [713, 348] on input "e." at bounding box center [712, 342] width 1 height 9
radio input "true"
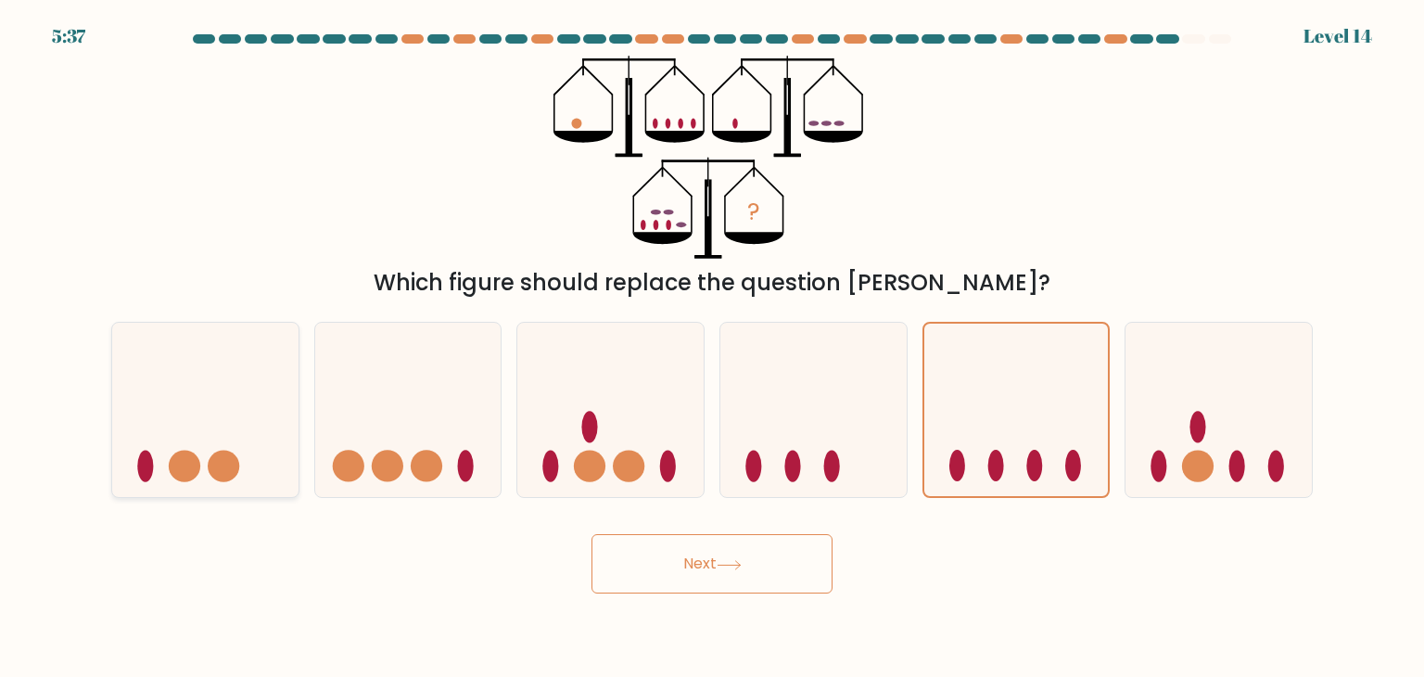
click at [202, 441] on icon at bounding box center [205, 410] width 186 height 154
click at [712, 348] on input "a." at bounding box center [712, 342] width 1 height 9
radio input "true"
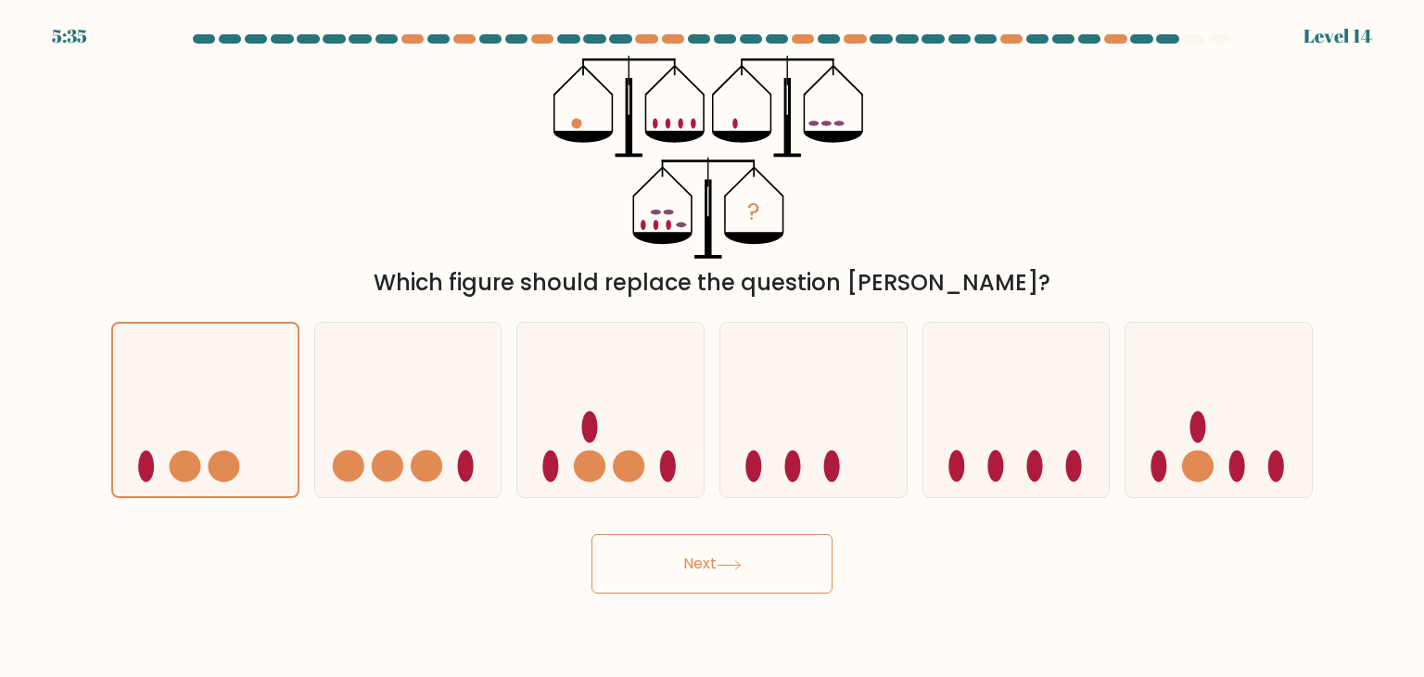
click at [697, 585] on button "Next" at bounding box center [711, 563] width 241 height 59
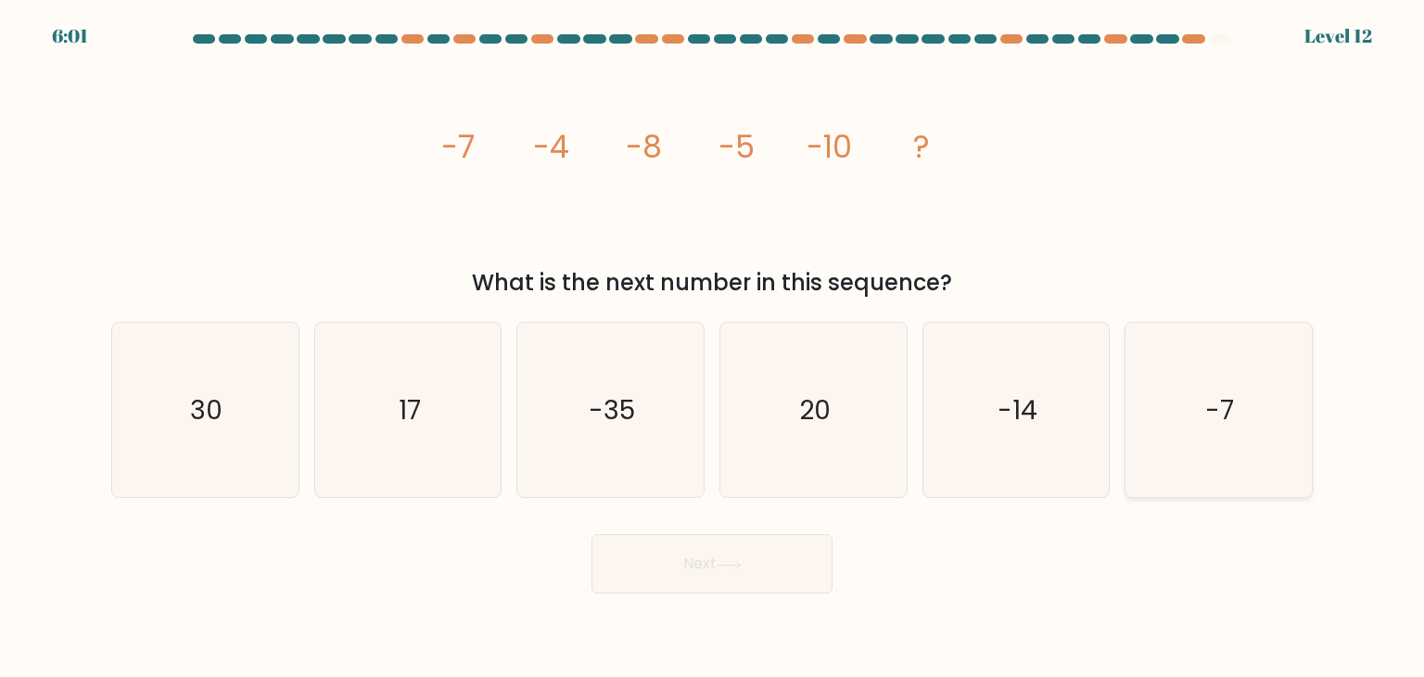
click at [1223, 413] on text "-7" at bounding box center [1220, 409] width 29 height 37
click at [713, 348] on input "f. -7" at bounding box center [712, 342] width 1 height 9
radio input "true"
click at [743, 552] on button "Next" at bounding box center [711, 563] width 241 height 59
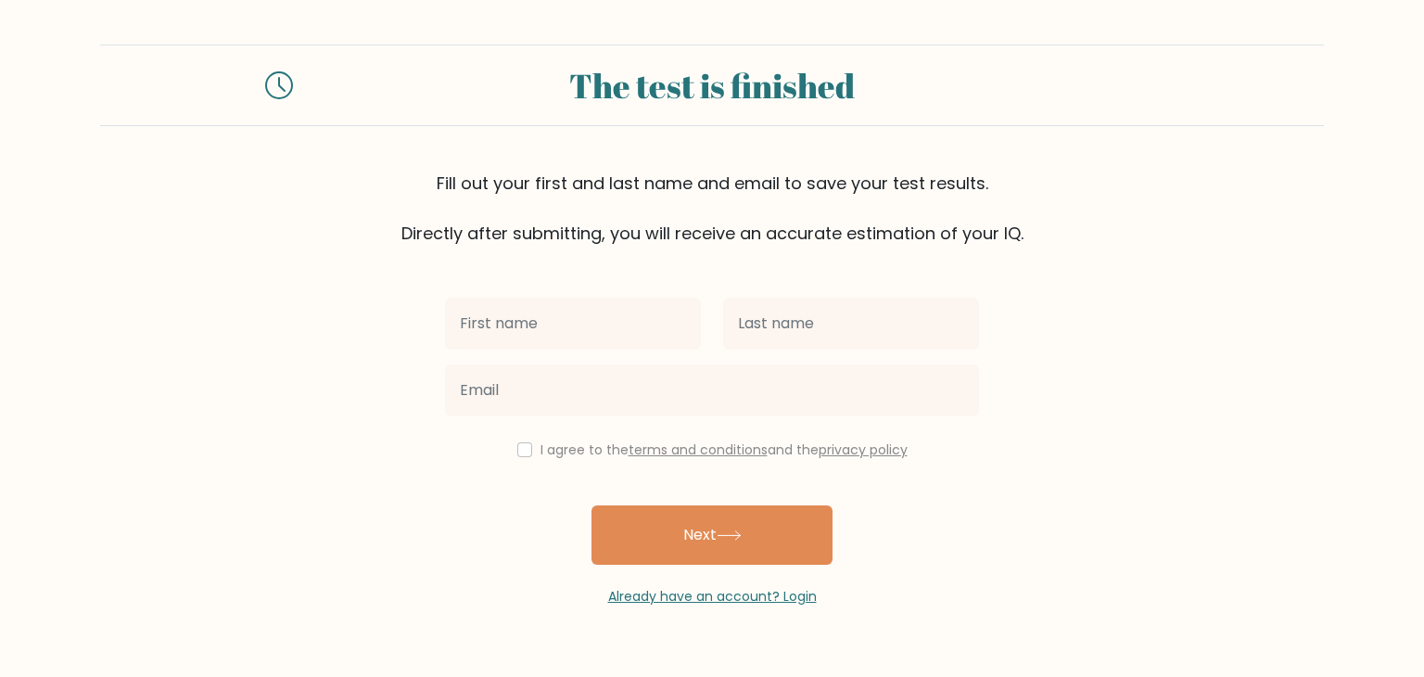
click at [597, 327] on input "text" at bounding box center [573, 324] width 256 height 52
type input "[PERSON_NAME]"
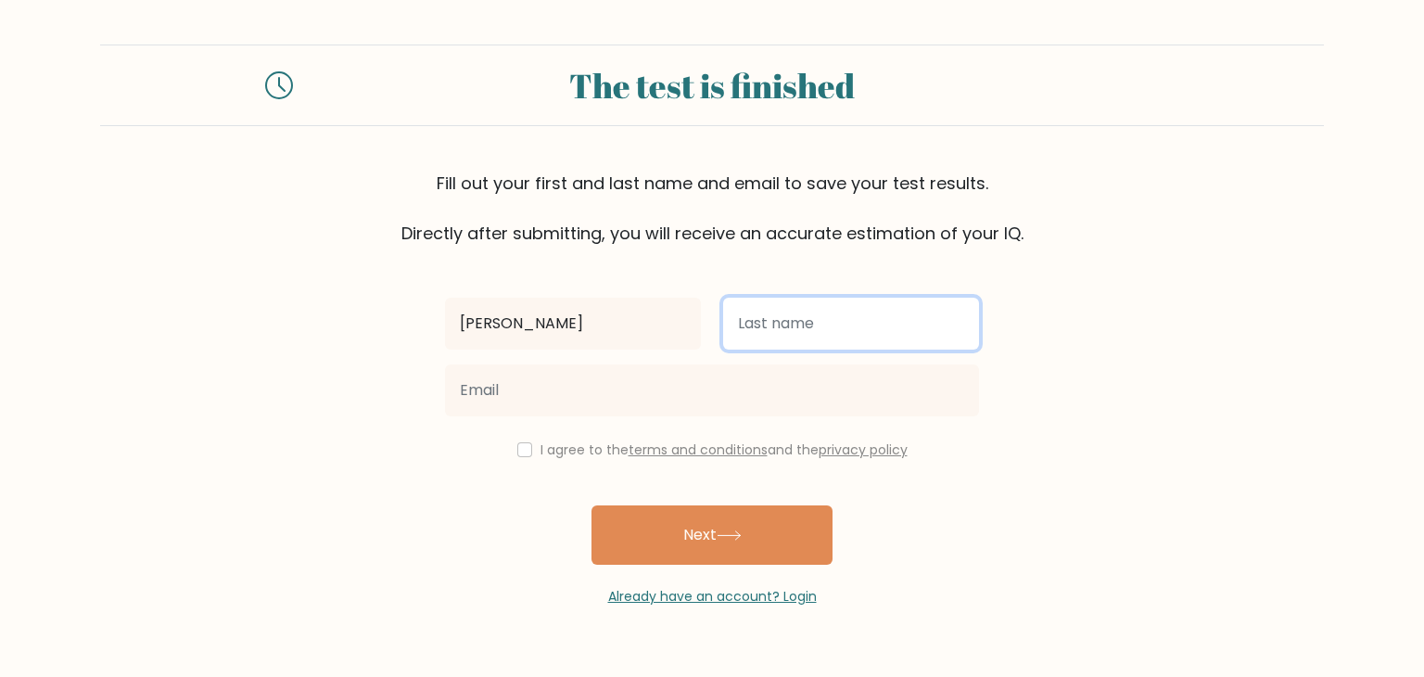
click at [821, 335] on input "text" at bounding box center [851, 324] width 256 height 52
type input "[PERSON_NAME]"
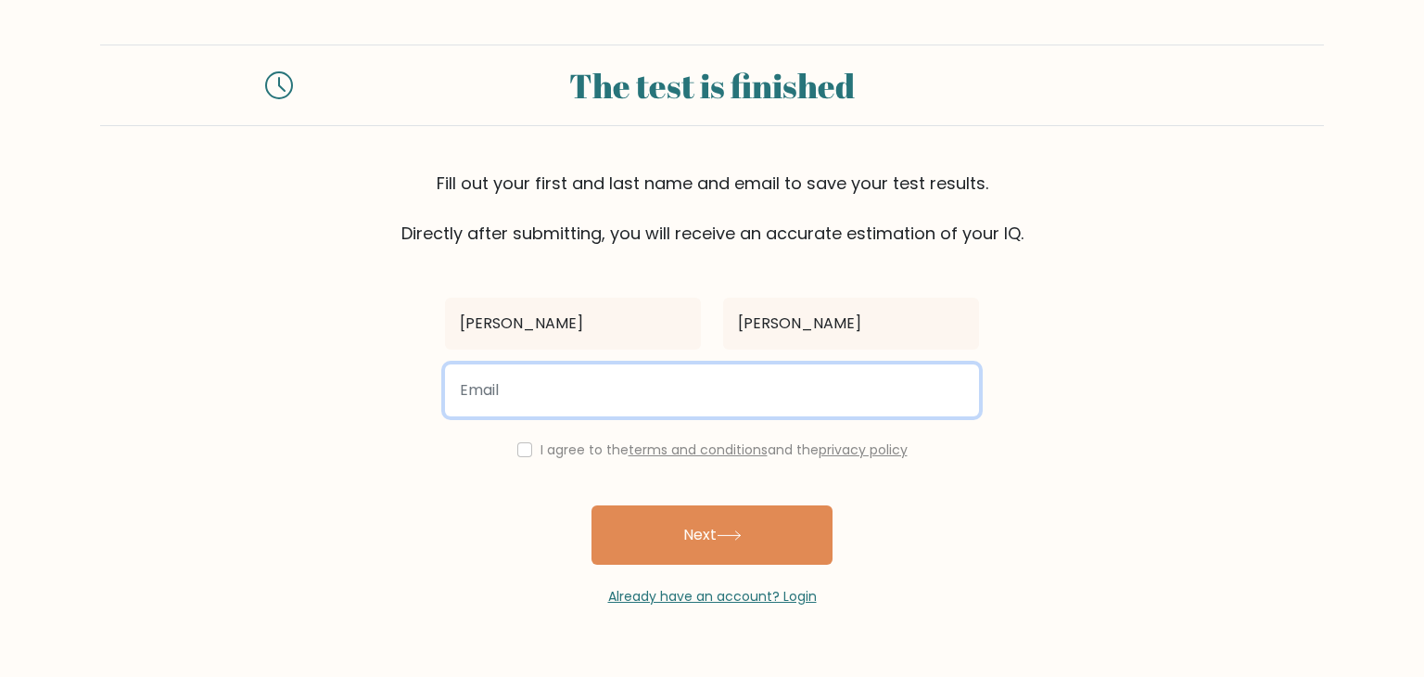
click at [688, 392] on input "email" at bounding box center [712, 390] width 534 height 52
type input "azizputra2000@gmail.com"
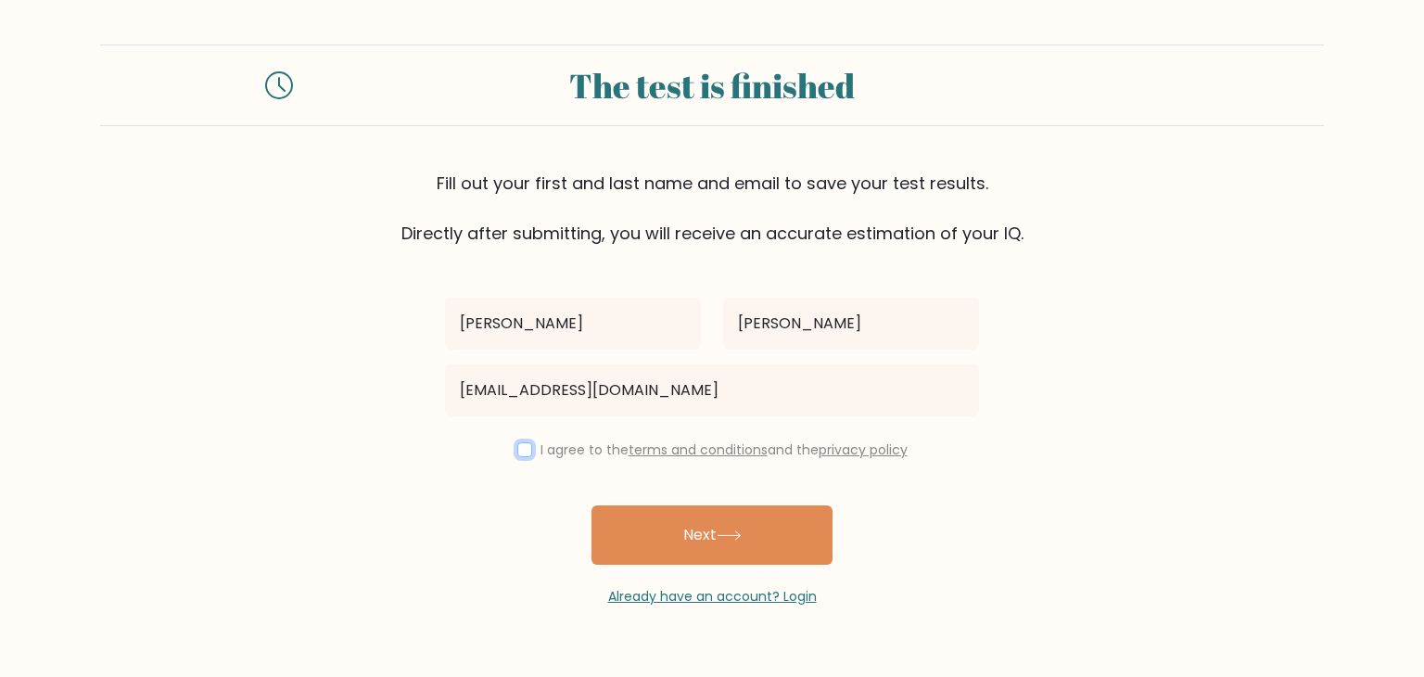
click at [518, 450] on input "checkbox" at bounding box center [524, 449] width 15 height 15
checkbox input "true"
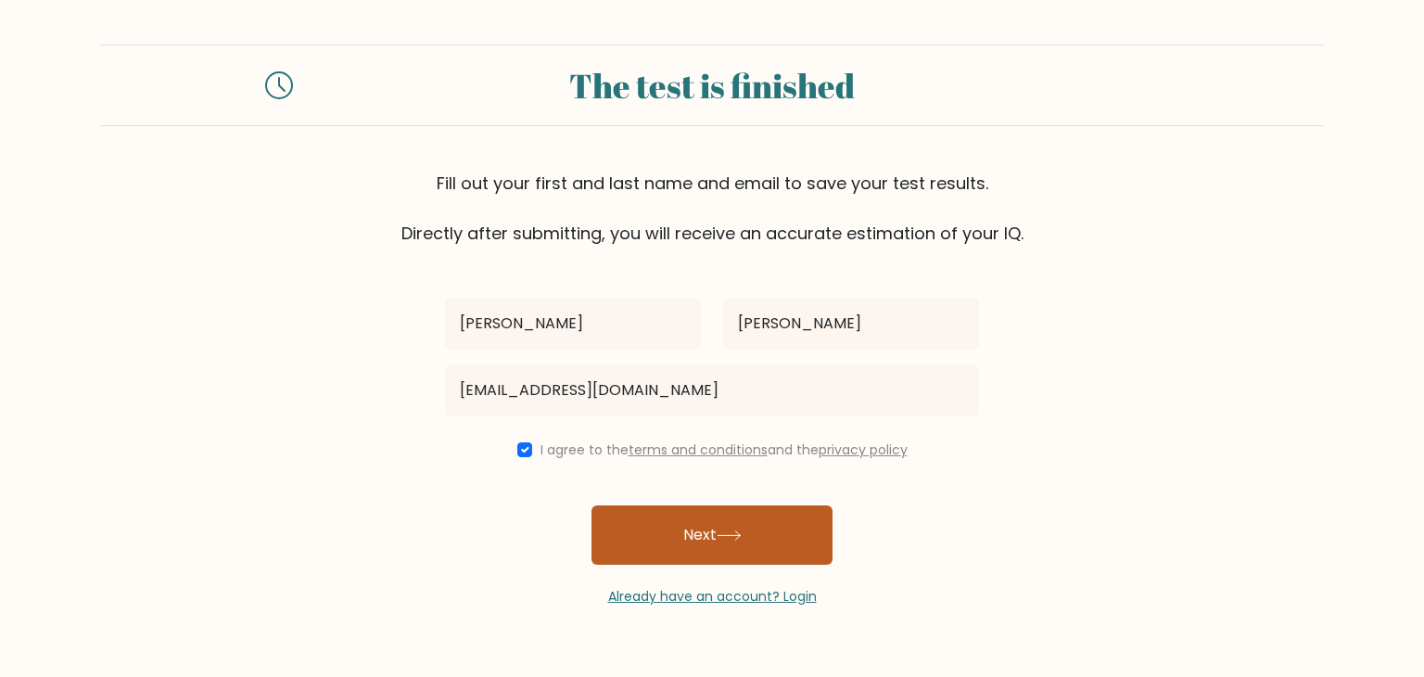
click at [640, 526] on button "Next" at bounding box center [711, 534] width 241 height 59
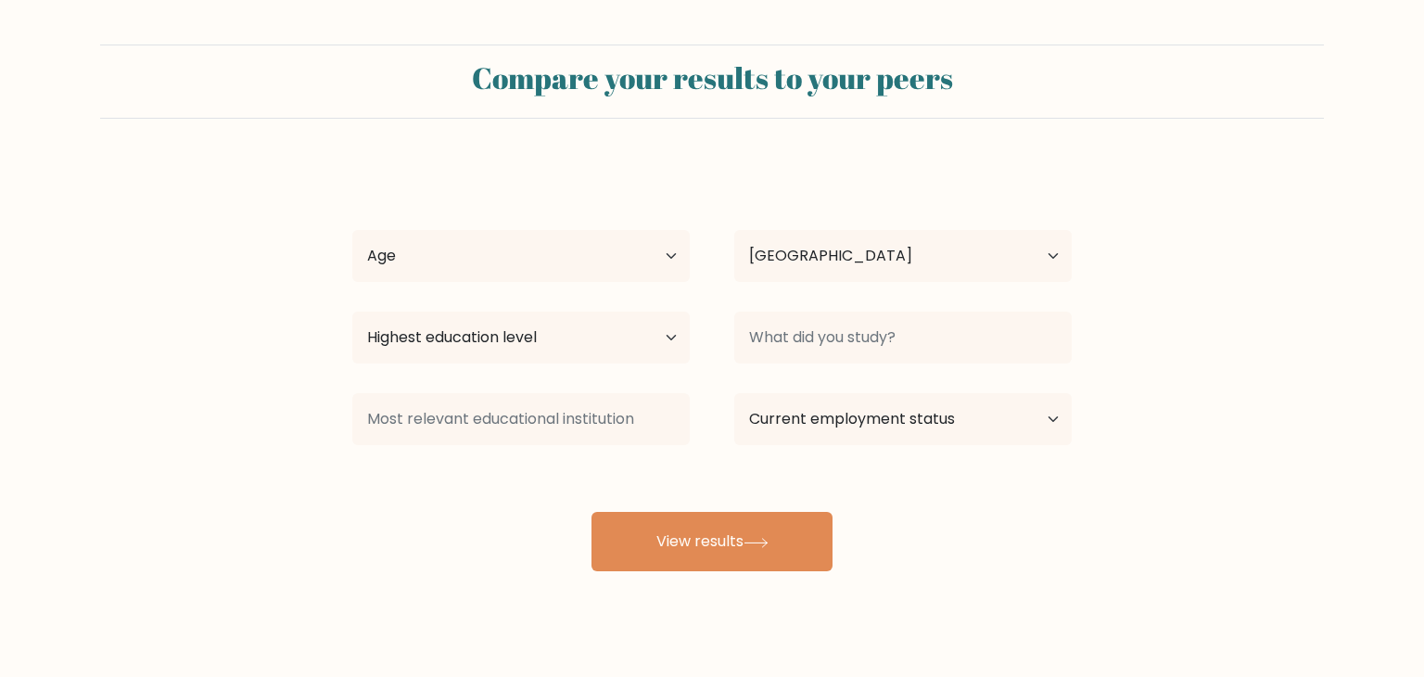
select select "ID"
click at [619, 273] on select "Age Under [DEMOGRAPHIC_DATA] [DEMOGRAPHIC_DATA] [DEMOGRAPHIC_DATA] [DEMOGRAPHIC…" at bounding box center [514, 256] width 337 height 52
select select "25_34"
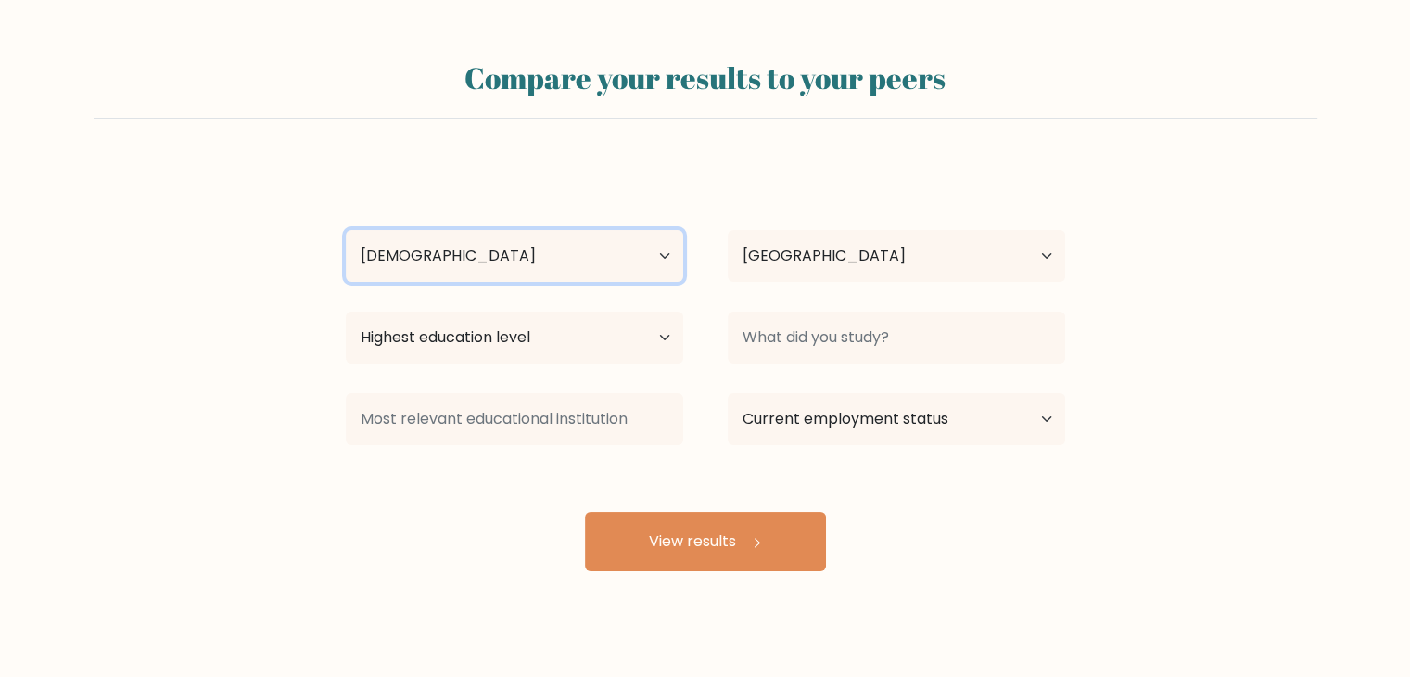
click at [346, 230] on select "Age Under [DEMOGRAPHIC_DATA] [DEMOGRAPHIC_DATA] [DEMOGRAPHIC_DATA] [DEMOGRAPHIC…" at bounding box center [514, 256] width 337 height 52
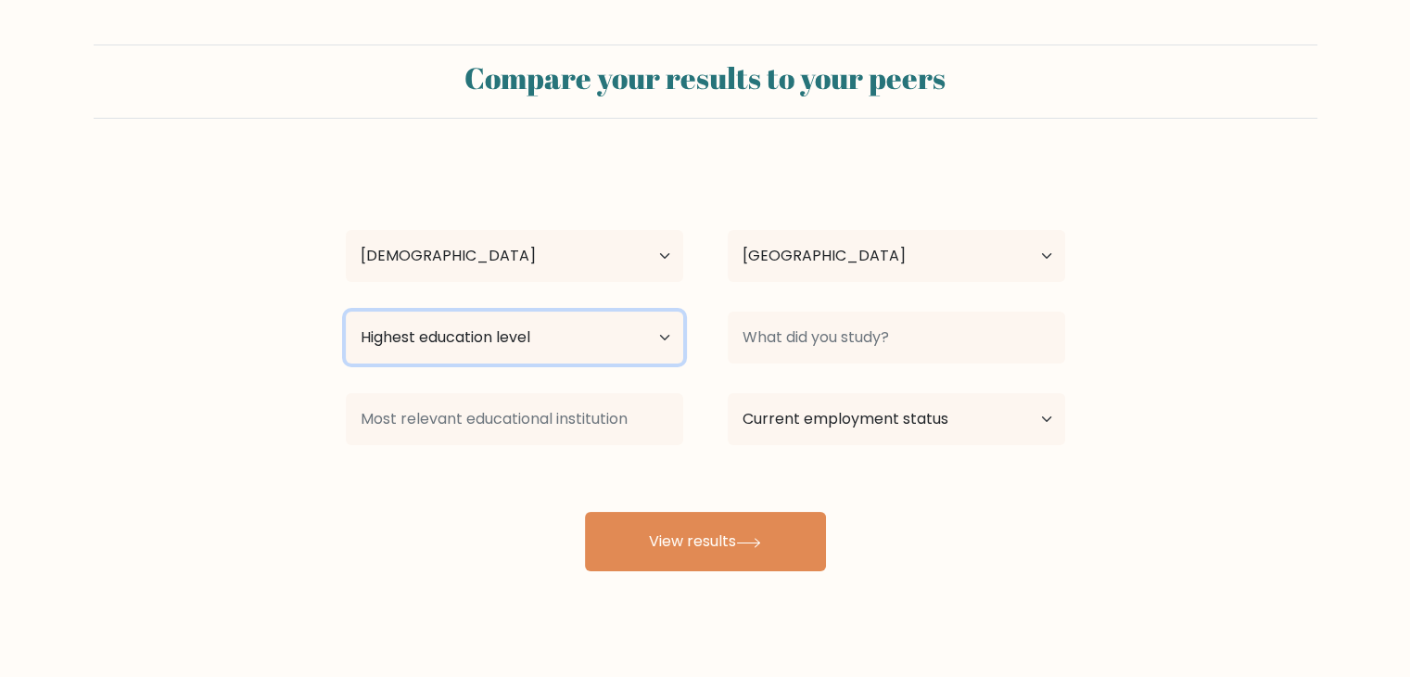
click at [622, 341] on select "Highest education level No schooling Primary Lower Secondary Upper Secondary Oc…" at bounding box center [514, 337] width 337 height 52
select select "bachelors_degree"
click at [346, 311] on select "Highest education level No schooling Primary Lower Secondary Upper Secondary Oc…" at bounding box center [514, 337] width 337 height 52
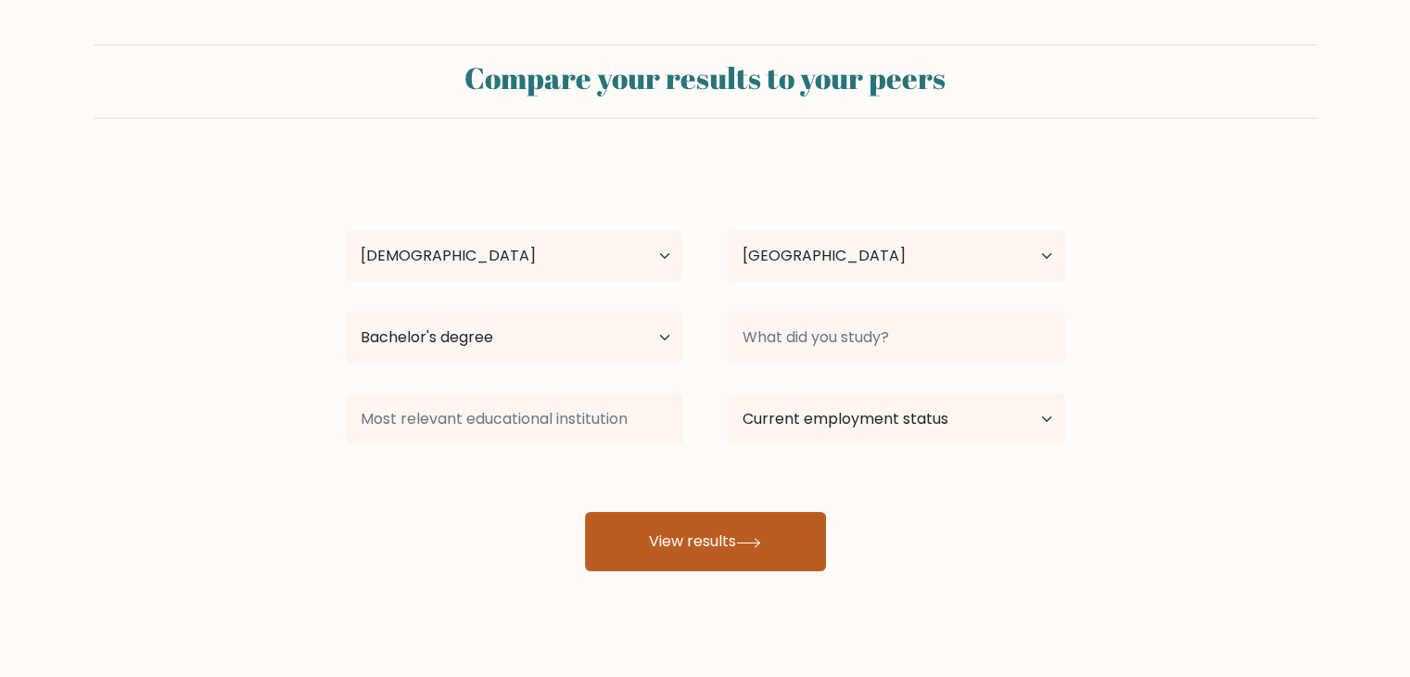
click at [732, 528] on button "View results" at bounding box center [705, 541] width 241 height 59
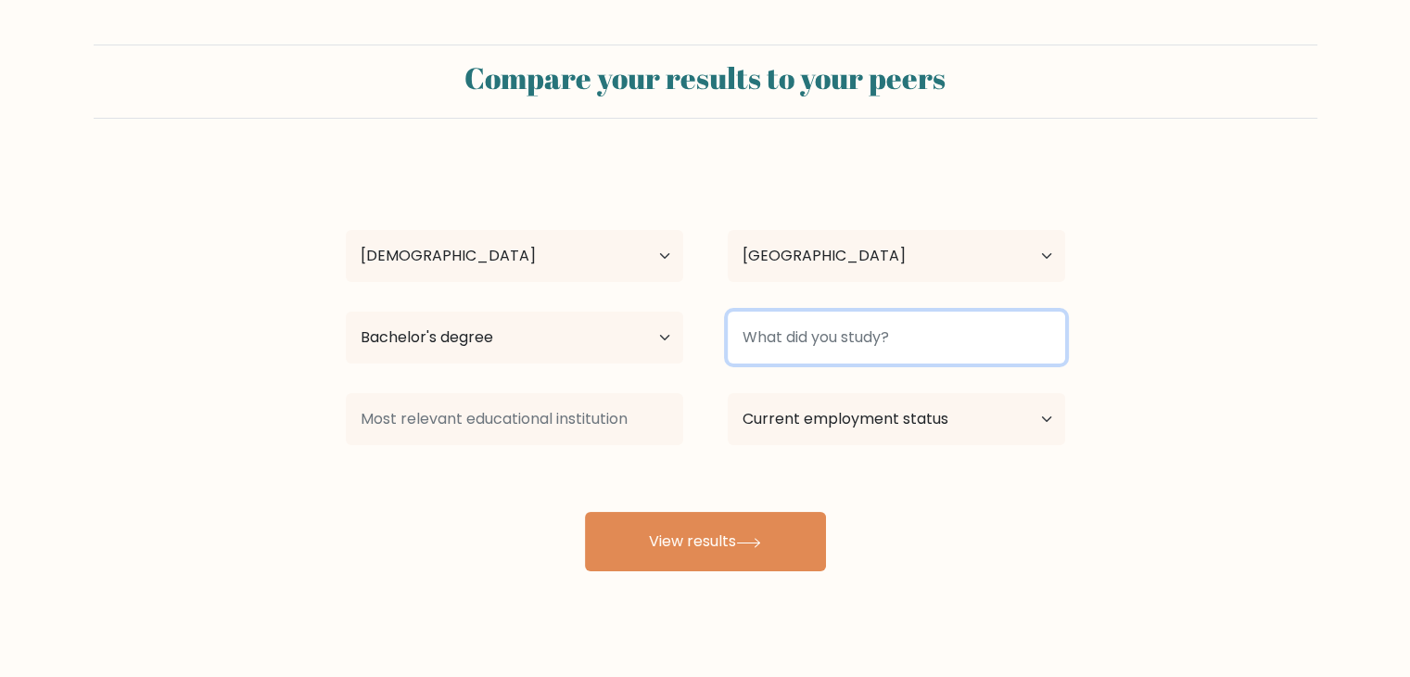
click at [853, 339] on input at bounding box center [896, 337] width 337 height 52
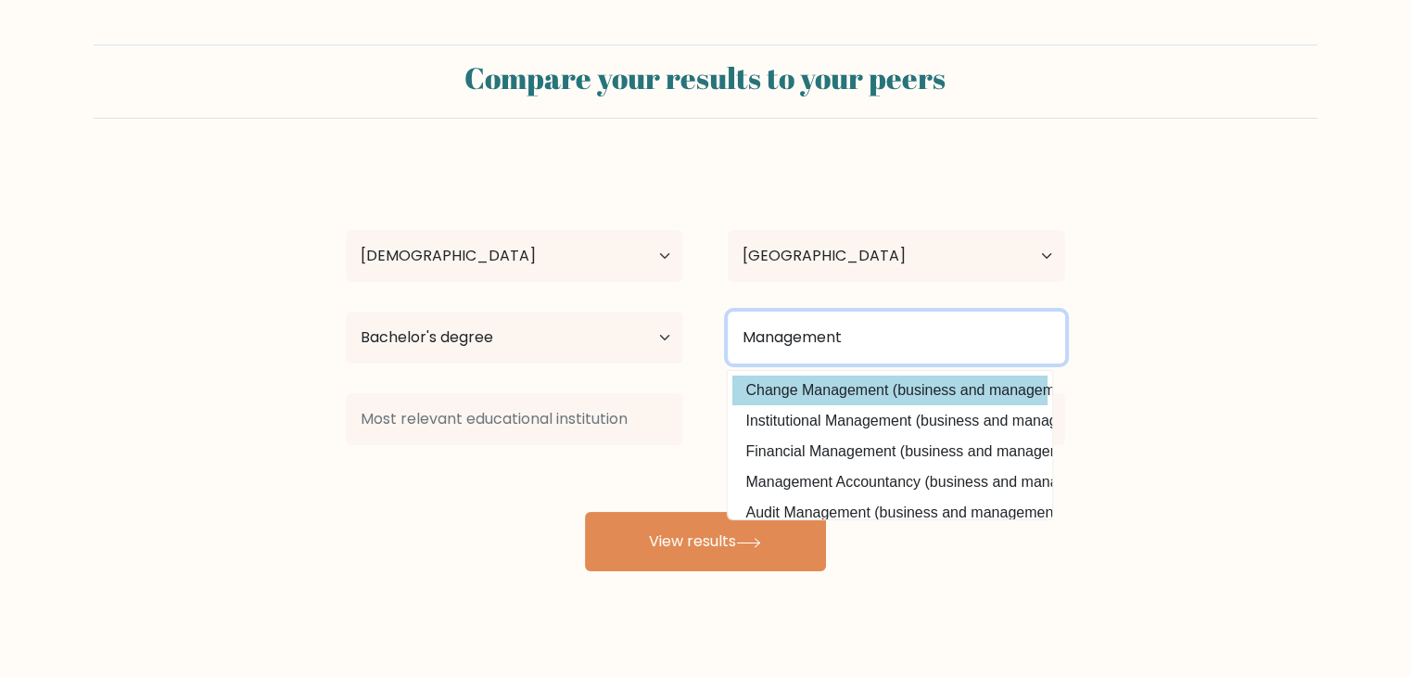
type input "Management"
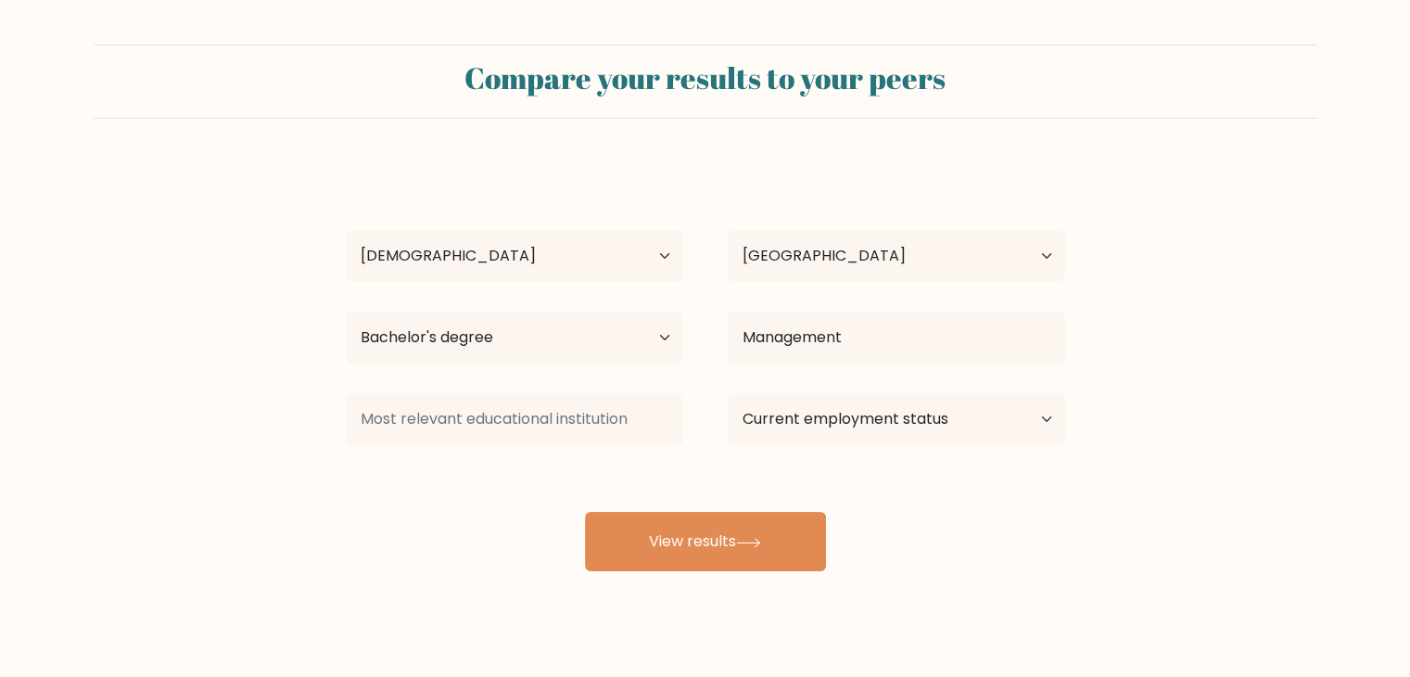
click at [872, 401] on div "[PERSON_NAME] Age Under [DEMOGRAPHIC_DATA] [DEMOGRAPHIC_DATA] [DEMOGRAPHIC_DATA…" at bounding box center [706, 367] width 742 height 408
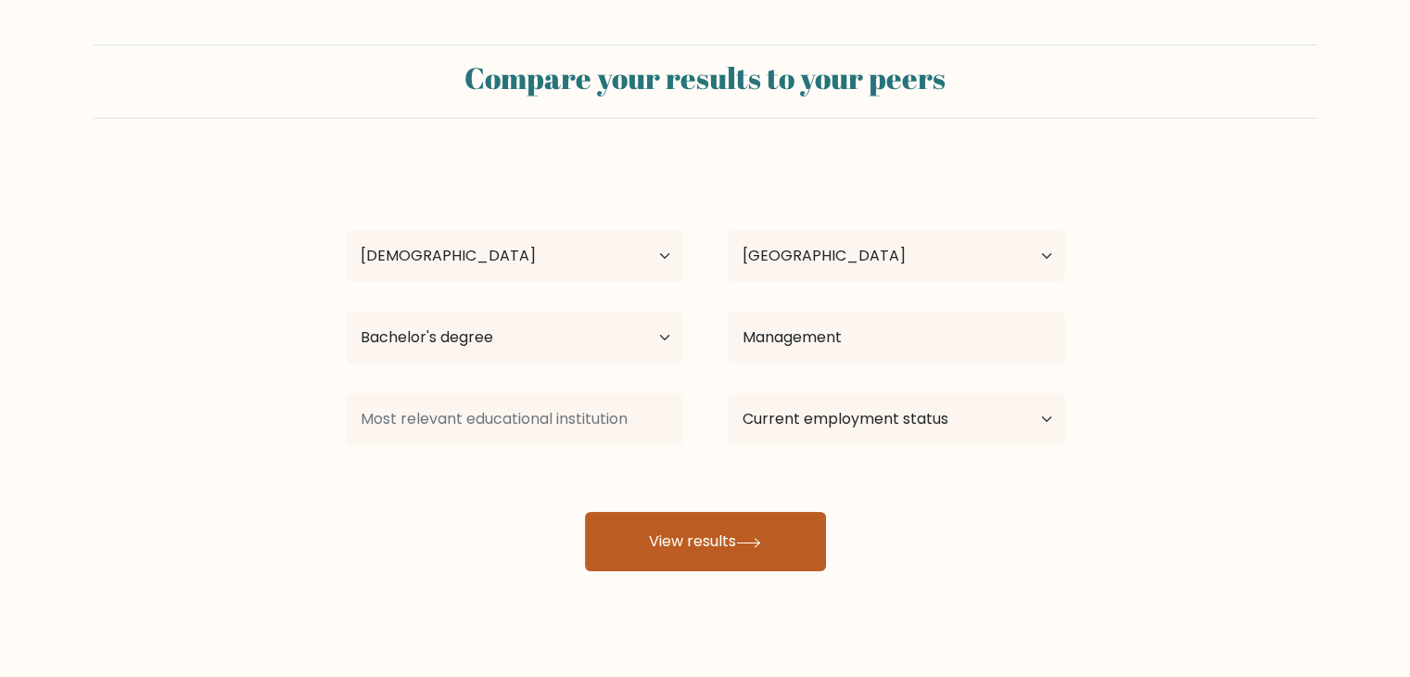
click at [737, 516] on button "View results" at bounding box center [705, 541] width 241 height 59
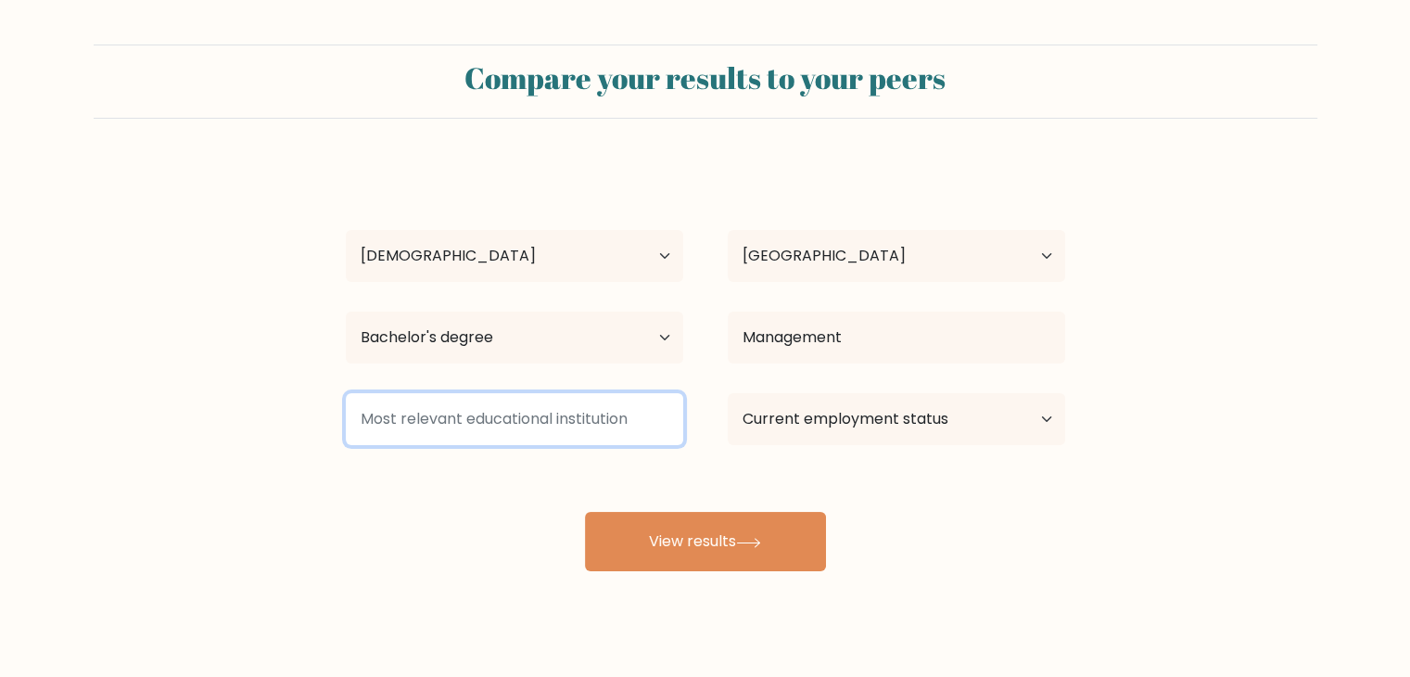
click at [558, 431] on input at bounding box center [514, 419] width 337 height 52
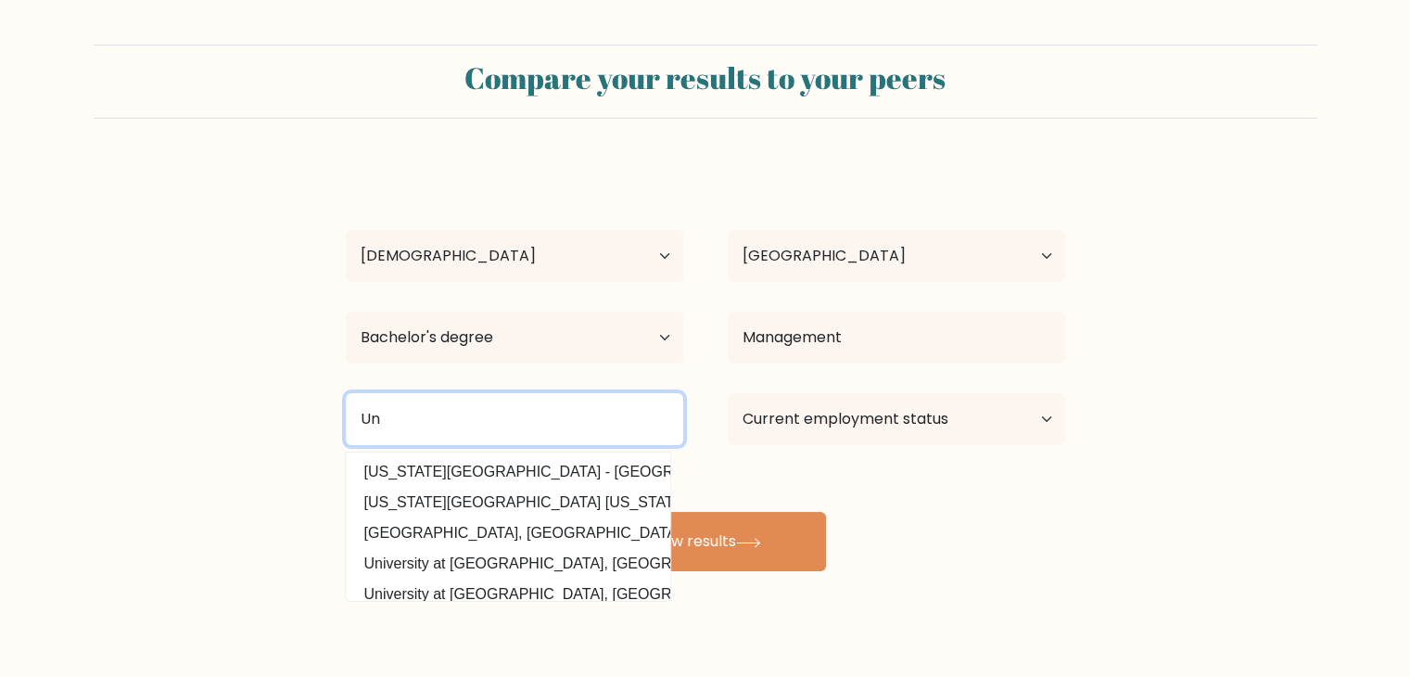
type input "U"
type input "M"
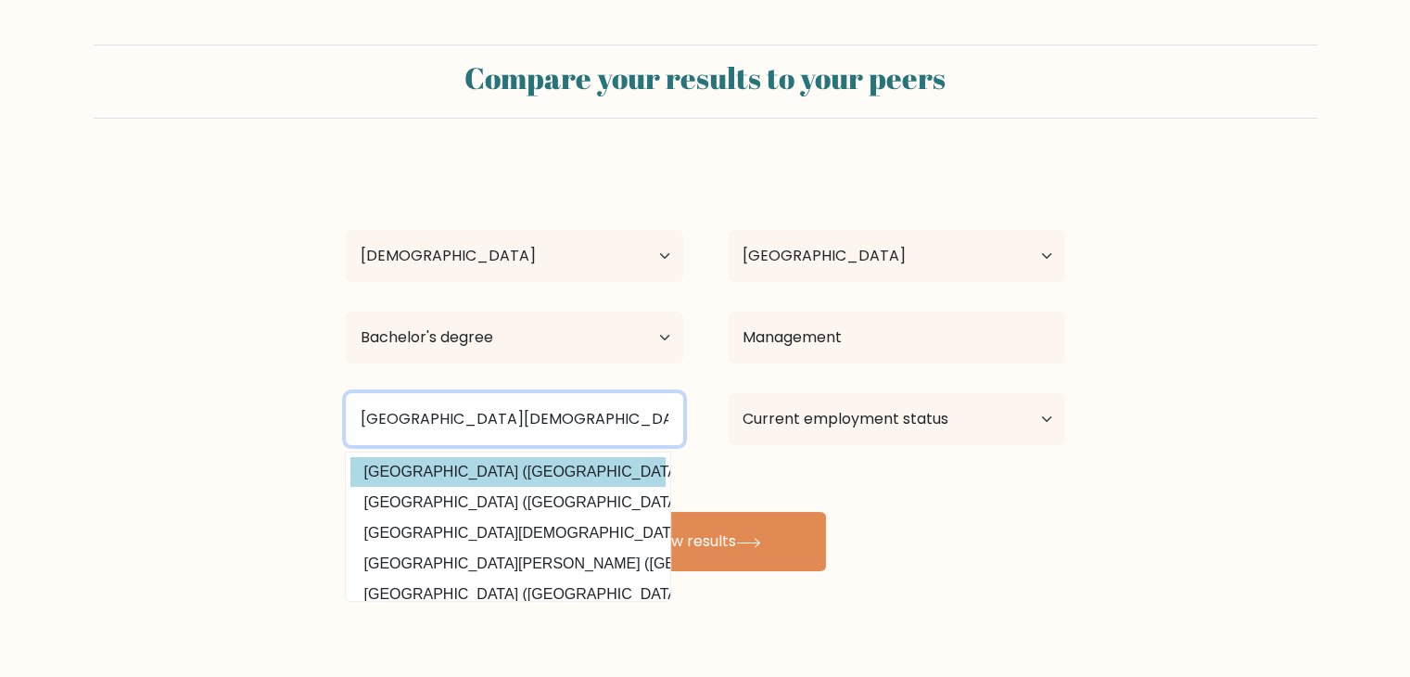
type input "[GEOGRAPHIC_DATA][DEMOGRAPHIC_DATA]"
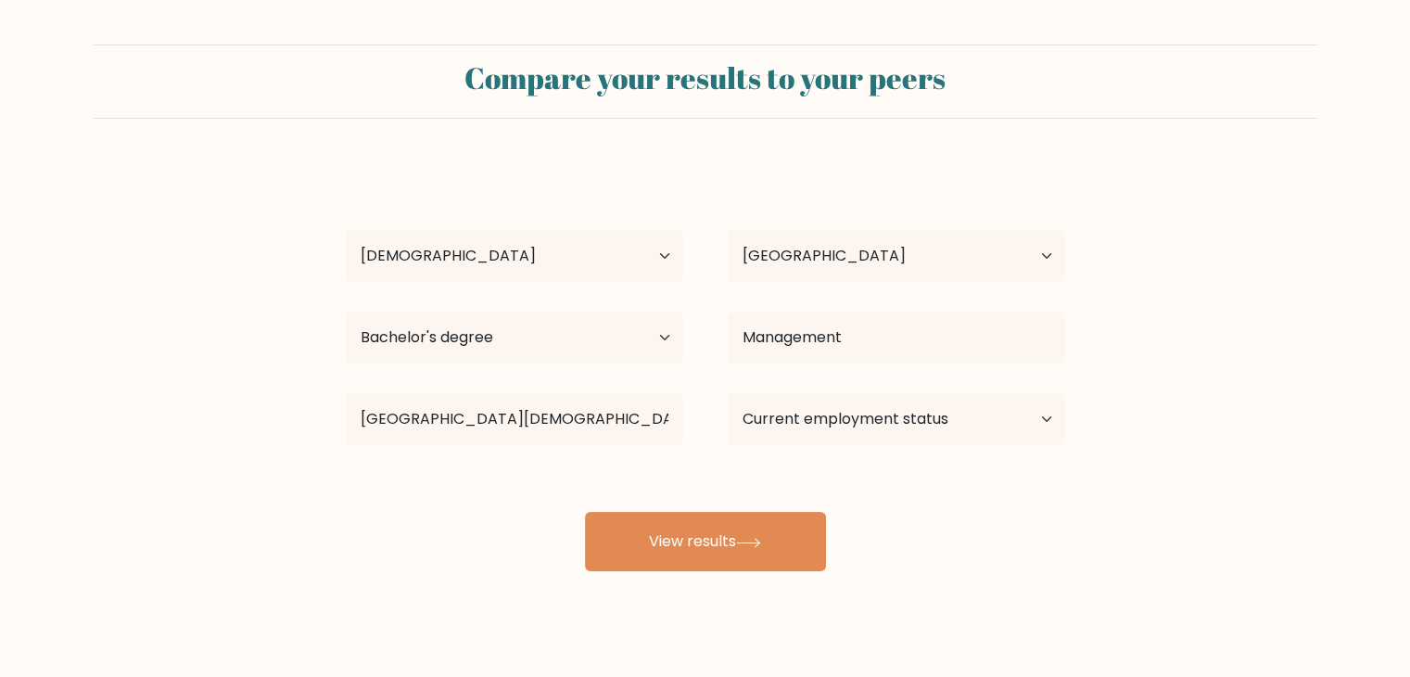
click at [568, 470] on div "[PERSON_NAME] Age Under [DEMOGRAPHIC_DATA] [DEMOGRAPHIC_DATA] [DEMOGRAPHIC_DATA…" at bounding box center [706, 367] width 742 height 408
click at [838, 411] on select "Current employment status Employed Student Retired Other / prefer not to answer" at bounding box center [896, 419] width 337 height 52
select select "other"
click at [728, 393] on select "Current employment status Employed Student Retired Other / prefer not to answer" at bounding box center [896, 419] width 337 height 52
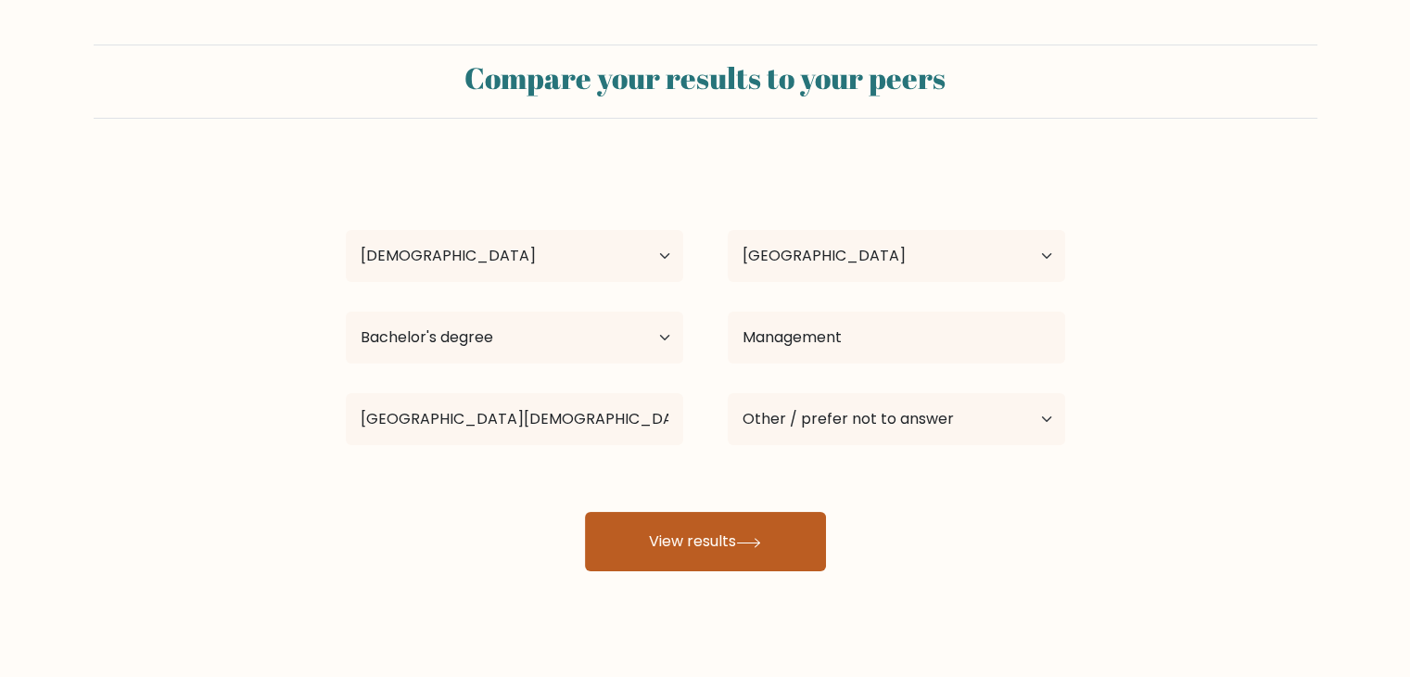
click at [743, 550] on button "View results" at bounding box center [705, 541] width 241 height 59
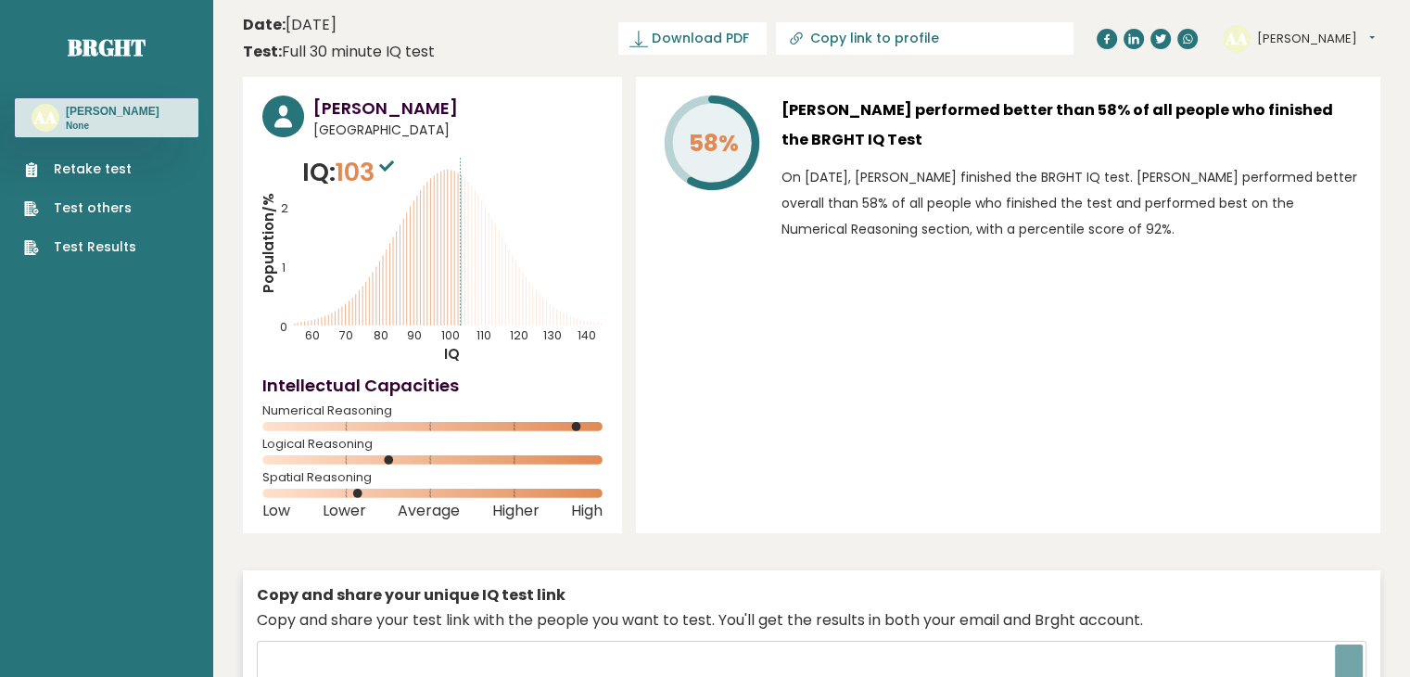
type input "[URL][DOMAIN_NAME]"
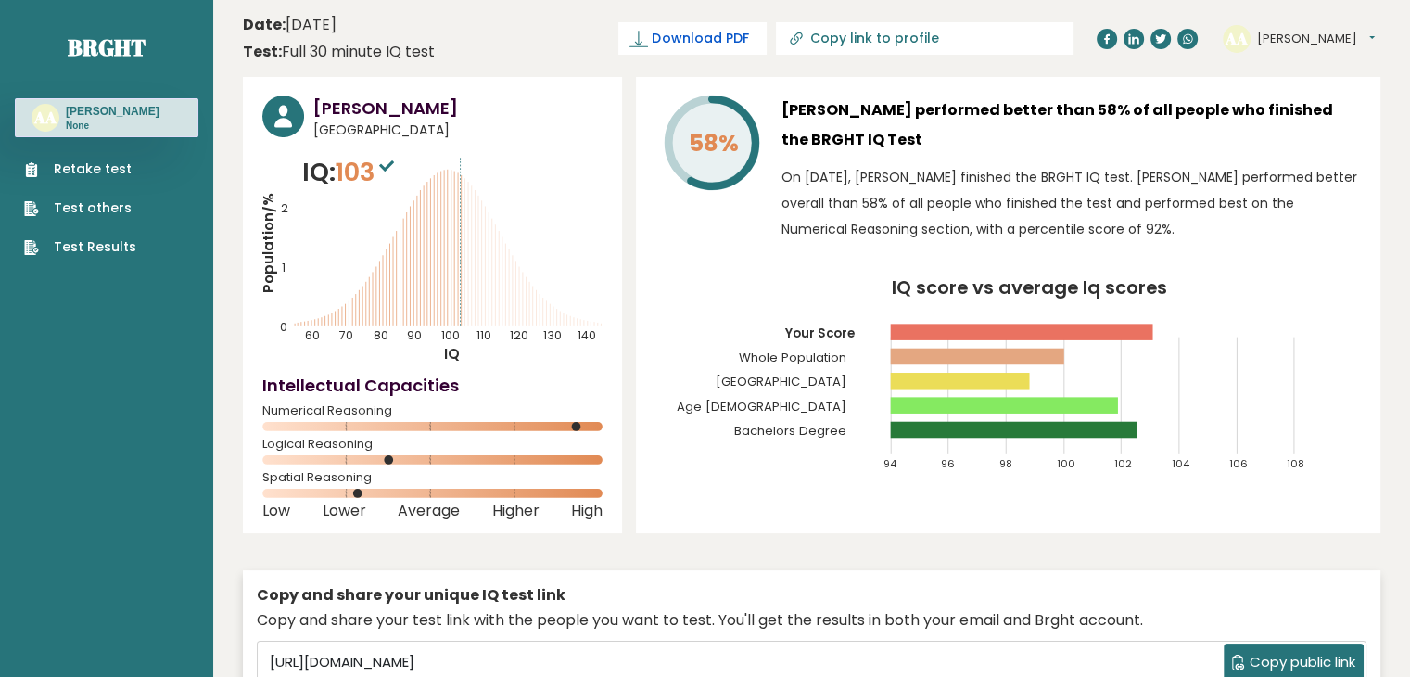
click at [748, 32] on span "Download PDF" at bounding box center [700, 38] width 96 height 19
click at [764, 40] on span "✓ Your PDF is downloaded..." at bounding box center [661, 38] width 210 height 32
click at [718, 34] on span "✓ Your PDF is downloaded..." at bounding box center [661, 38] width 210 height 32
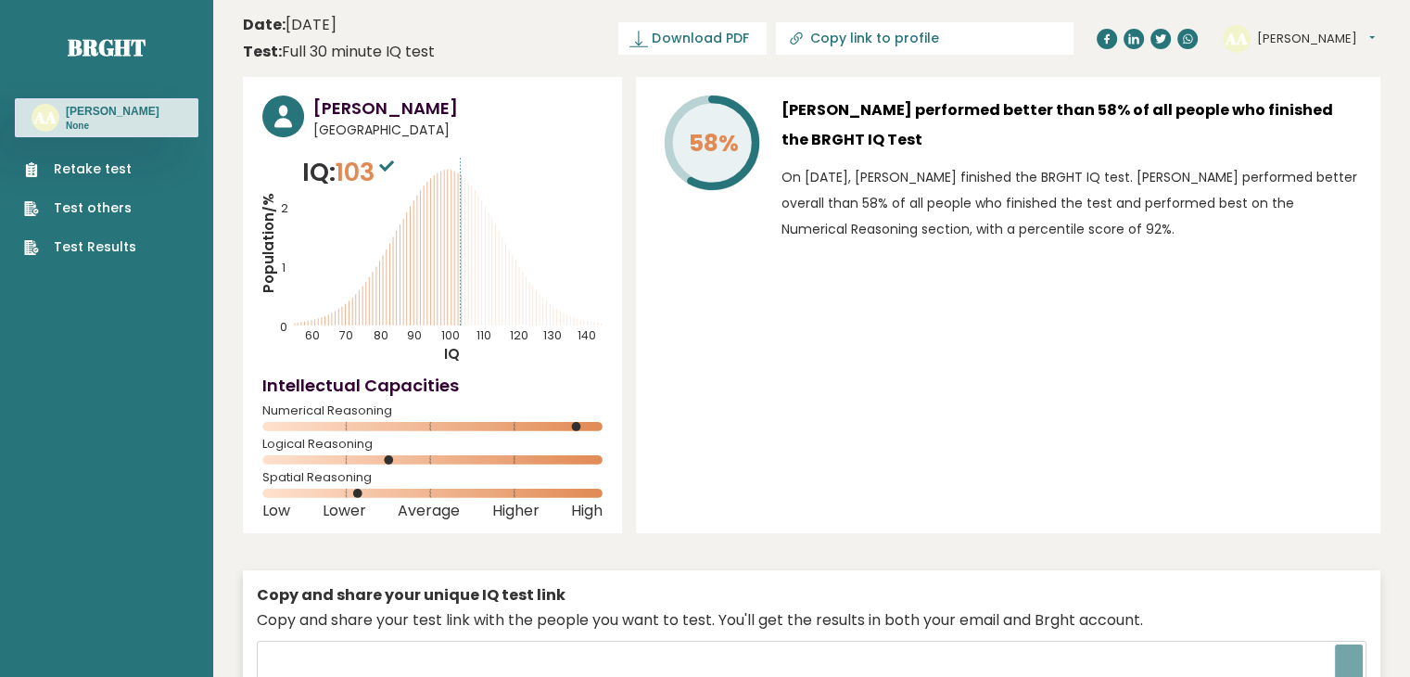
type input "[URL][DOMAIN_NAME]"
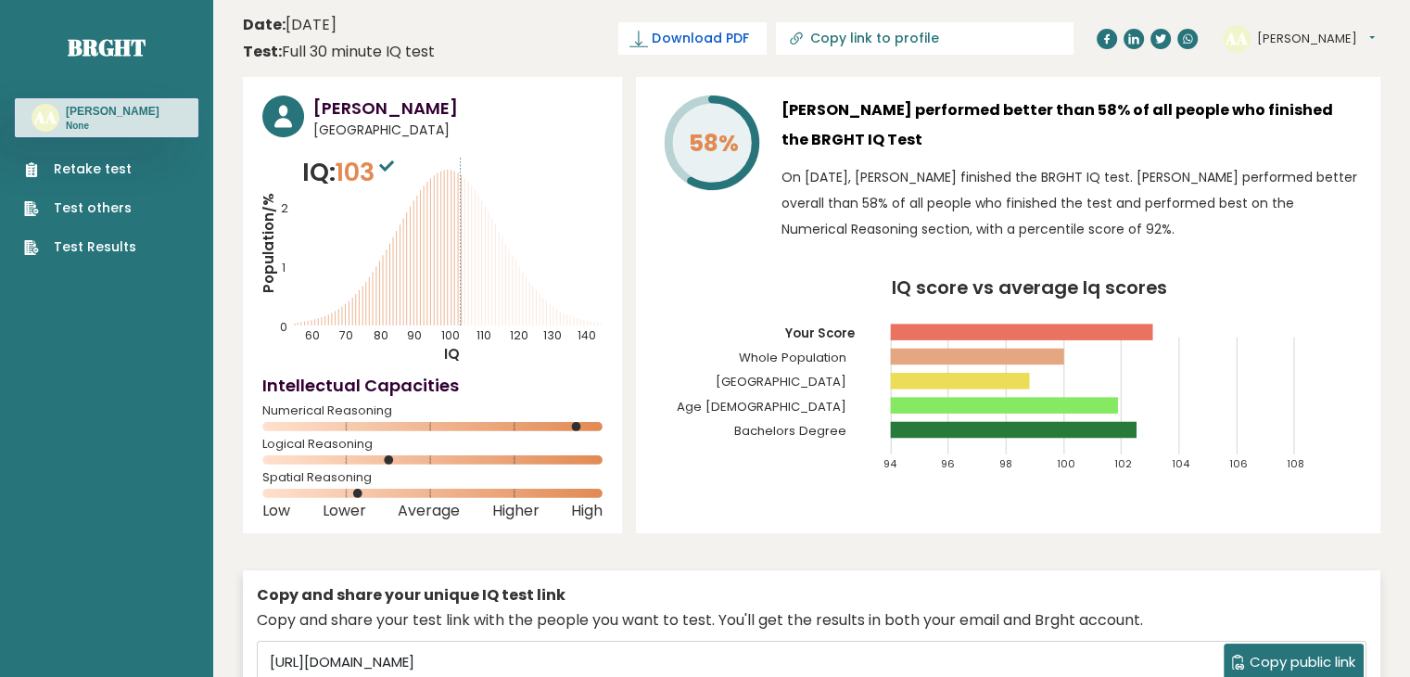
click at [748, 34] on span "Download PDF" at bounding box center [700, 38] width 96 height 19
click at [767, 35] on span "✓ Your PDF is downloaded..." at bounding box center [661, 38] width 210 height 32
click at [693, 36] on span "✓ Your PDF is downloaded..." at bounding box center [661, 38] width 210 height 32
drag, startPoint x: 658, startPoint y: 40, endPoint x: 667, endPoint y: 41, distance: 9.3
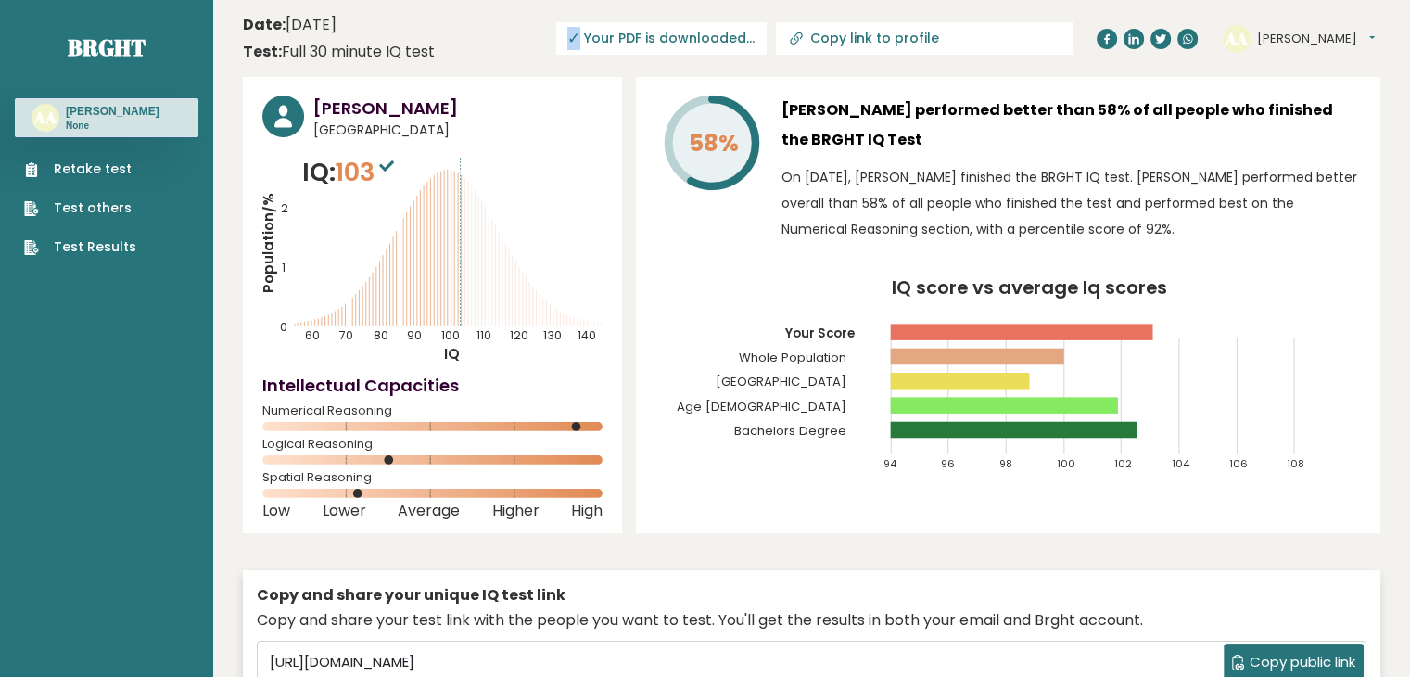
click at [580, 41] on span "✓" at bounding box center [573, 38] width 13 height 23
click at [501, 32] on header "Date: October 15, 2025 Test: Full 30 minute IQ test Download PDF Downloading...…" at bounding box center [811, 38] width 1137 height 58
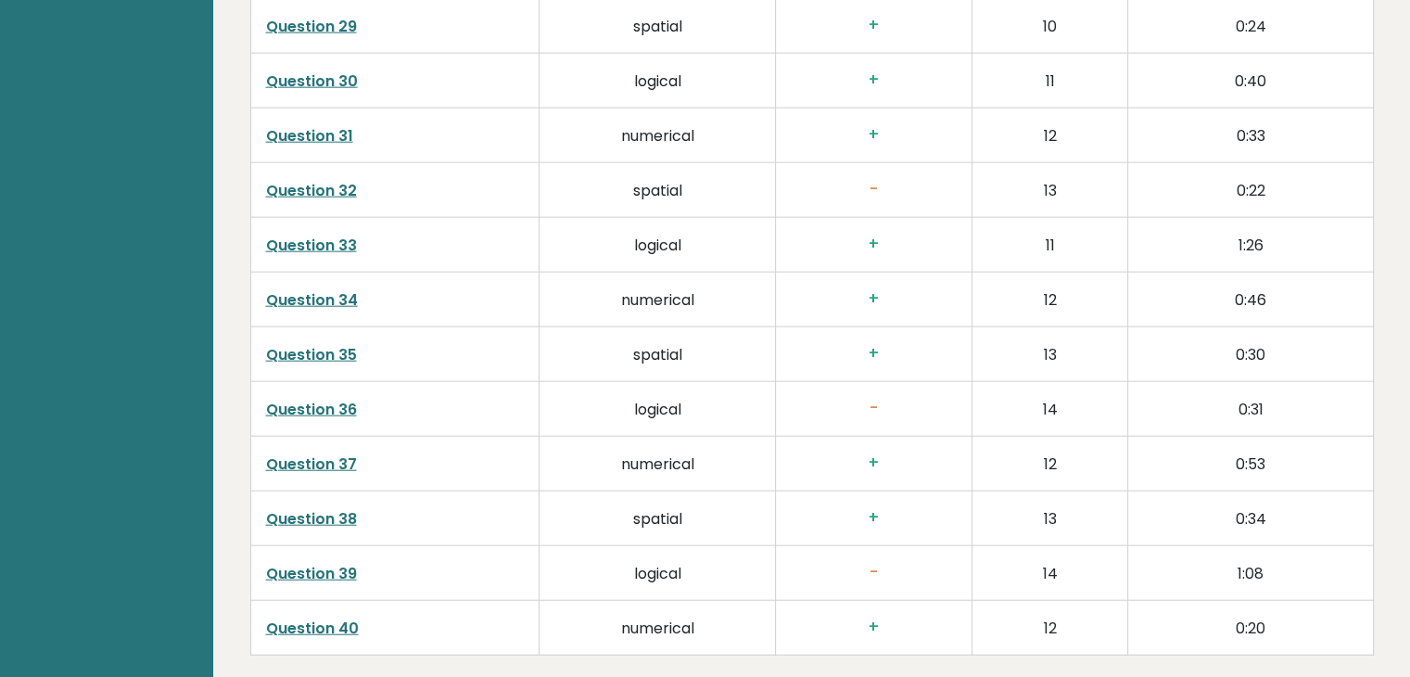
scroll to position [4735, 0]
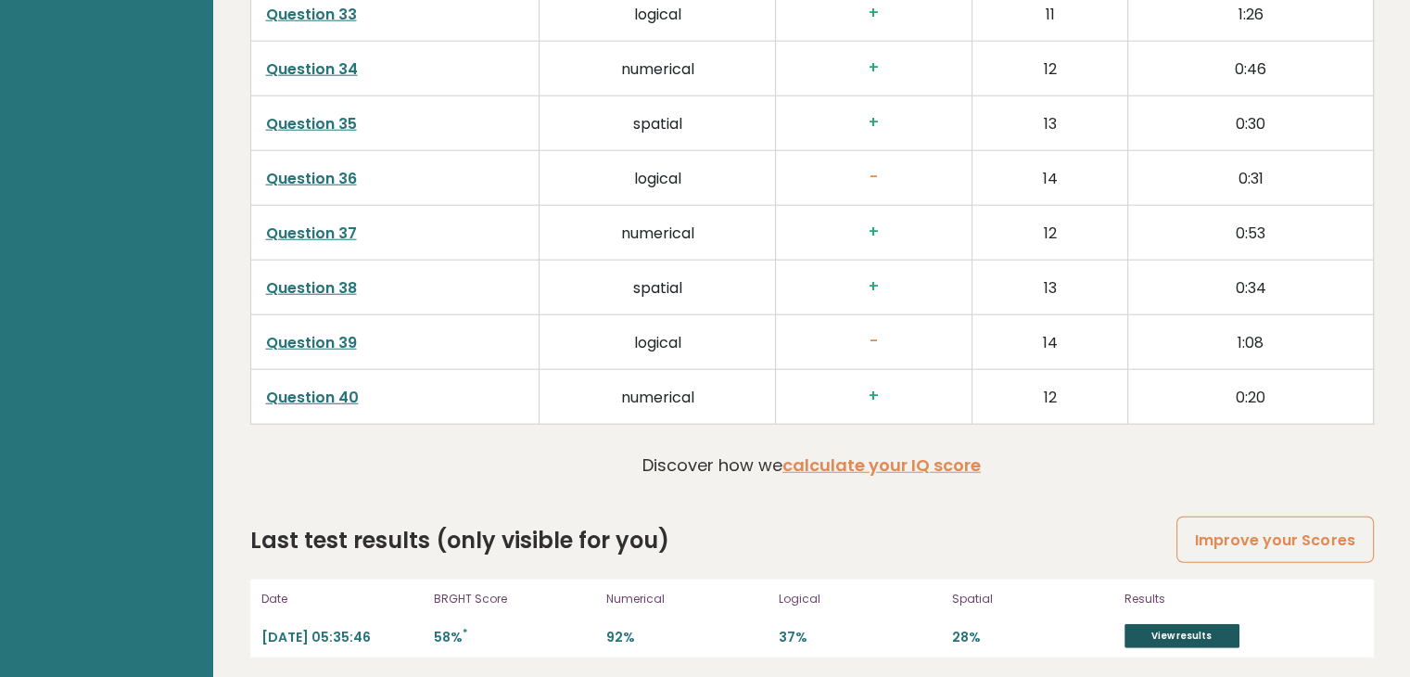
click at [1176, 624] on link "View results" at bounding box center [1181, 636] width 115 height 24
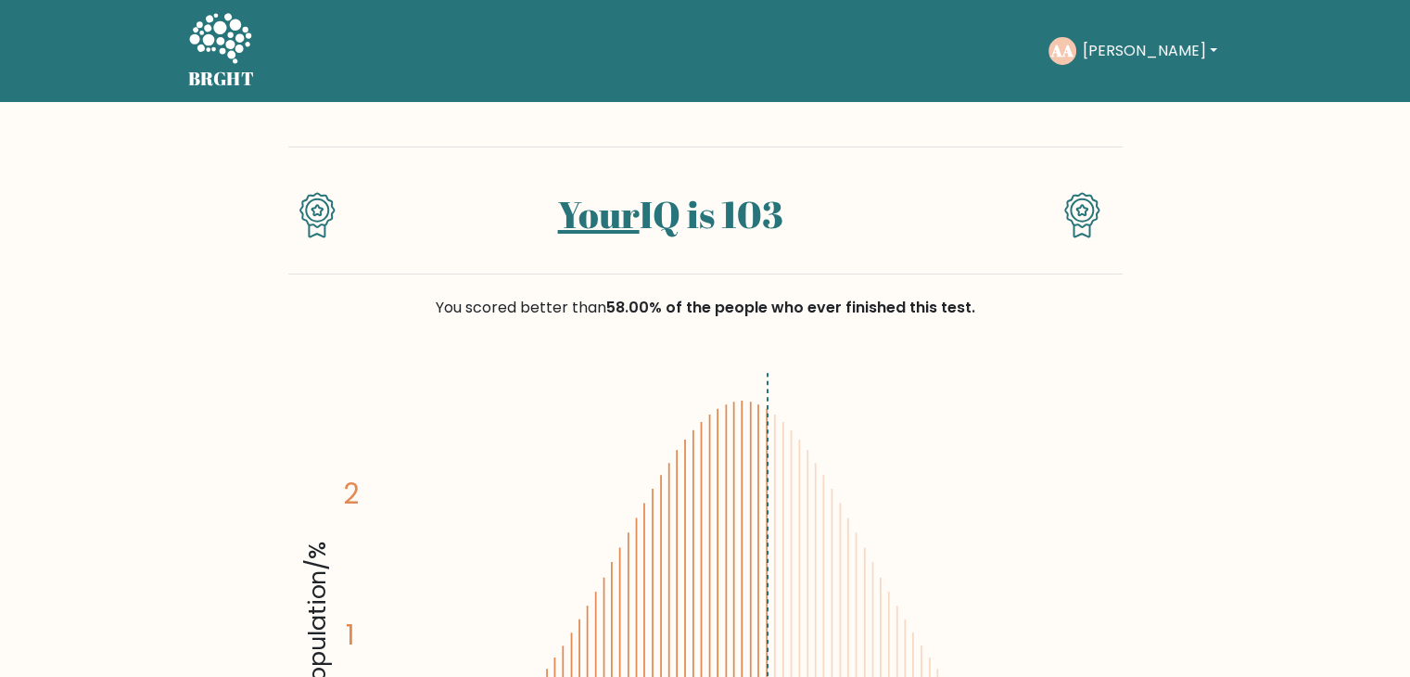
click at [621, 218] on link "Your" at bounding box center [599, 214] width 82 height 50
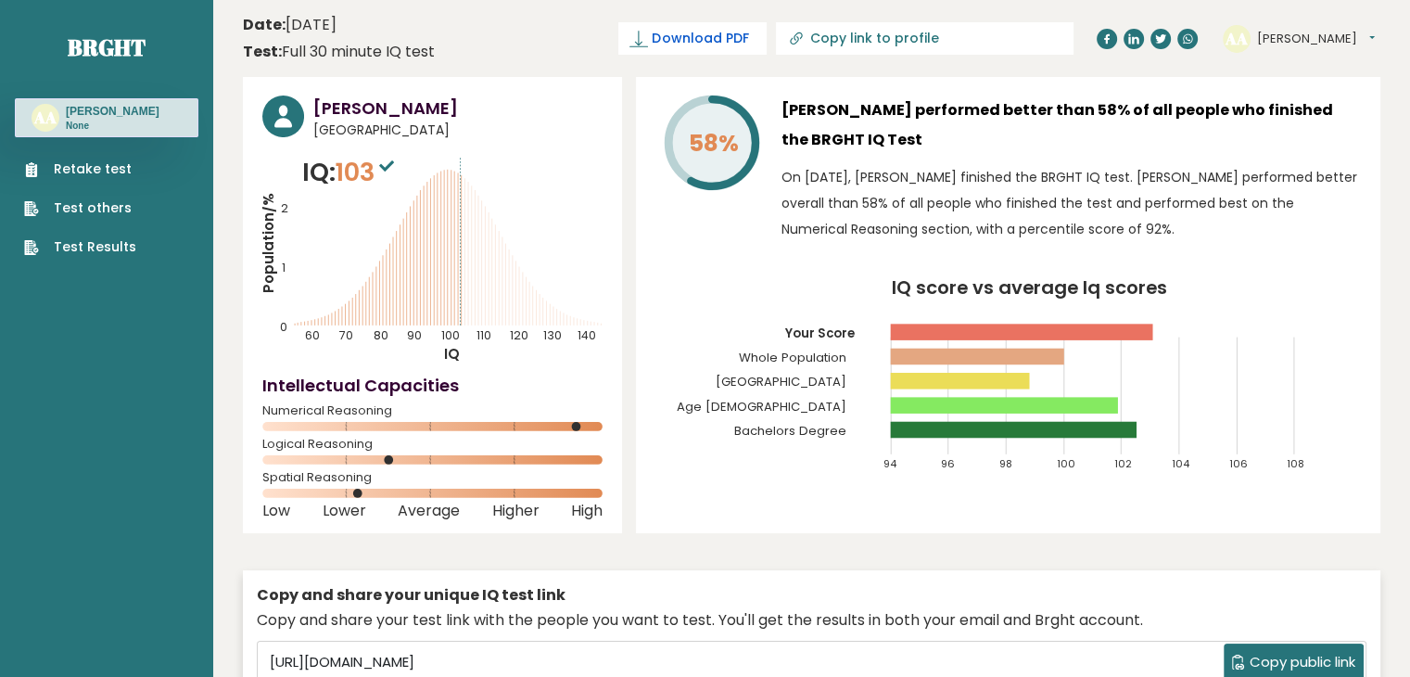
click at [748, 38] on span "Download PDF" at bounding box center [700, 38] width 96 height 19
click at [119, 246] on link "Test Results" at bounding box center [80, 246] width 112 height 19
click at [96, 171] on link "Retake test" at bounding box center [80, 168] width 112 height 19
click at [129, 111] on h3 "[PERSON_NAME]" at bounding box center [113, 111] width 94 height 15
click at [748, 38] on span "Download PDF" at bounding box center [700, 38] width 96 height 19
